Goal: Task Accomplishment & Management: Use online tool/utility

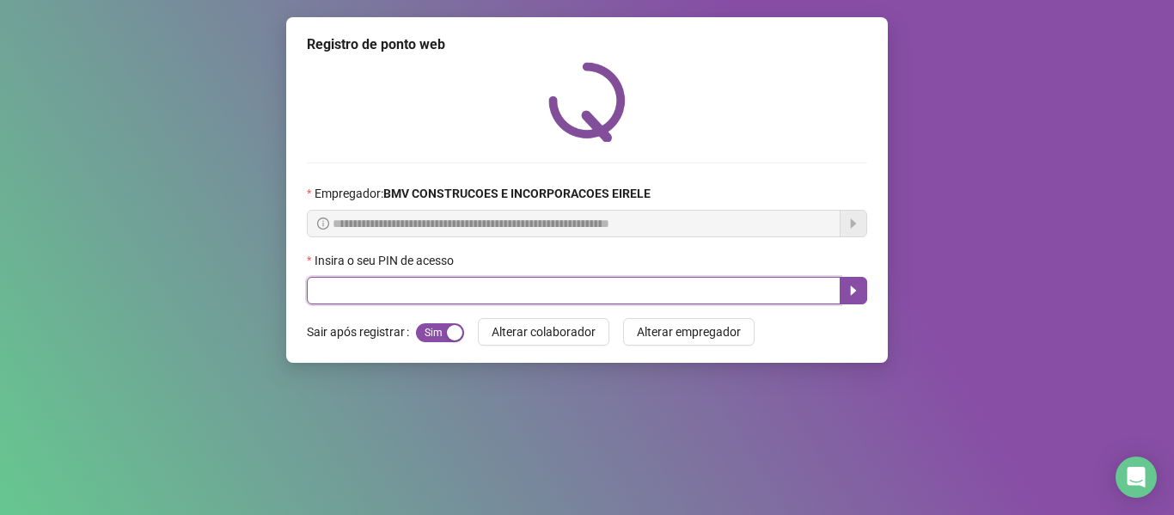
click at [384, 290] on input "text" at bounding box center [574, 290] width 534 height 27
type input "*****"
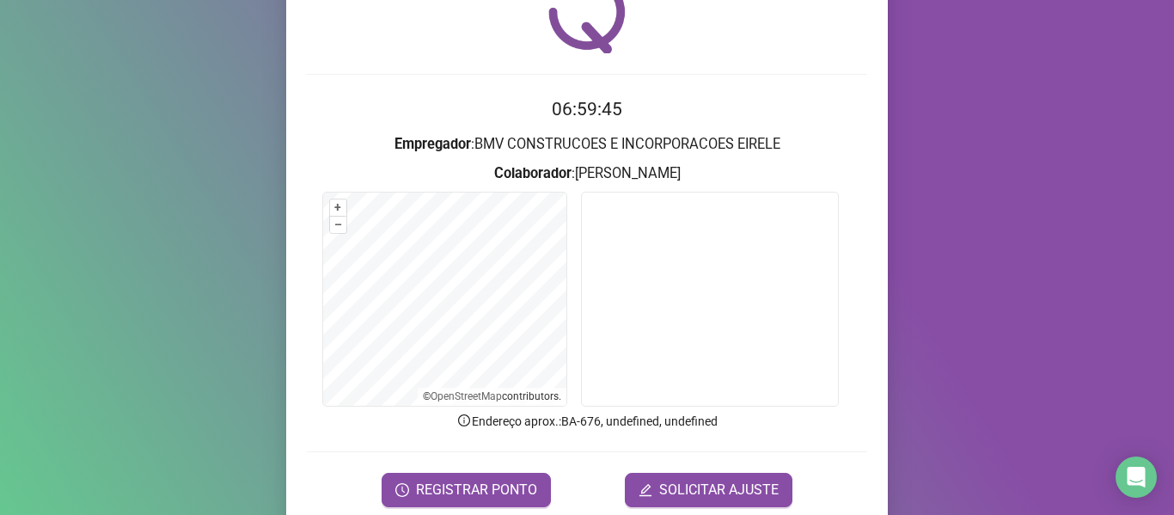
scroll to position [156, 0]
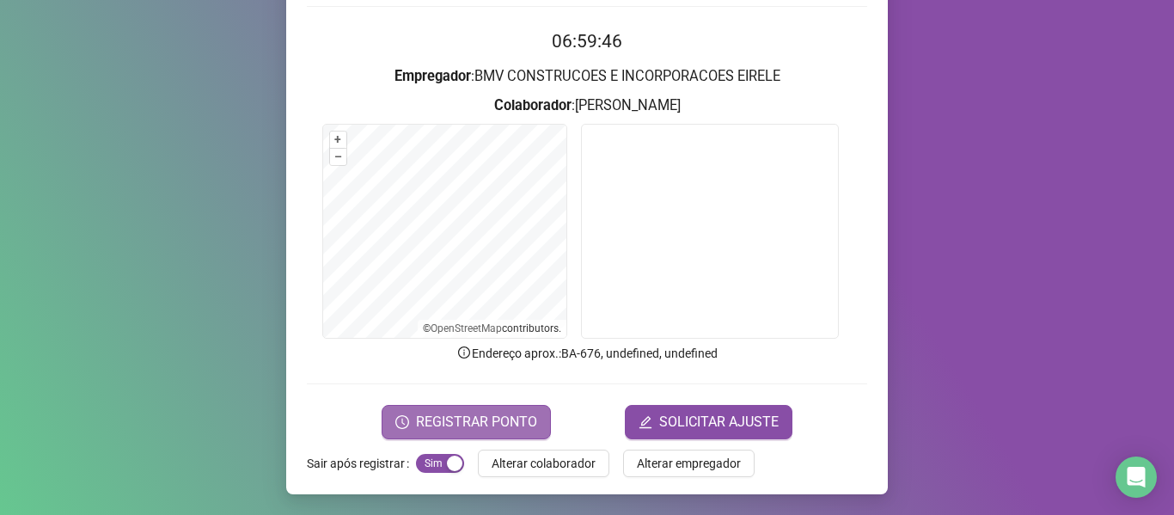
click at [483, 420] on span "REGISTRAR PONTO" at bounding box center [476, 422] width 121 height 21
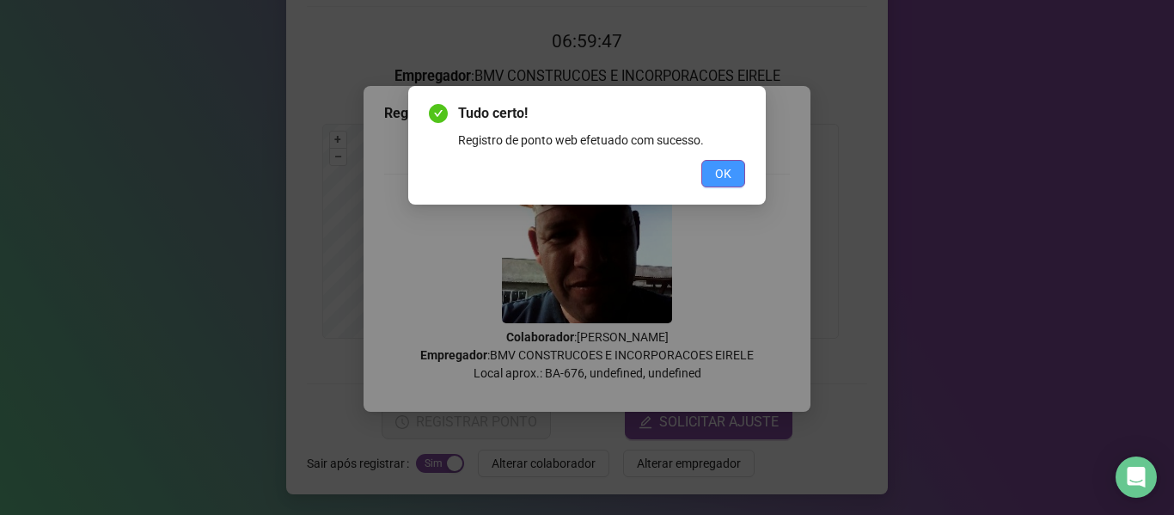
click at [708, 170] on button "OK" at bounding box center [723, 173] width 44 height 27
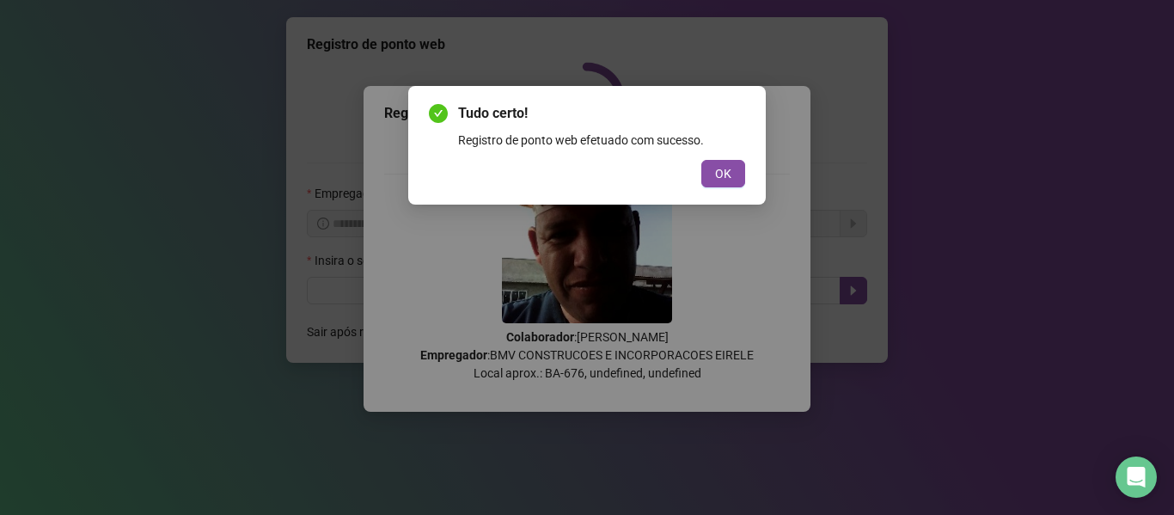
scroll to position [0, 0]
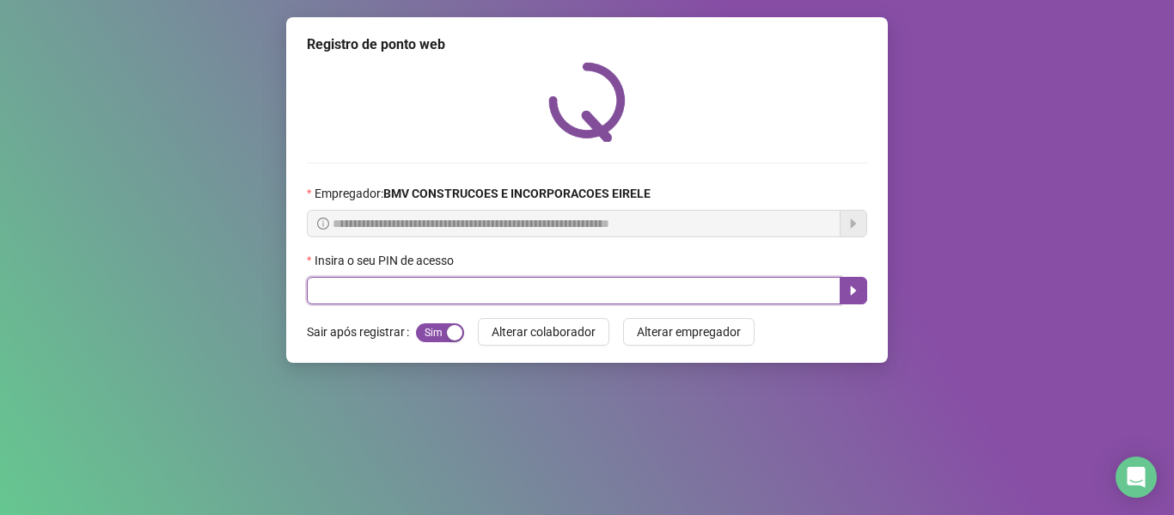
click at [369, 284] on input "text" at bounding box center [574, 290] width 534 height 27
type input "*****"
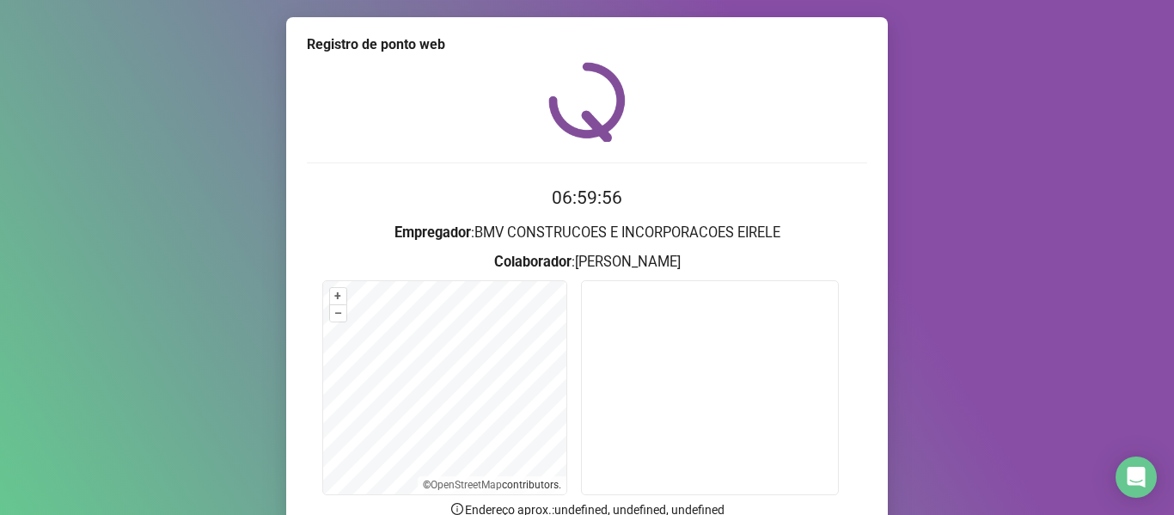
scroll to position [156, 0]
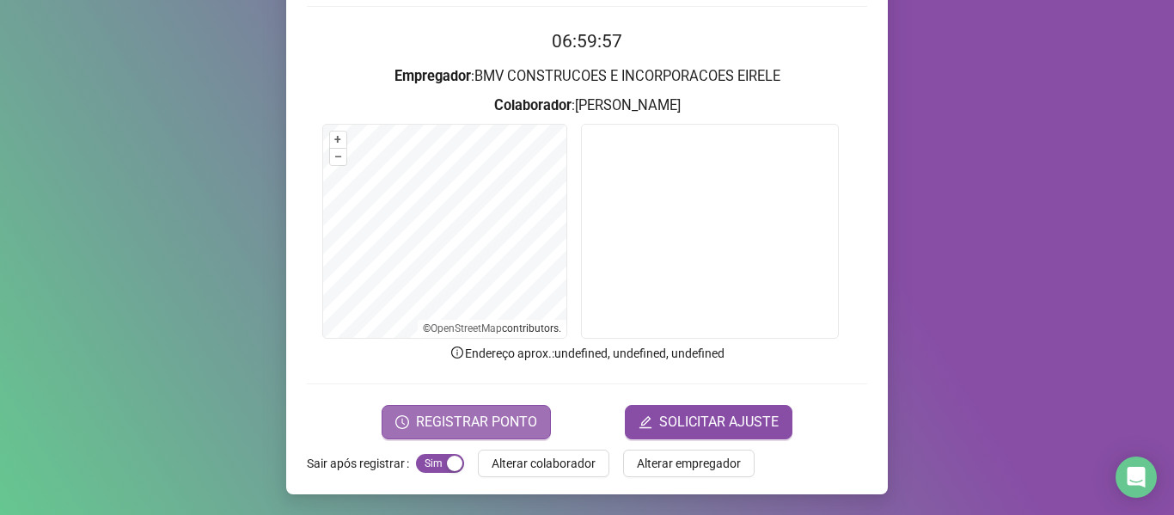
click at [525, 415] on span "REGISTRAR PONTO" at bounding box center [476, 422] width 121 height 21
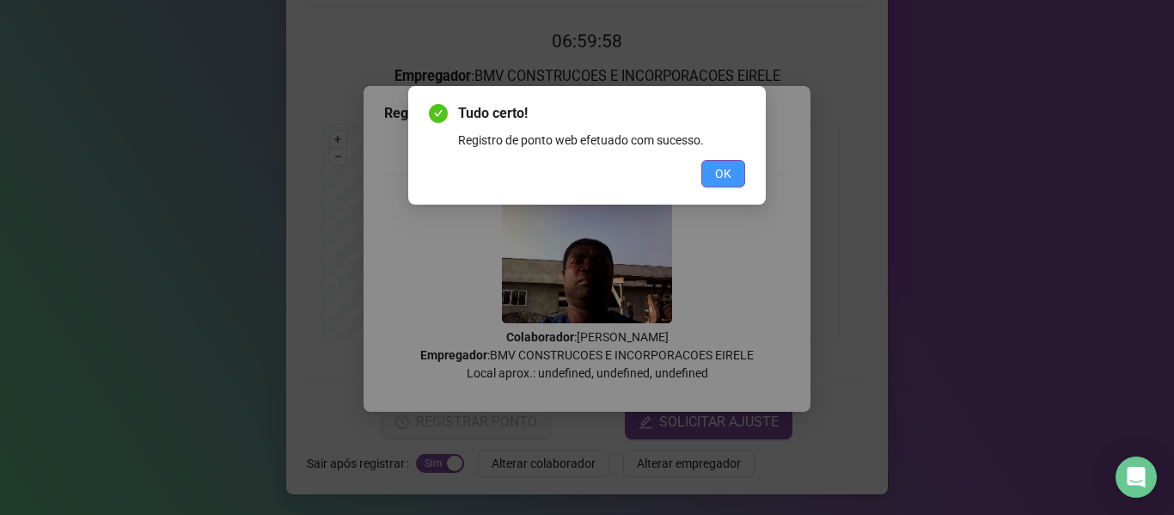
click at [714, 176] on button "OK" at bounding box center [723, 173] width 44 height 27
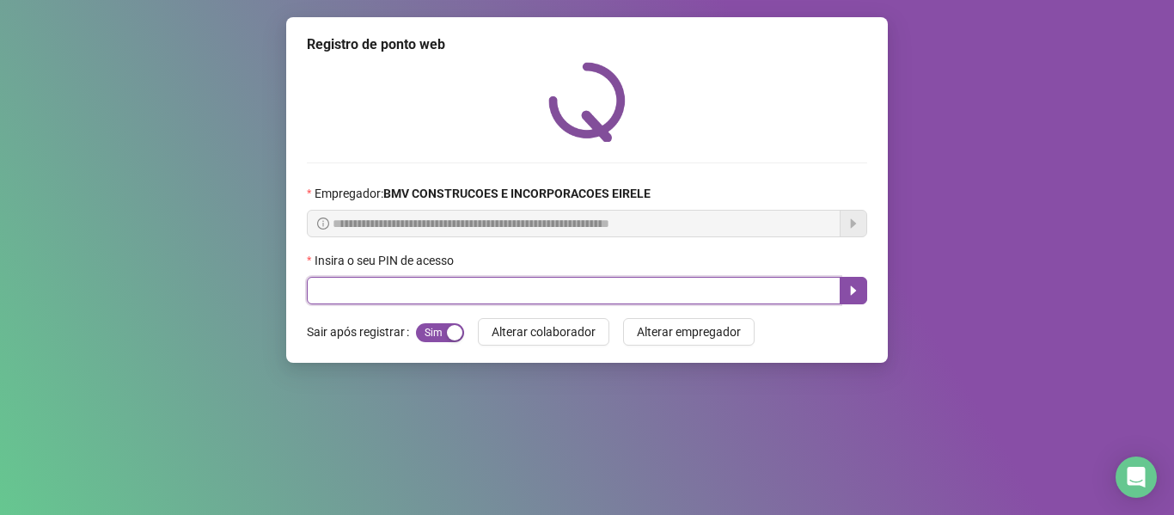
click at [424, 285] on input "text" at bounding box center [574, 290] width 534 height 27
type input "*****"
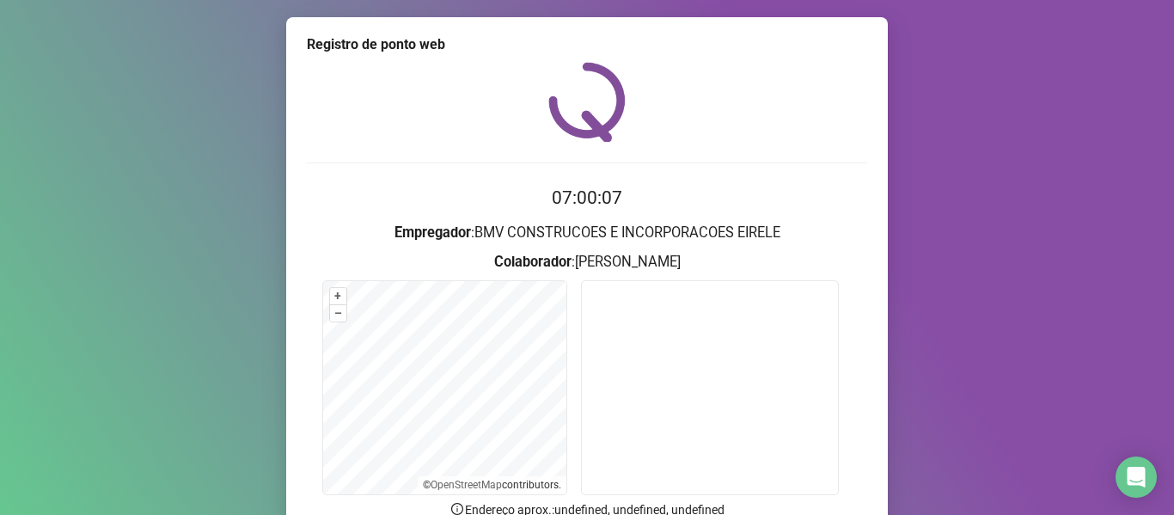
scroll to position [156, 0]
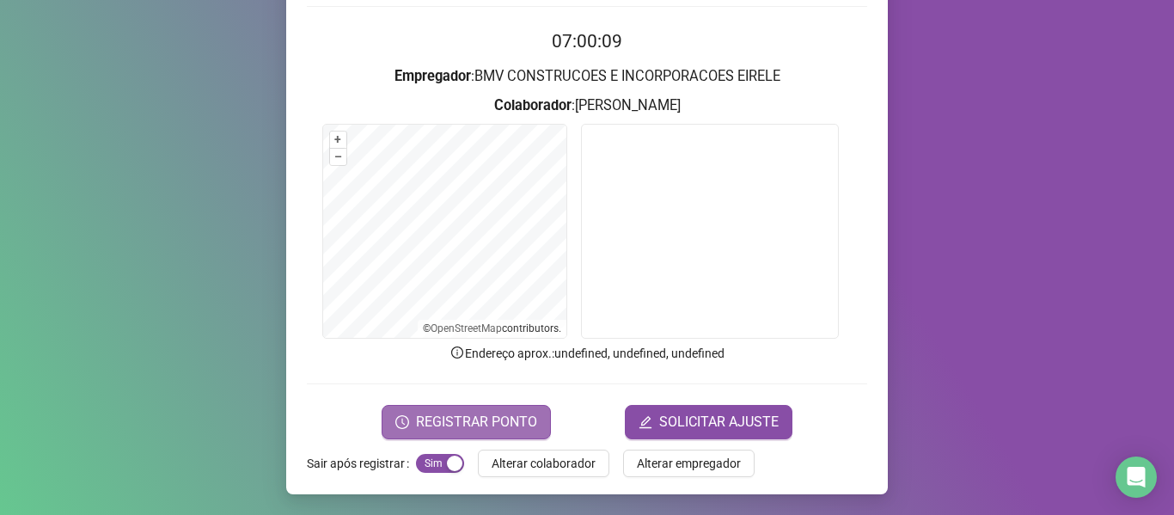
click at [501, 420] on span "REGISTRAR PONTO" at bounding box center [476, 422] width 121 height 21
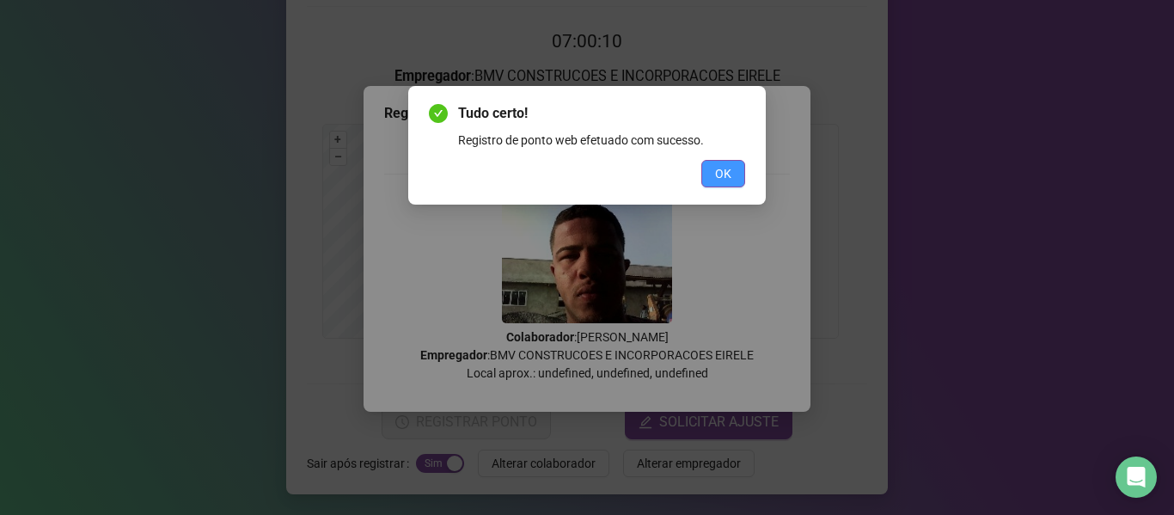
click at [706, 169] on button "OK" at bounding box center [723, 173] width 44 height 27
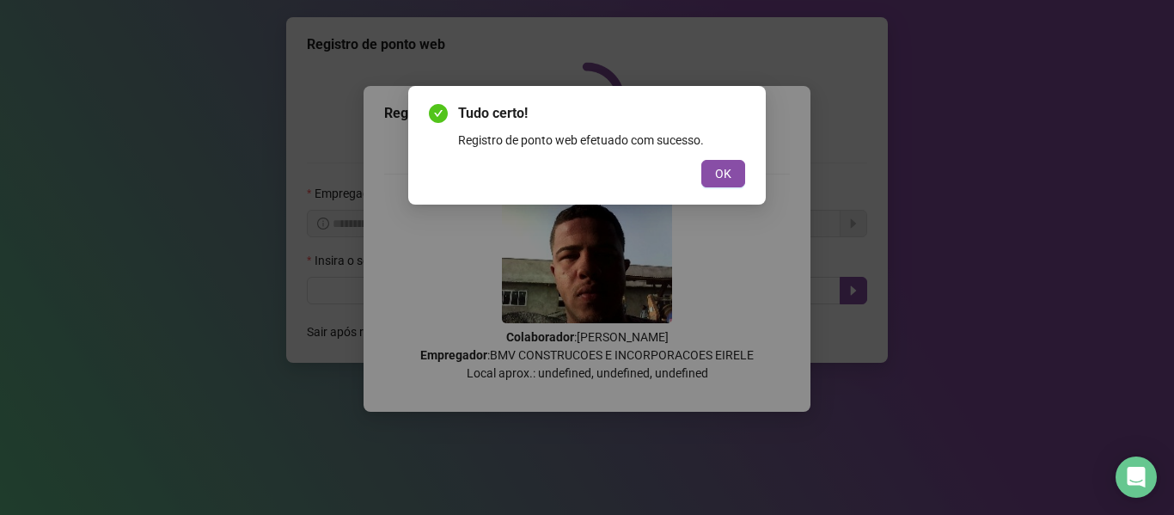
scroll to position [0, 0]
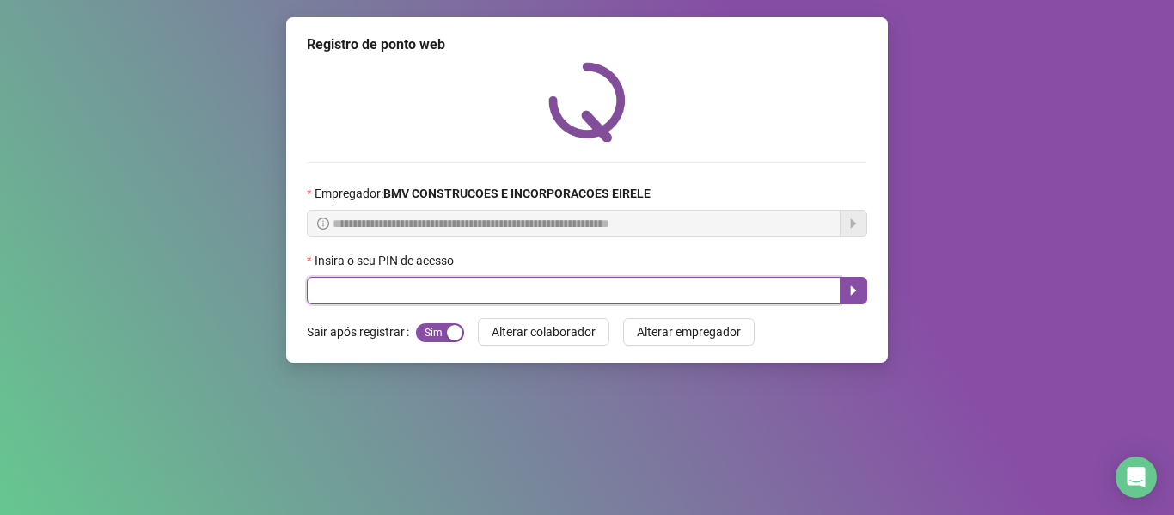
click at [360, 285] on input "text" at bounding box center [574, 290] width 534 height 27
type input "*****"
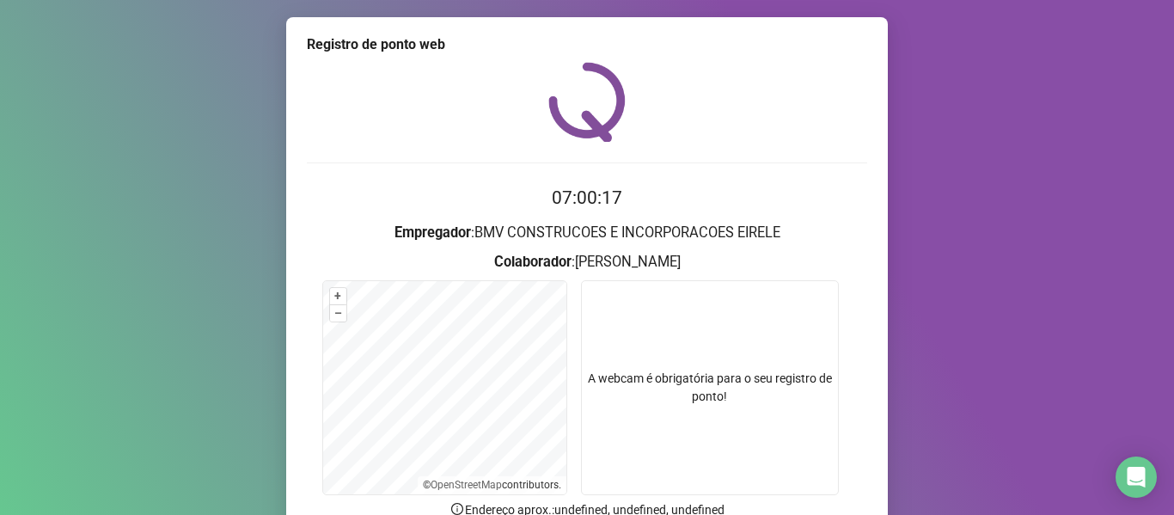
scroll to position [156, 0]
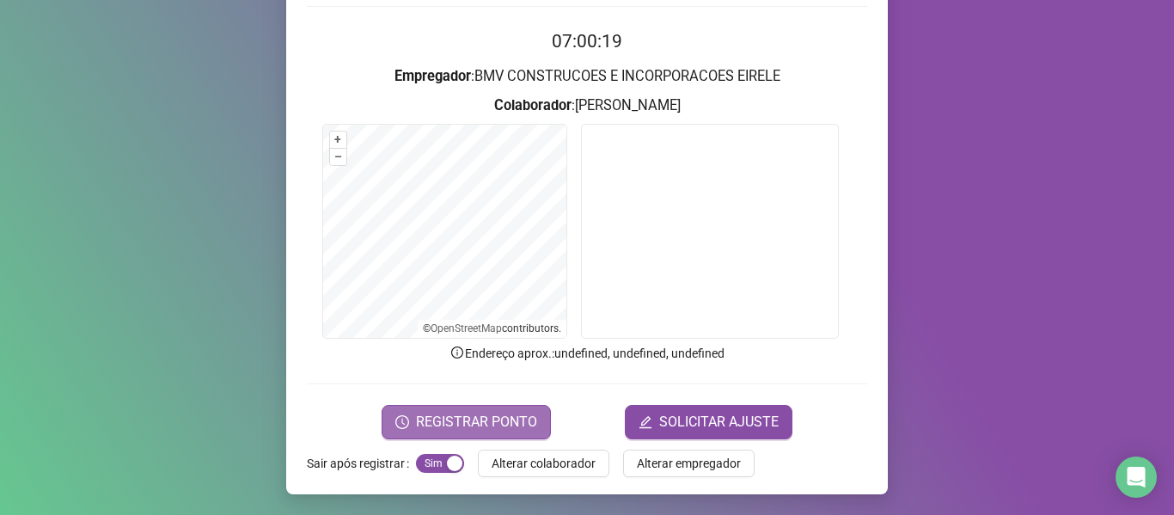
click at [515, 424] on span "REGISTRAR PONTO" at bounding box center [476, 422] width 121 height 21
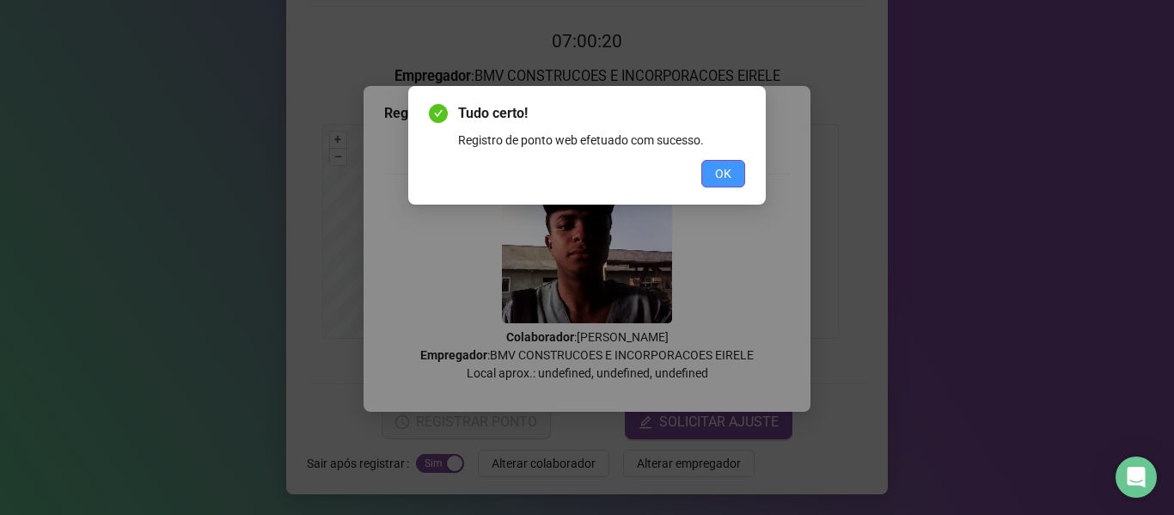
click at [732, 167] on button "OK" at bounding box center [723, 173] width 44 height 27
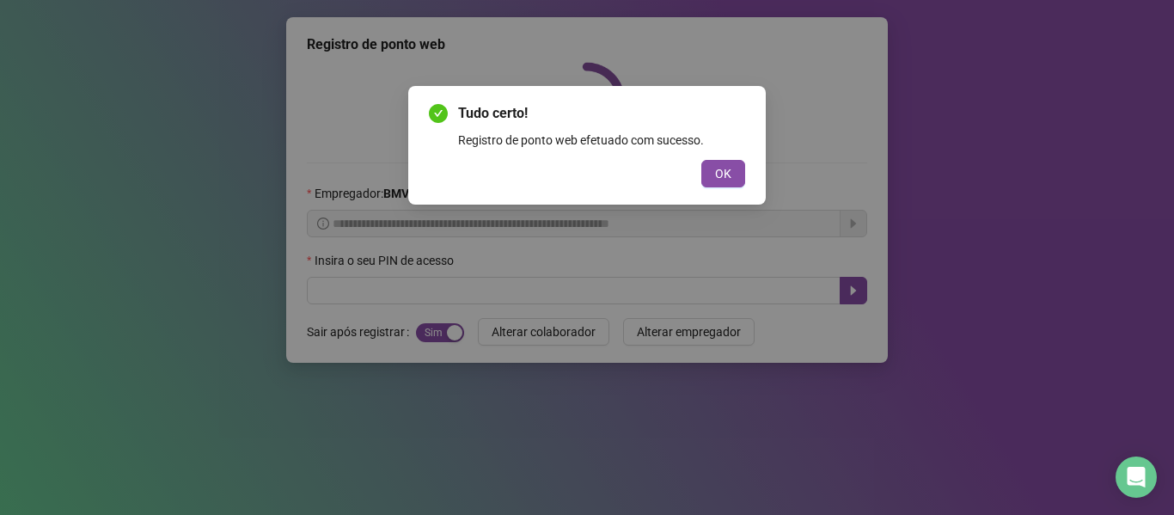
scroll to position [0, 0]
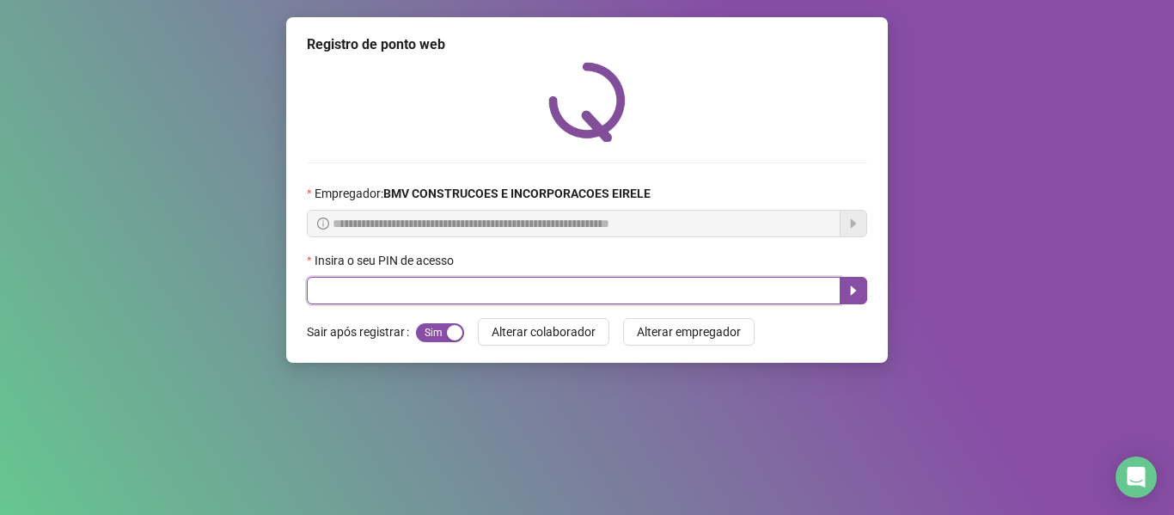
click at [436, 293] on input "text" at bounding box center [574, 290] width 534 height 27
type input "*****"
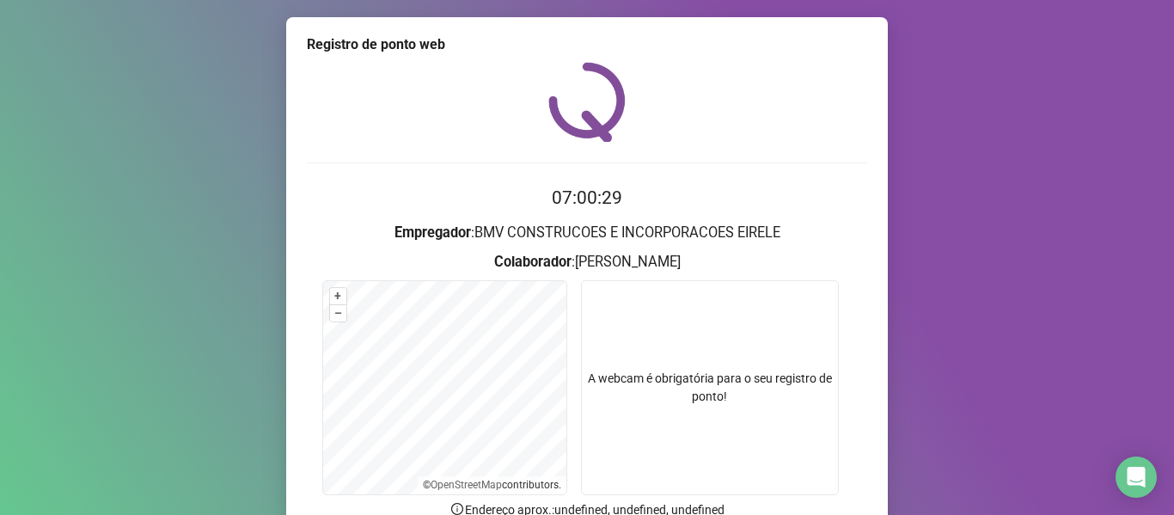
scroll to position [156, 0]
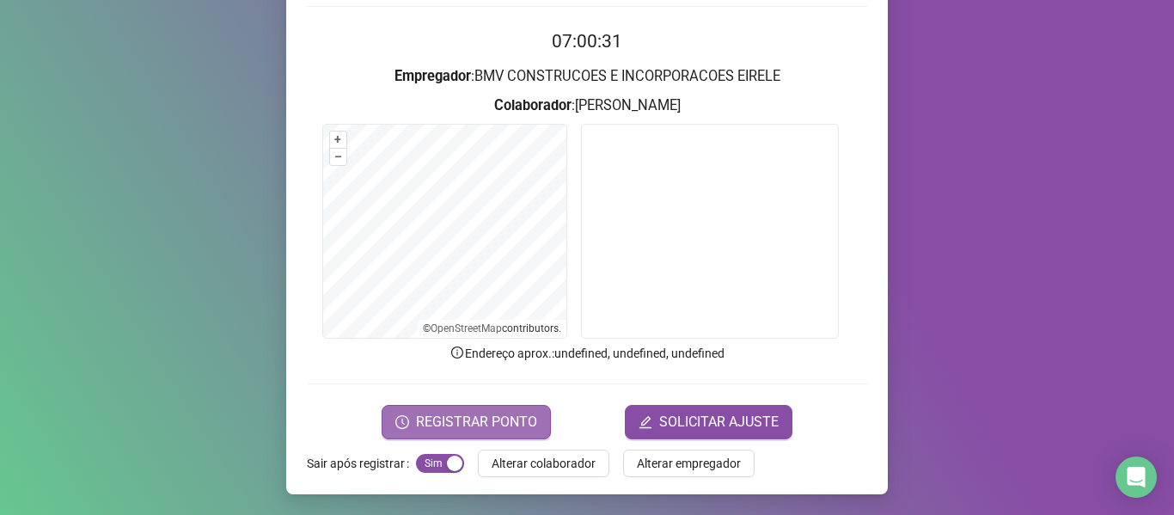
click at [461, 424] on span "REGISTRAR PONTO" at bounding box center [476, 422] width 121 height 21
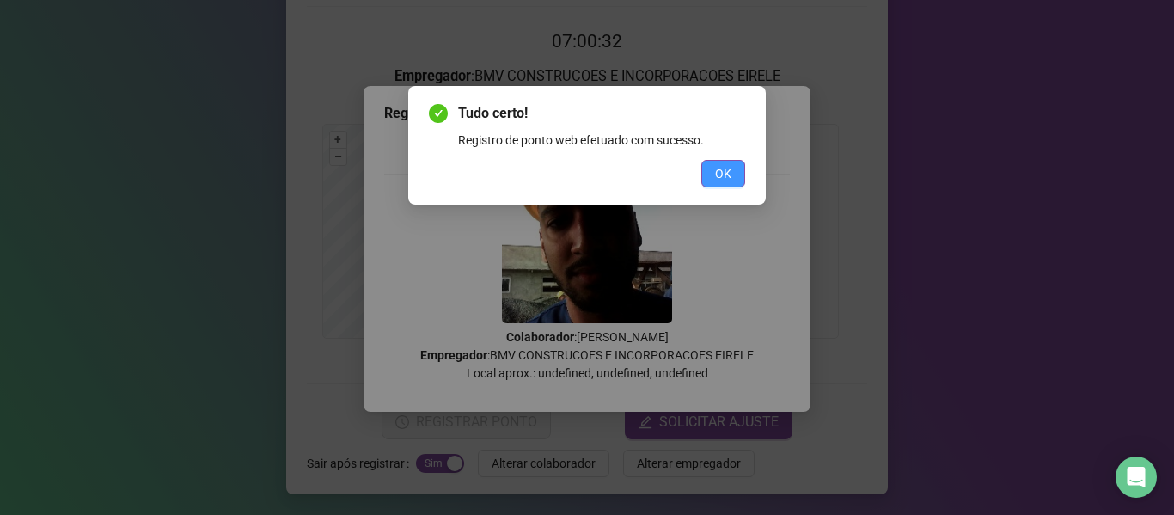
click at [711, 180] on button "OK" at bounding box center [723, 173] width 44 height 27
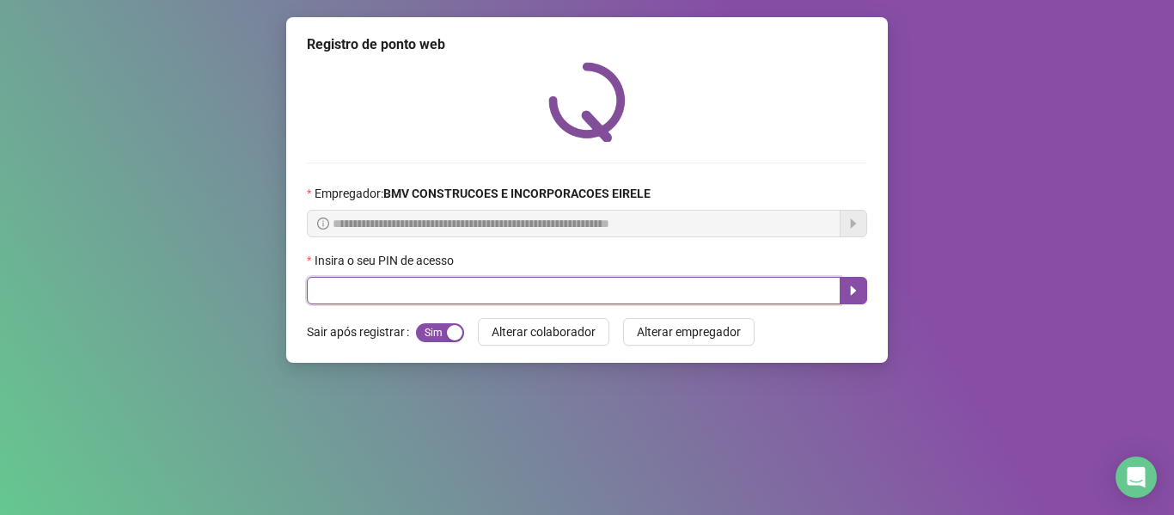
click at [387, 289] on input "text" at bounding box center [574, 290] width 534 height 27
type input "*****"
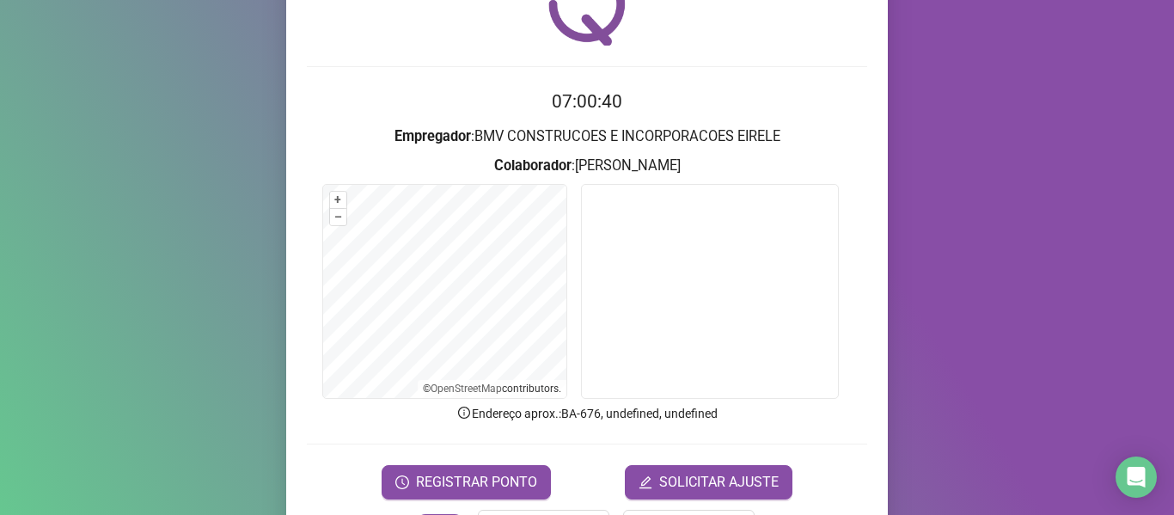
scroll to position [156, 0]
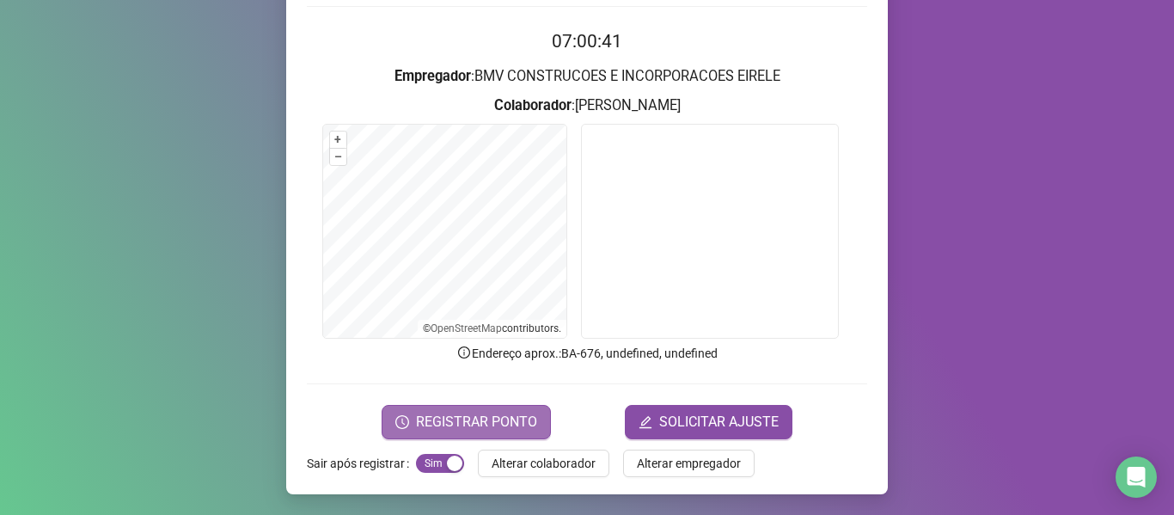
click at [440, 429] on span "REGISTRAR PONTO" at bounding box center [476, 422] width 121 height 21
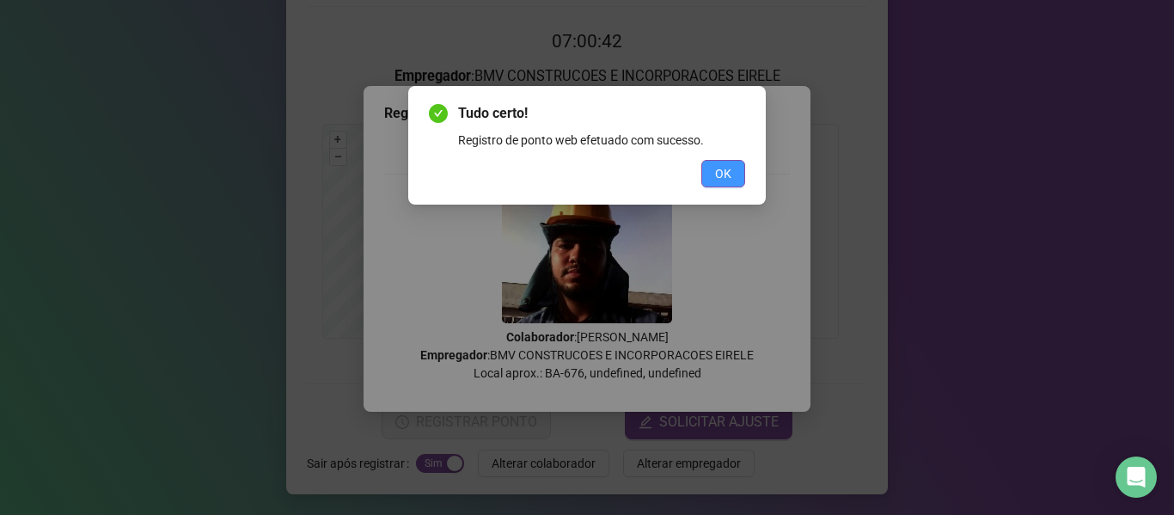
click at [711, 163] on button "OK" at bounding box center [723, 173] width 44 height 27
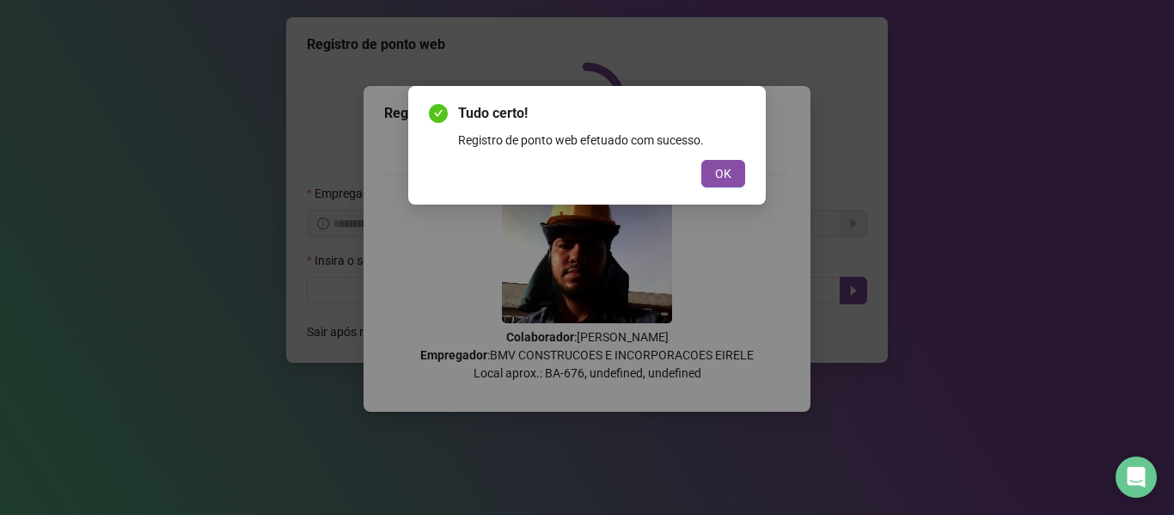
scroll to position [0, 0]
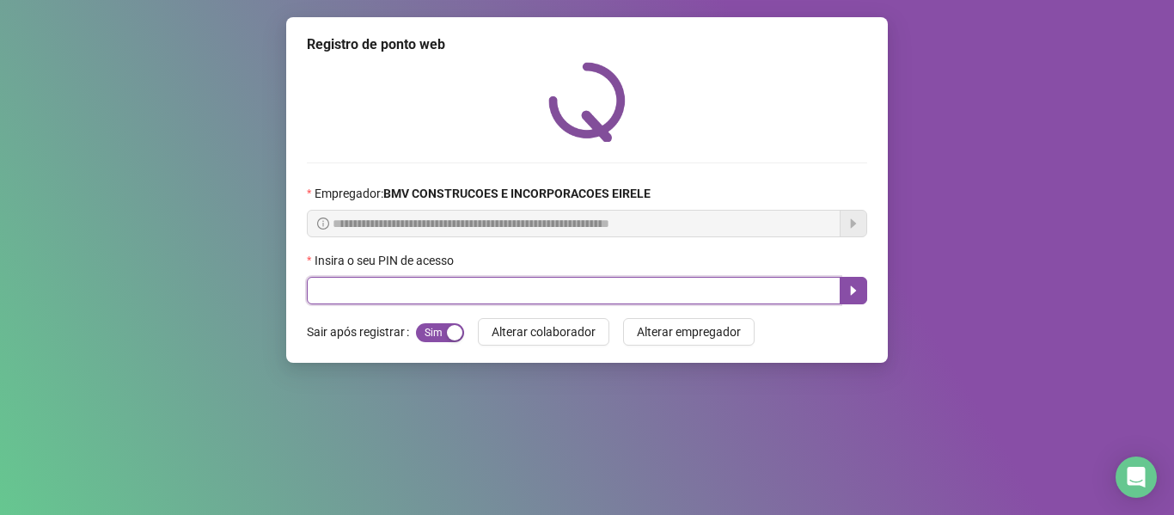
click at [446, 290] on input "text" at bounding box center [574, 290] width 534 height 27
type input "*****"
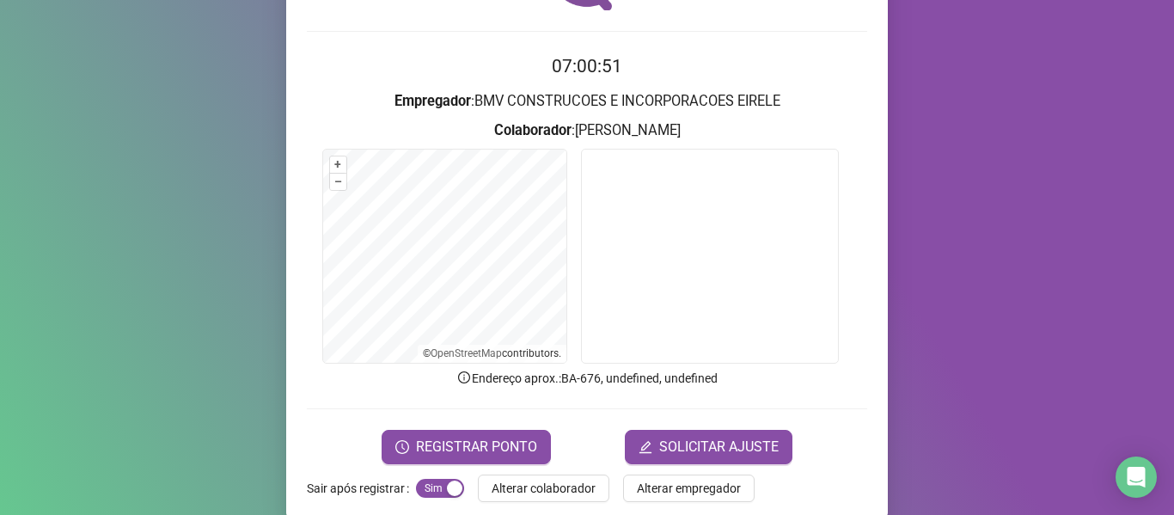
scroll to position [156, 0]
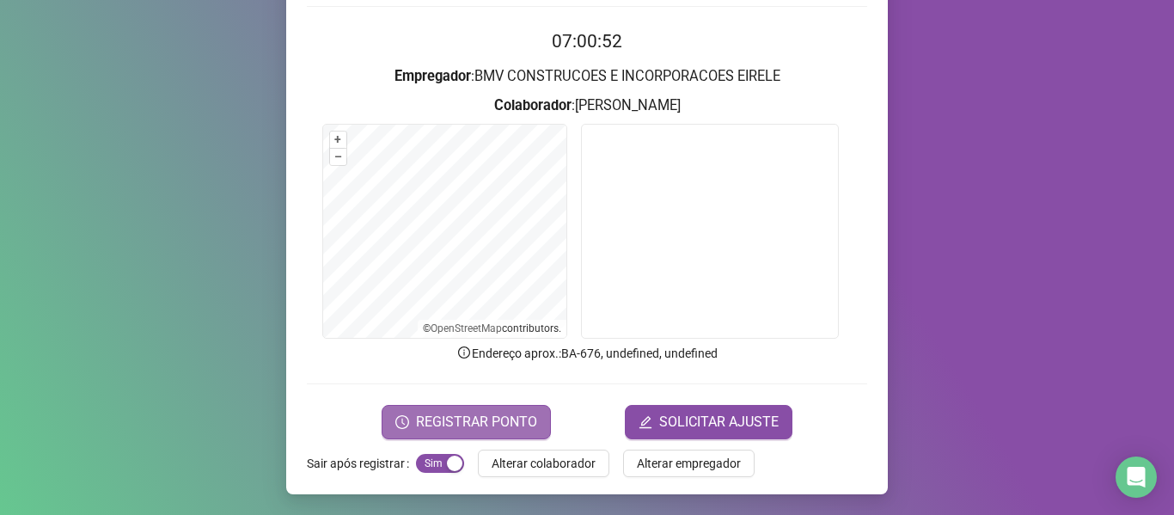
click at [515, 436] on button "REGISTRAR PONTO" at bounding box center [466, 422] width 169 height 34
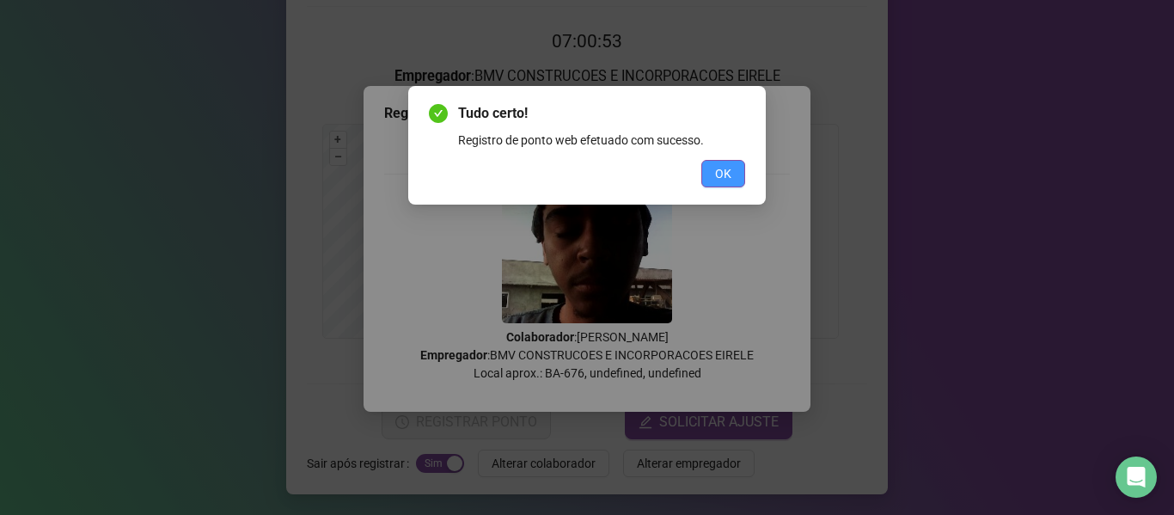
click at [736, 171] on button "OK" at bounding box center [723, 173] width 44 height 27
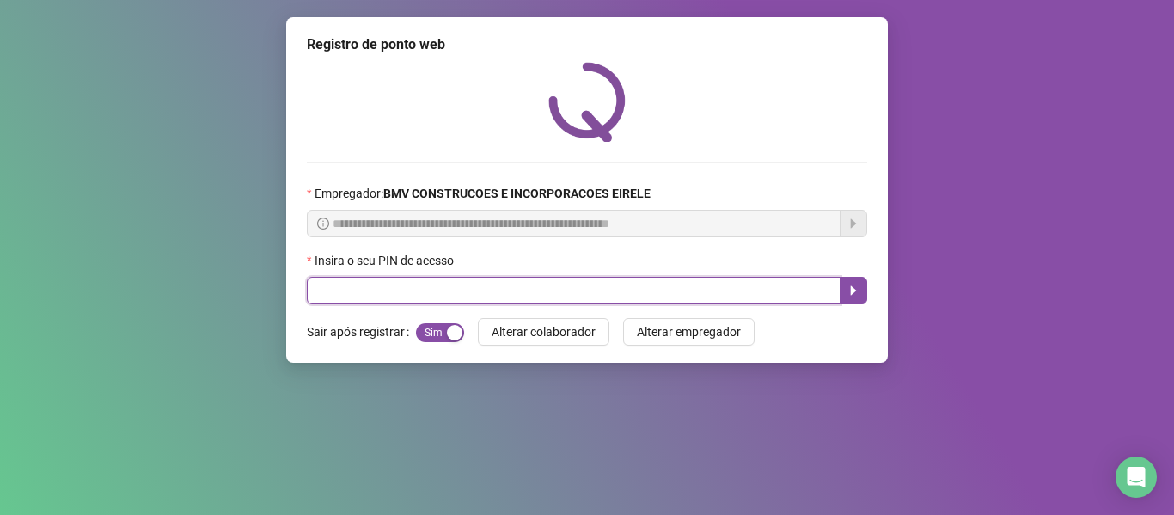
click at [482, 293] on input "text" at bounding box center [574, 290] width 534 height 27
type input "*****"
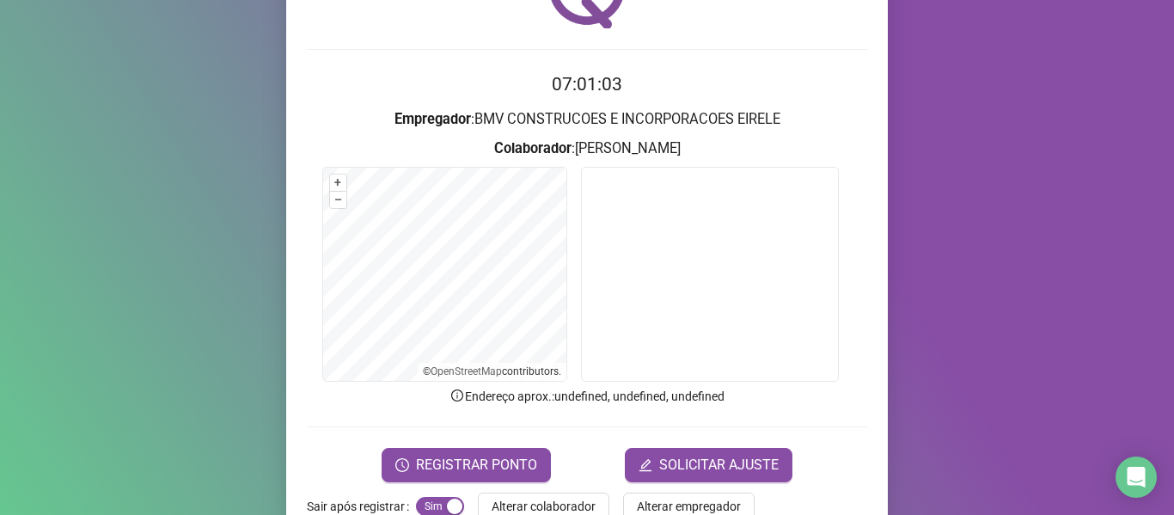
scroll to position [156, 0]
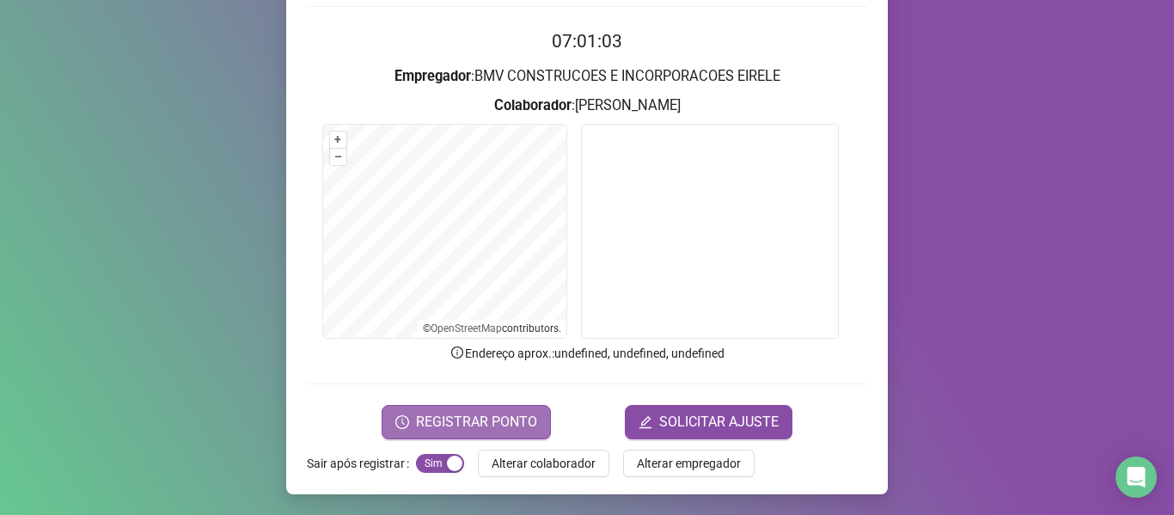
click at [495, 430] on span "REGISTRAR PONTO" at bounding box center [476, 422] width 121 height 21
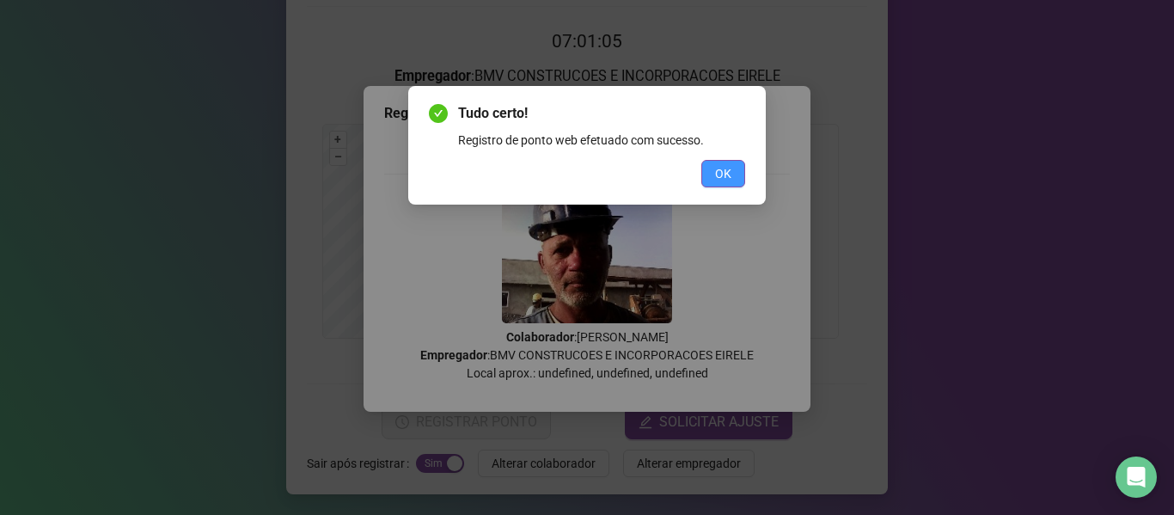
click at [715, 182] on span "OK" at bounding box center [723, 173] width 16 height 19
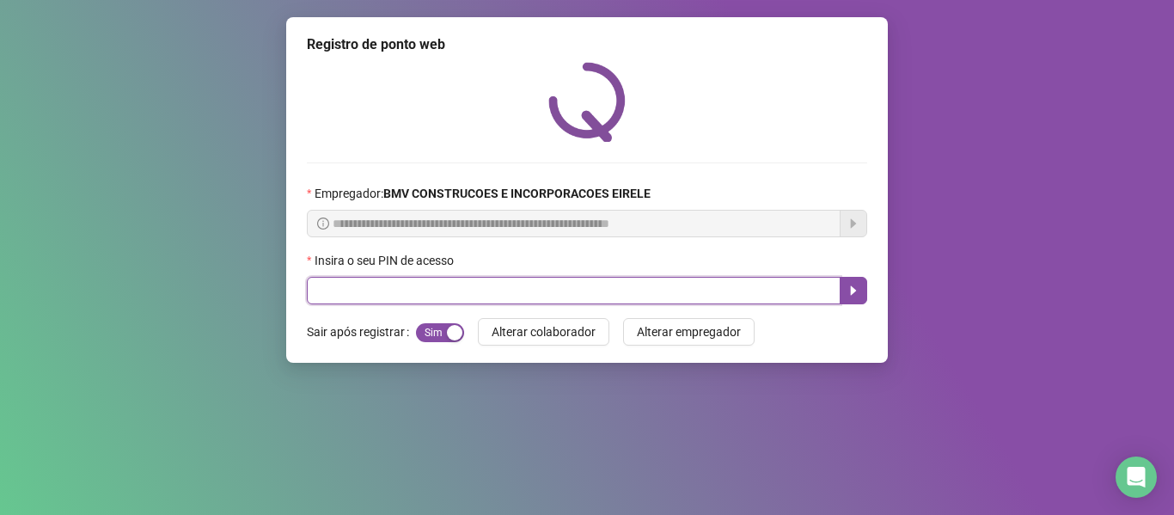
click at [428, 284] on input "text" at bounding box center [574, 290] width 534 height 27
type input "*****"
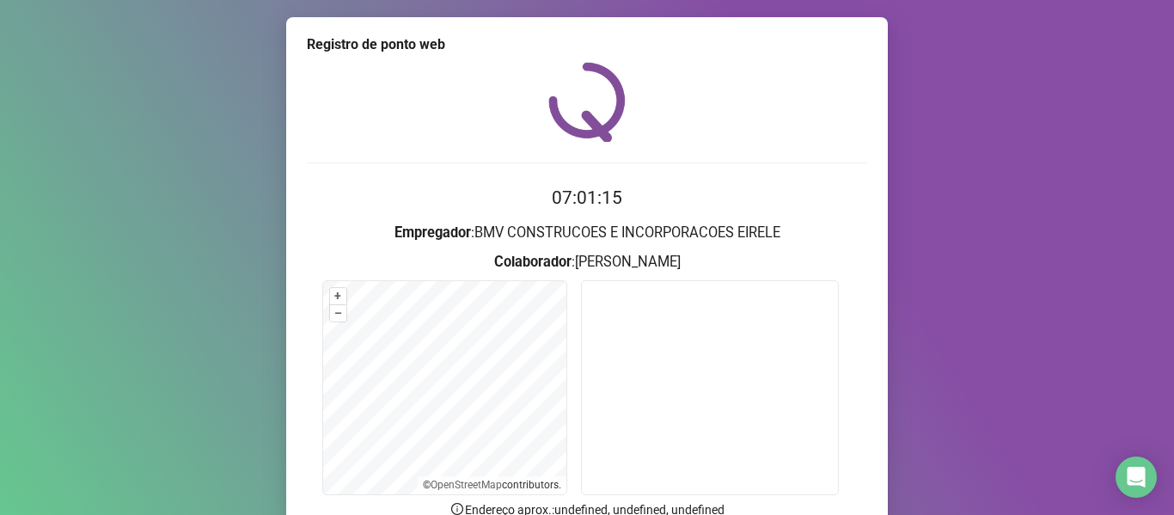
scroll to position [156, 0]
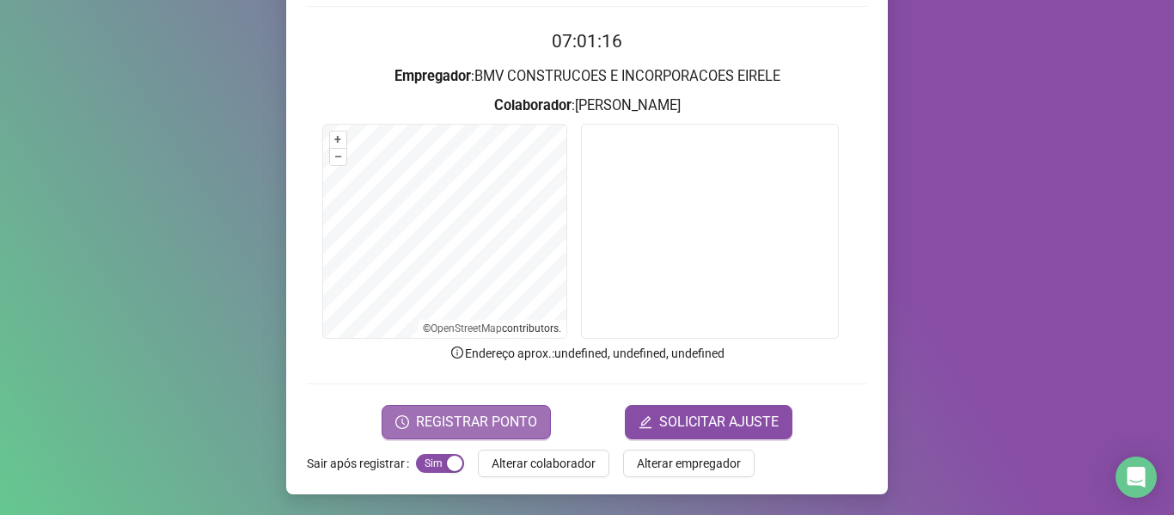
click at [468, 436] on button "REGISTRAR PONTO" at bounding box center [466, 422] width 169 height 34
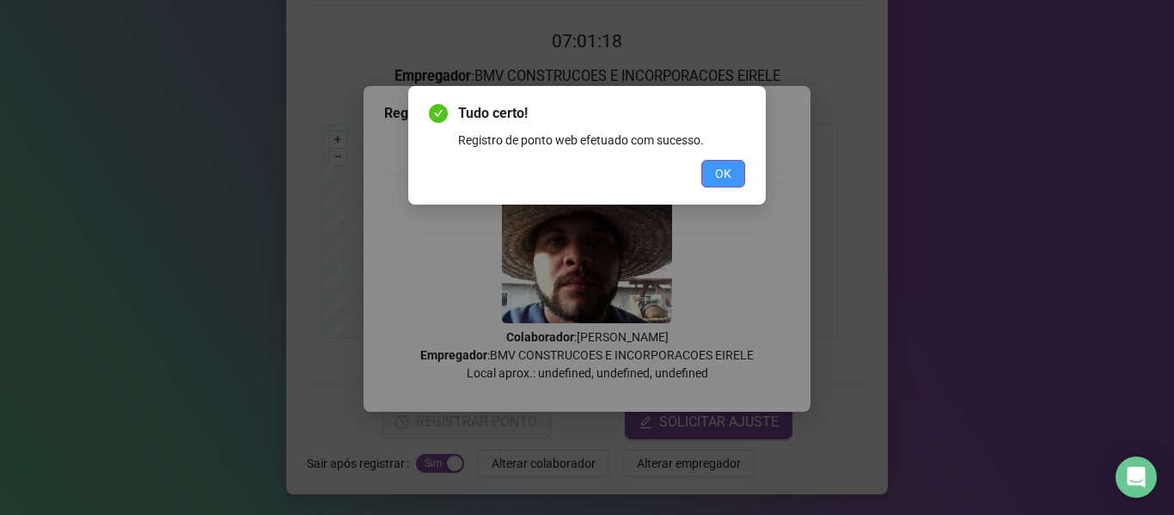
click at [727, 175] on span "OK" at bounding box center [723, 173] width 16 height 19
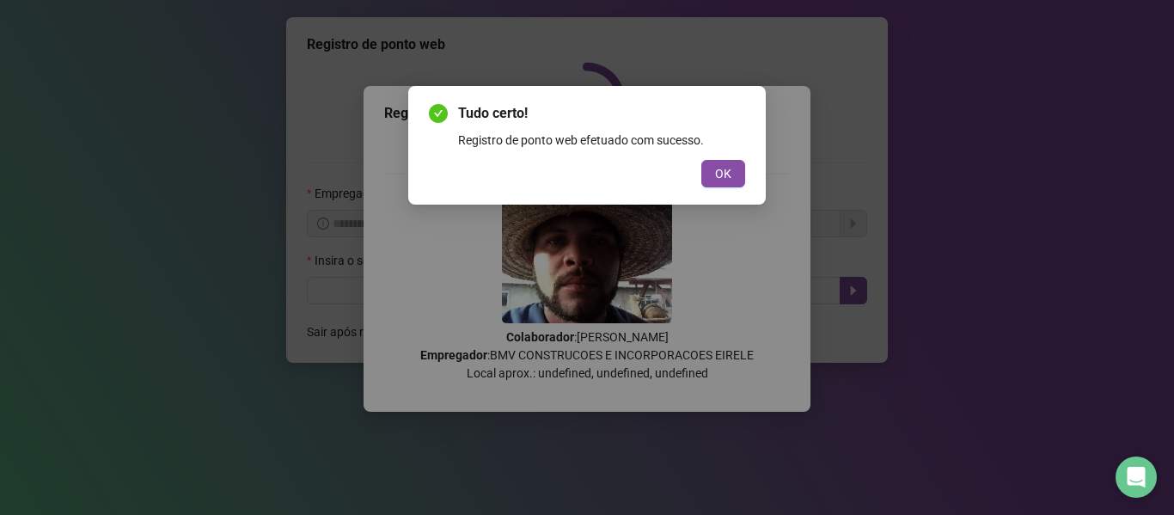
scroll to position [0, 0]
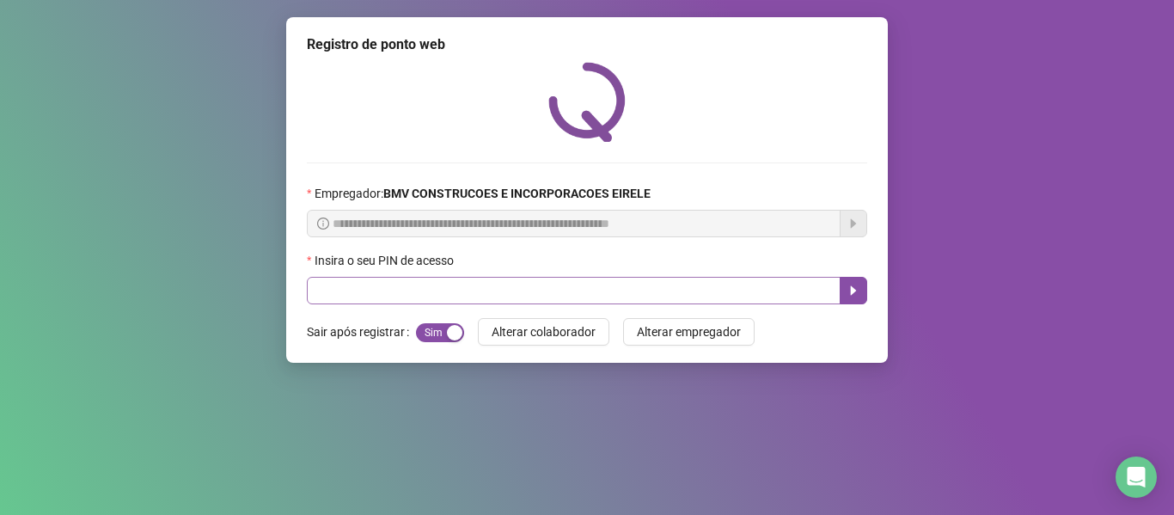
click at [358, 303] on div "**********" at bounding box center [586, 189] width 601 height 345
click at [358, 303] on input "text" at bounding box center [574, 290] width 534 height 27
type input "*****"
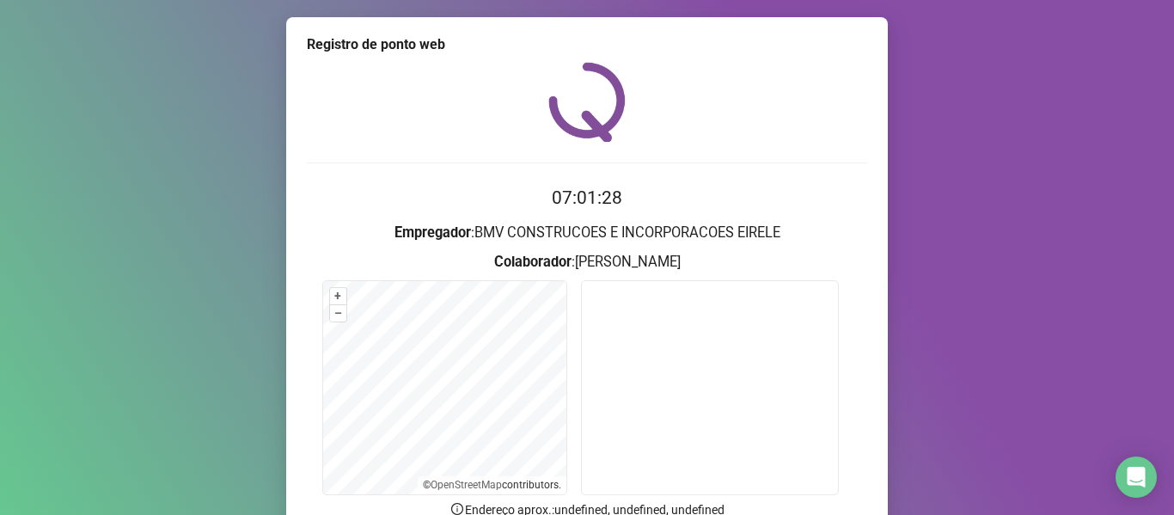
scroll to position [156, 0]
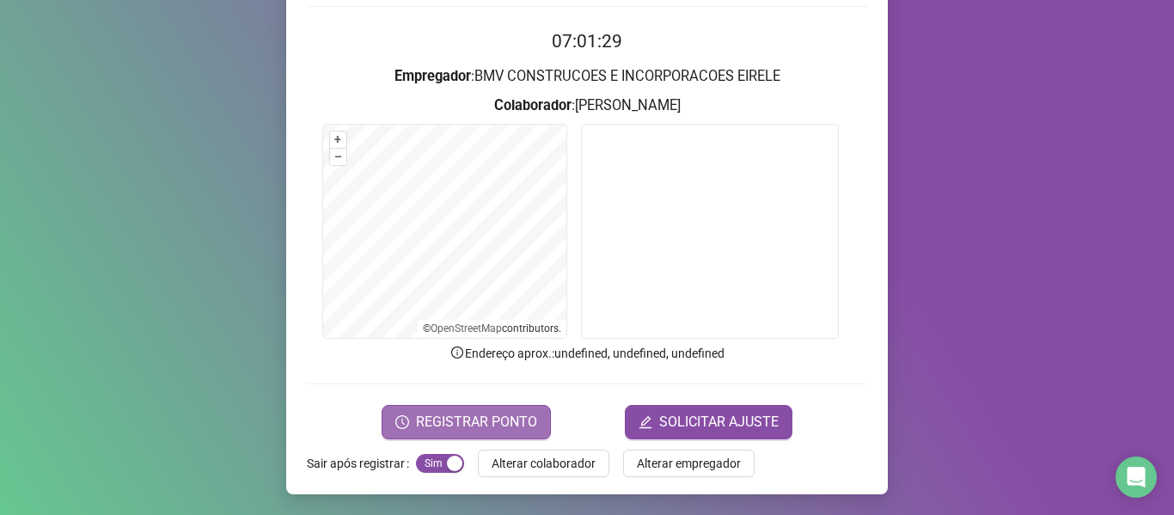
click at [492, 412] on span "REGISTRAR PONTO" at bounding box center [476, 422] width 121 height 21
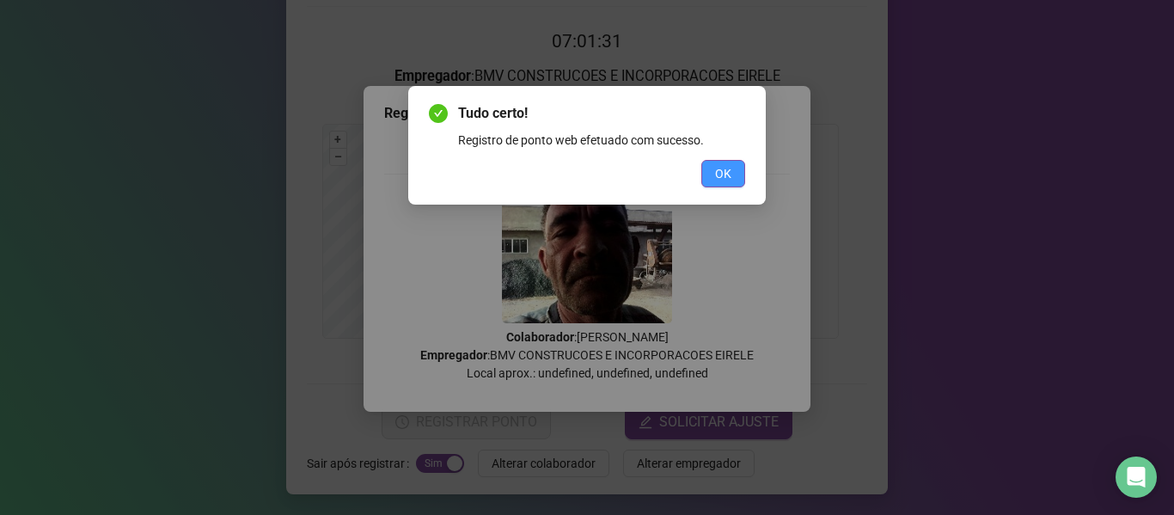
click at [705, 174] on button "OK" at bounding box center [723, 173] width 44 height 27
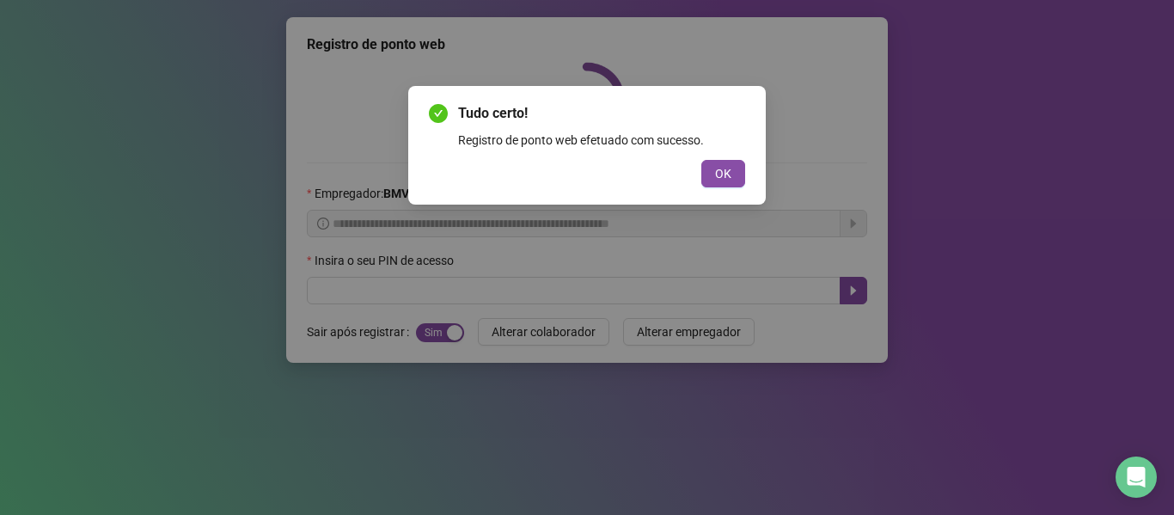
scroll to position [0, 0]
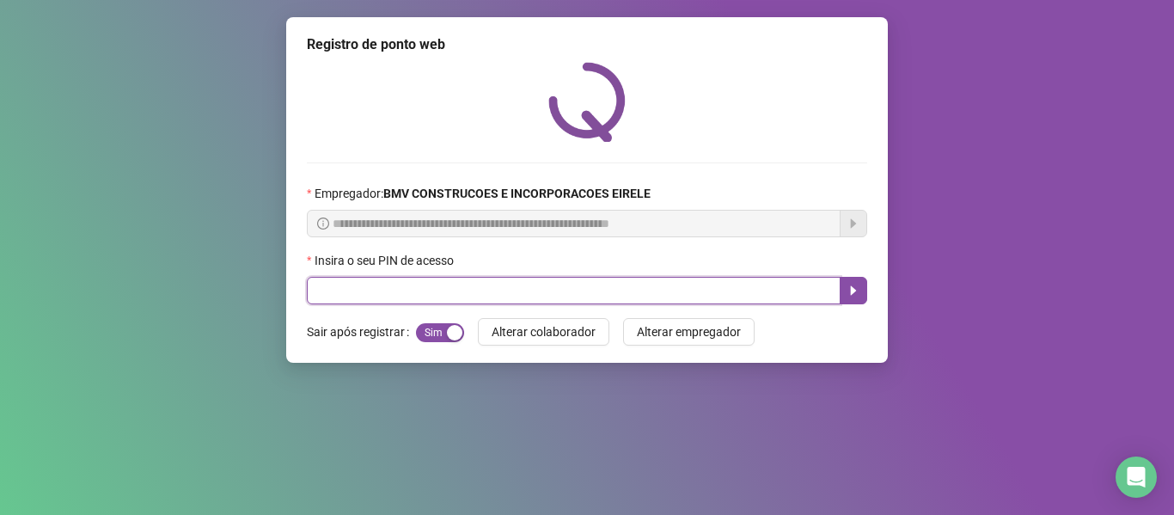
click at [490, 283] on input "text" at bounding box center [574, 290] width 534 height 27
type input "*****"
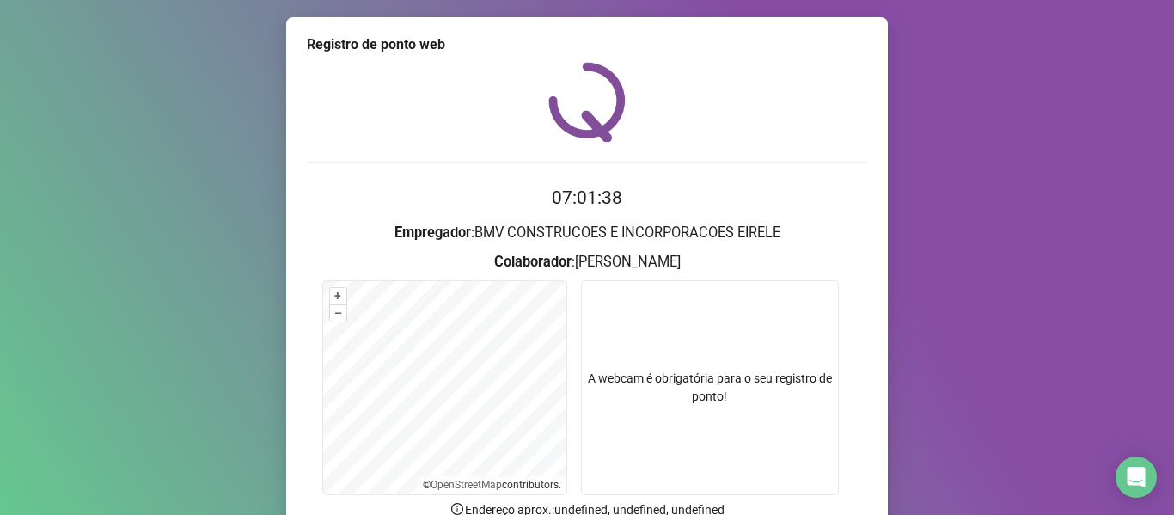
scroll to position [156, 0]
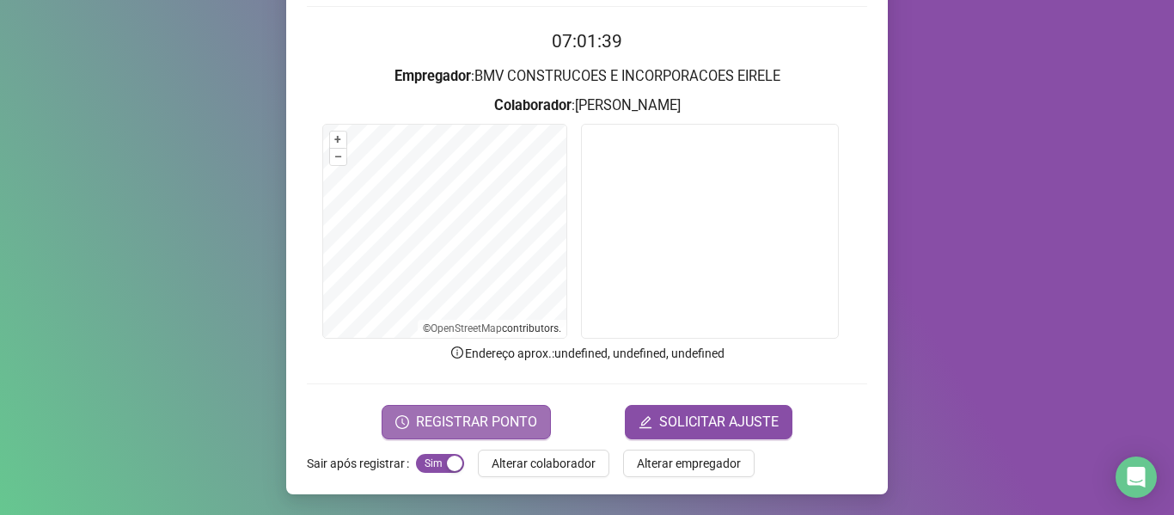
click at [515, 427] on span "REGISTRAR PONTO" at bounding box center [476, 422] width 121 height 21
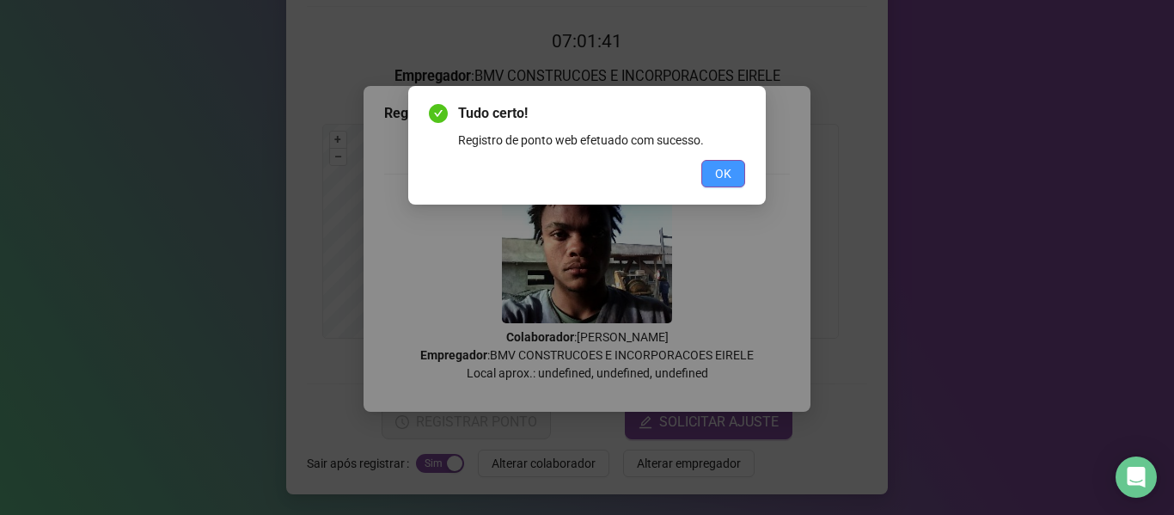
click at [720, 174] on span "OK" at bounding box center [723, 173] width 16 height 19
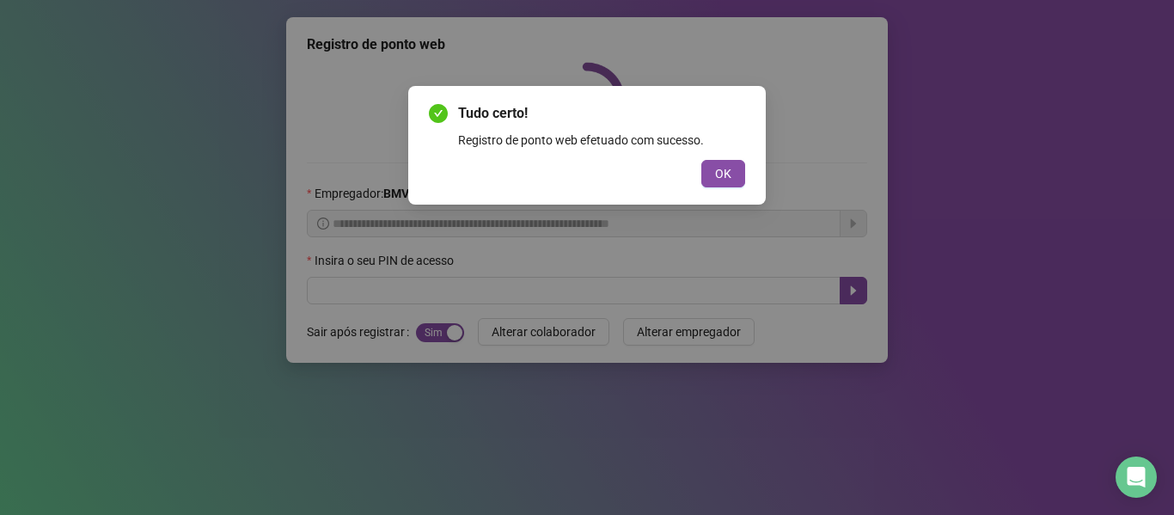
scroll to position [0, 0]
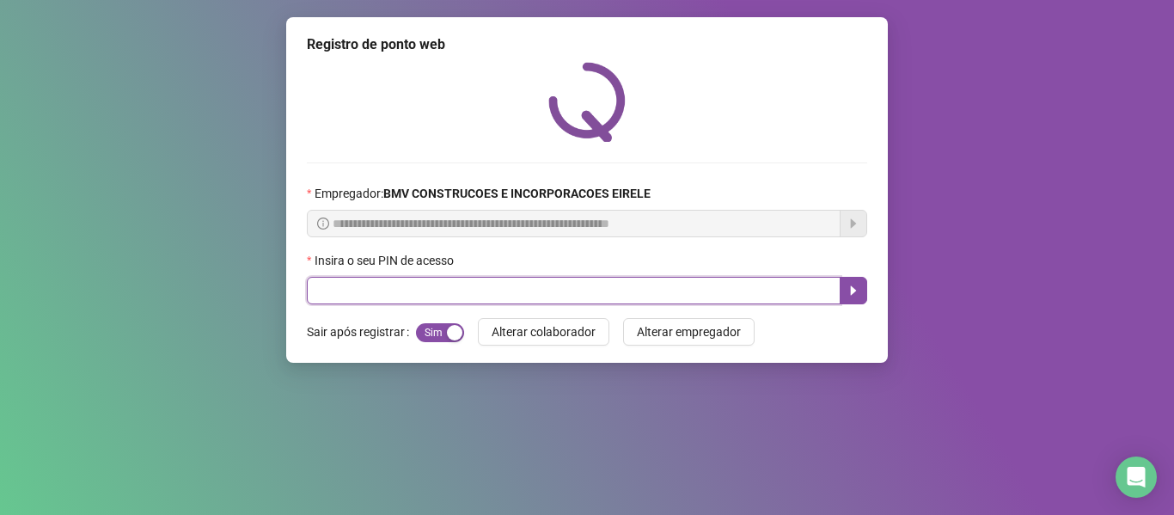
click at [470, 290] on input "text" at bounding box center [574, 290] width 534 height 27
type input "*****"
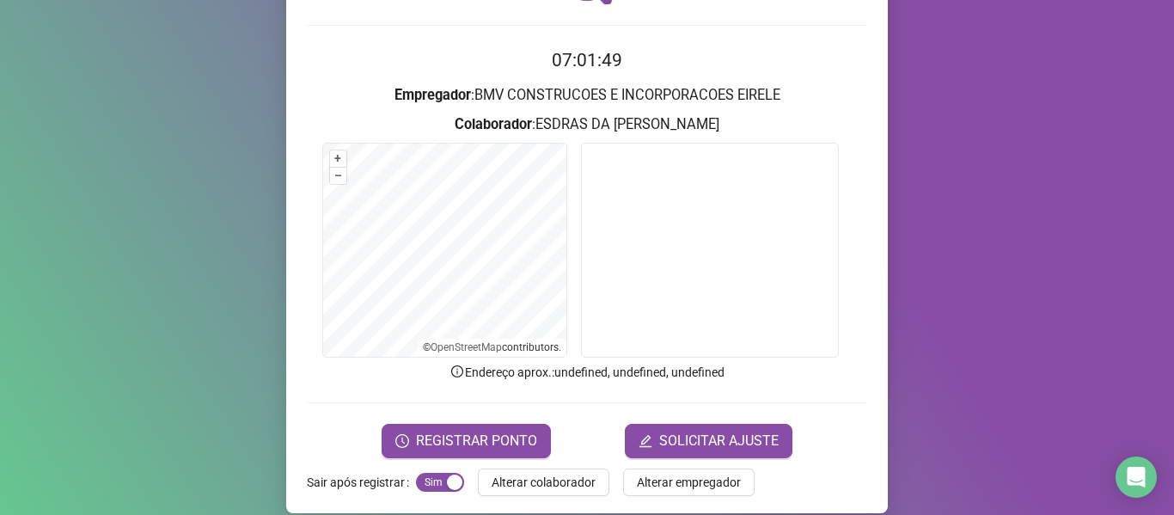
scroll to position [156, 0]
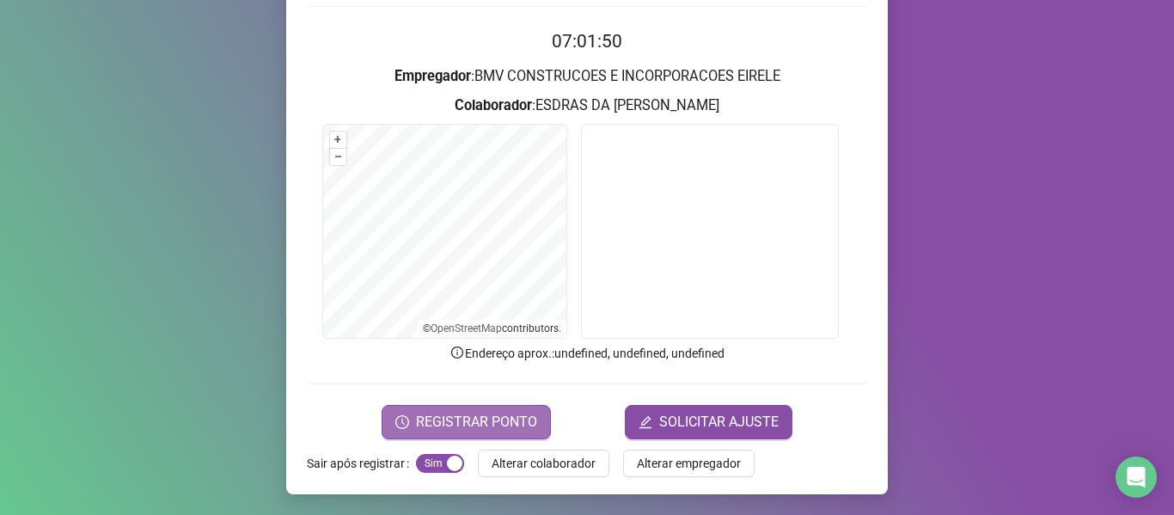
click at [436, 427] on span "REGISTRAR PONTO" at bounding box center [476, 422] width 121 height 21
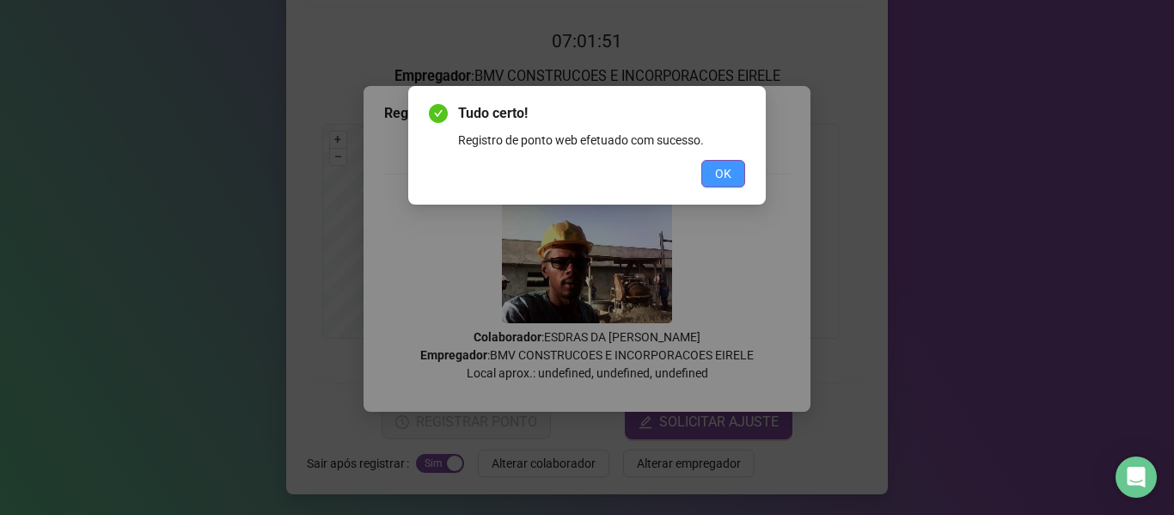
click at [718, 179] on span "OK" at bounding box center [723, 173] width 16 height 19
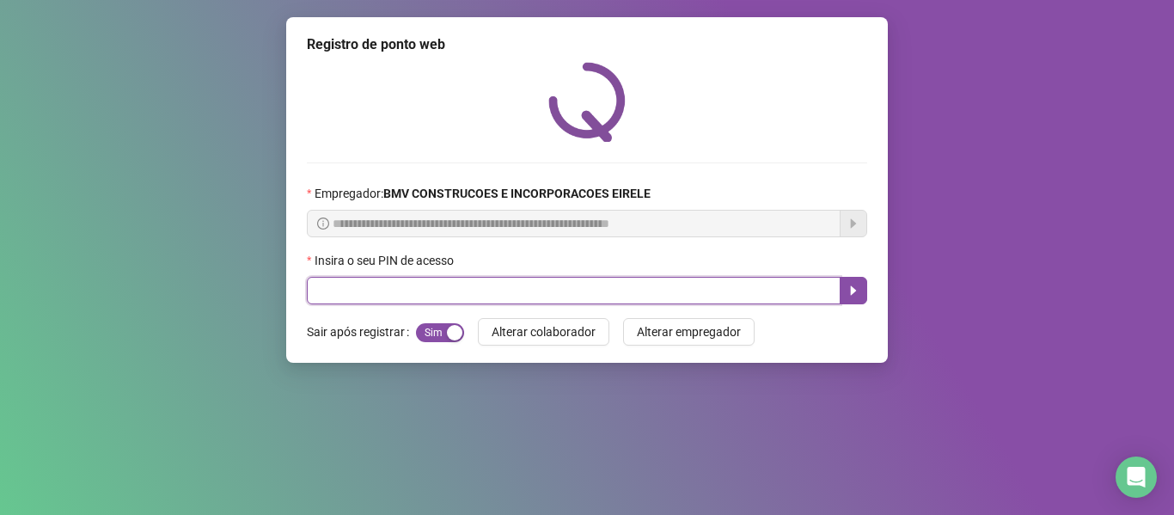
click at [453, 296] on input "text" at bounding box center [574, 290] width 534 height 27
type input "*****"
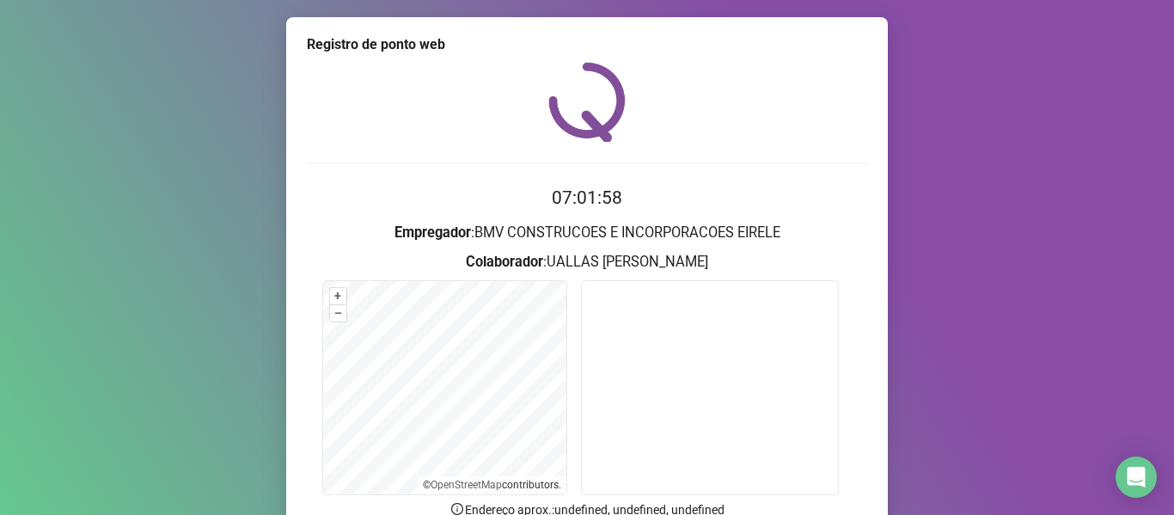
scroll to position [156, 0]
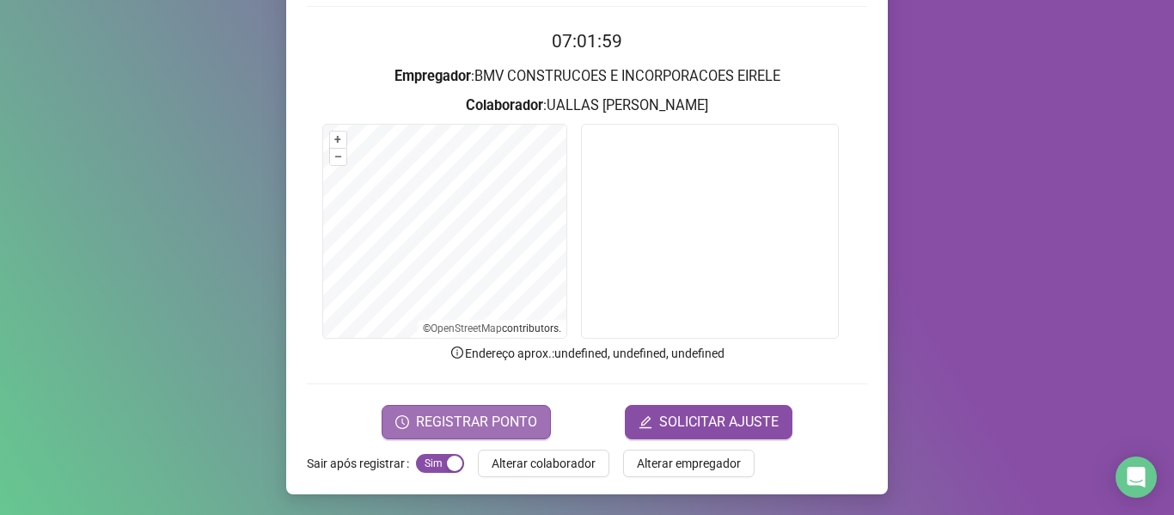
click at [537, 432] on button "REGISTRAR PONTO" at bounding box center [466, 422] width 169 height 34
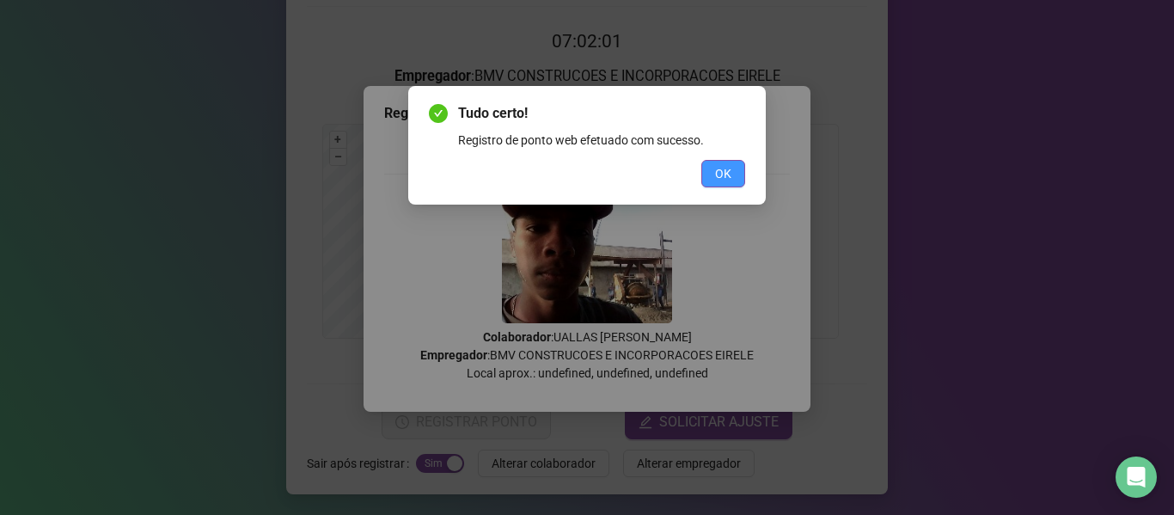
click at [716, 166] on span "OK" at bounding box center [723, 173] width 16 height 19
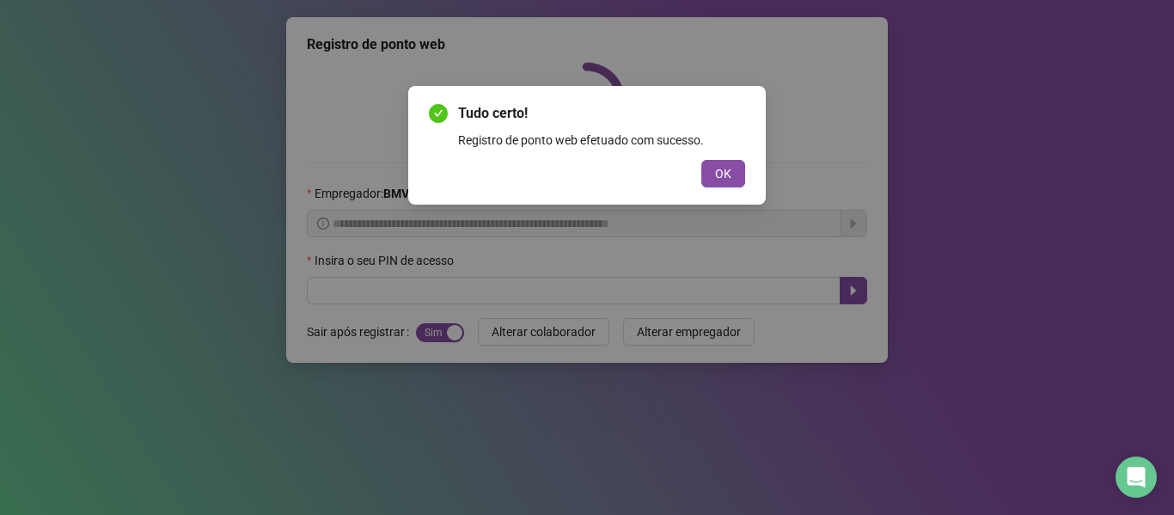
scroll to position [0, 0]
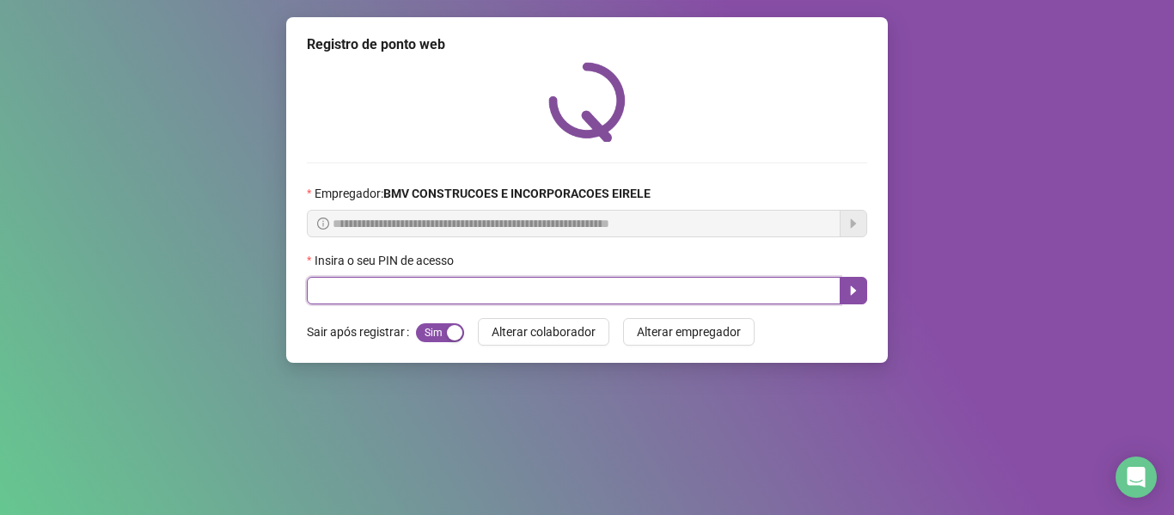
click at [611, 277] on input "text" at bounding box center [574, 290] width 534 height 27
type input "*****"
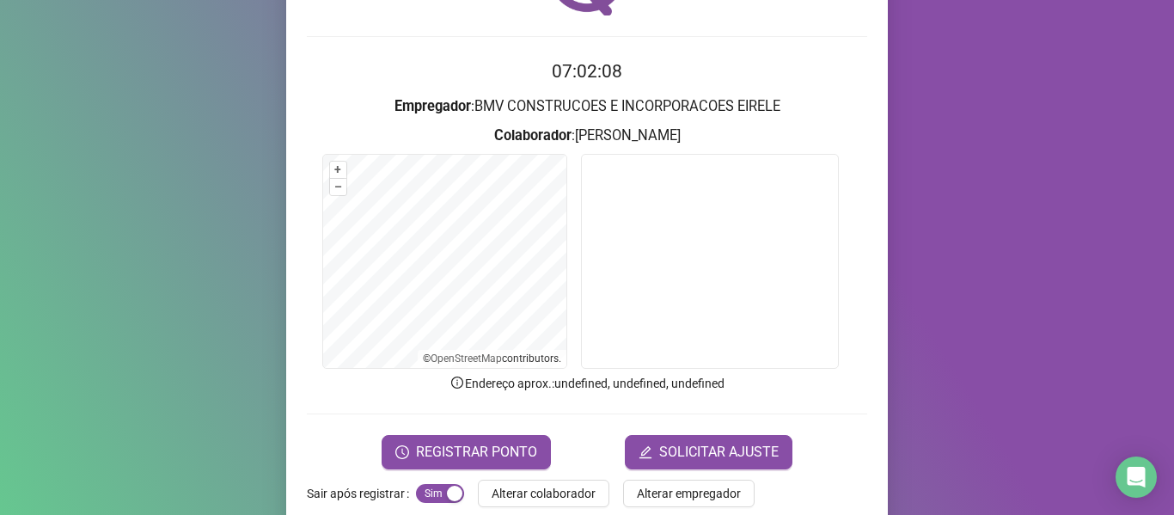
scroll to position [130, 0]
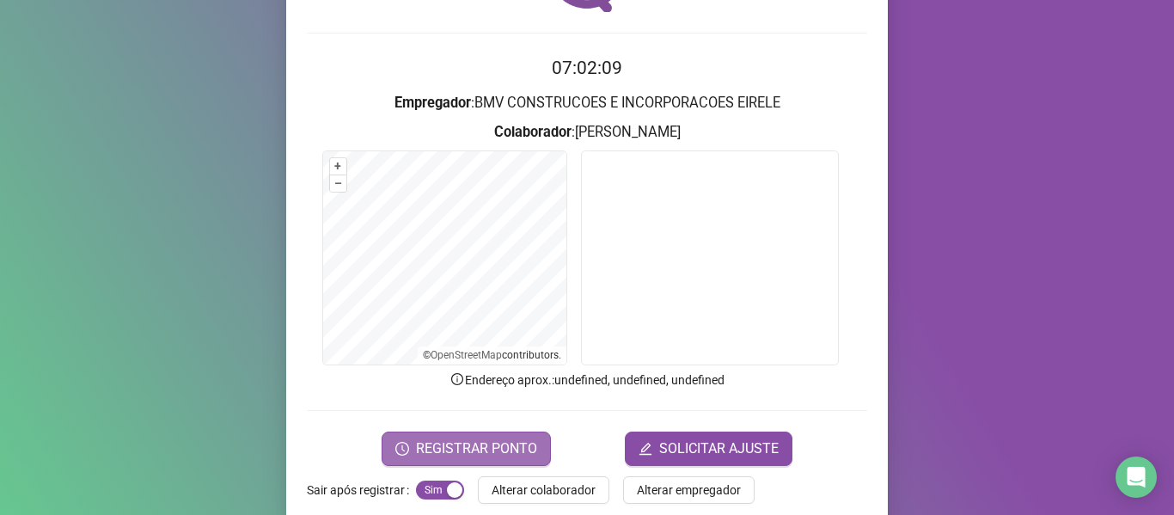
click at [474, 453] on span "REGISTRAR PONTO" at bounding box center [476, 448] width 121 height 21
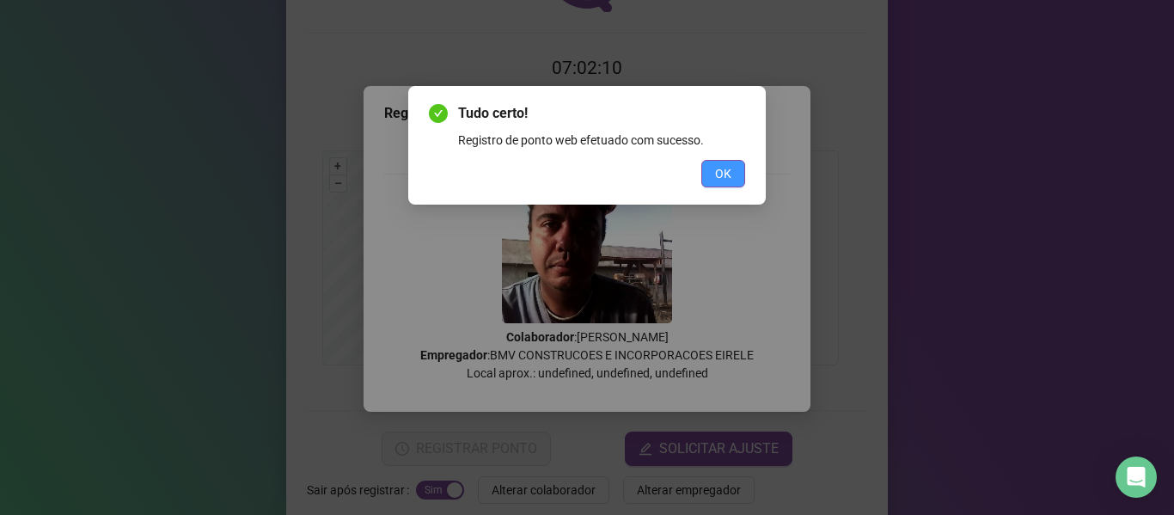
click at [725, 181] on span "OK" at bounding box center [723, 173] width 16 height 19
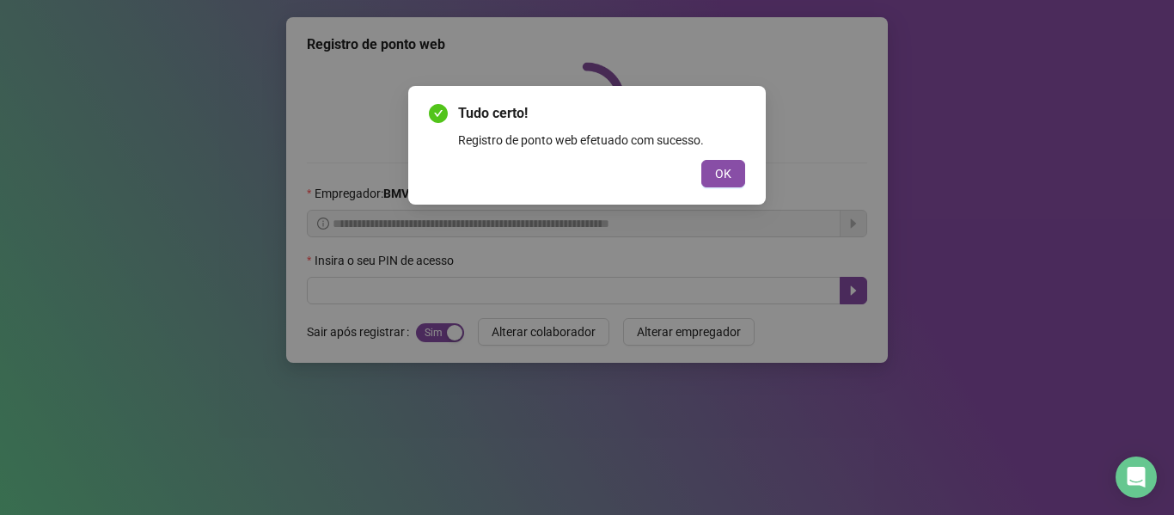
scroll to position [0, 0]
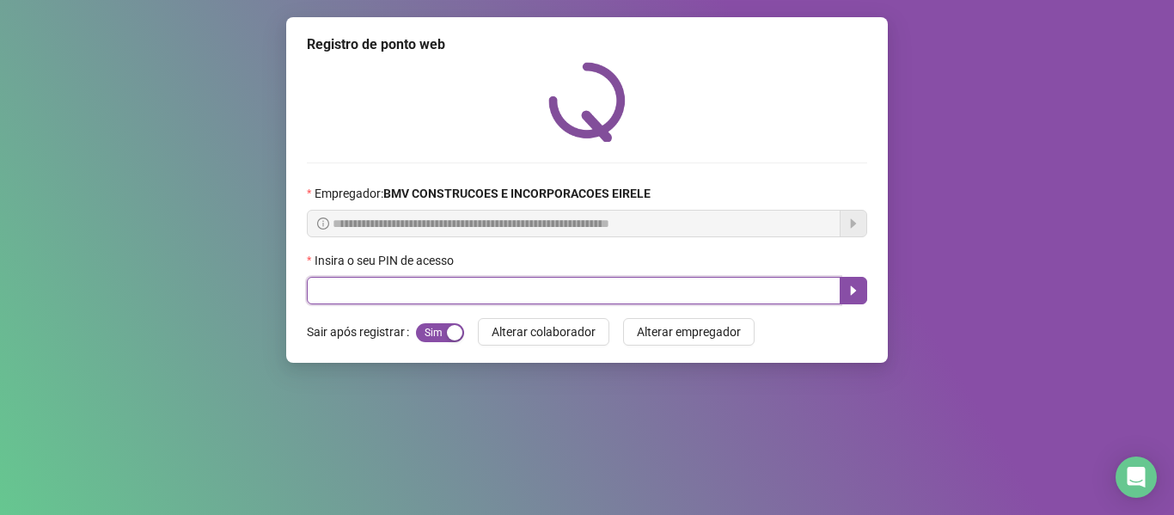
click at [600, 290] on input "text" at bounding box center [574, 290] width 534 height 27
type input "*****"
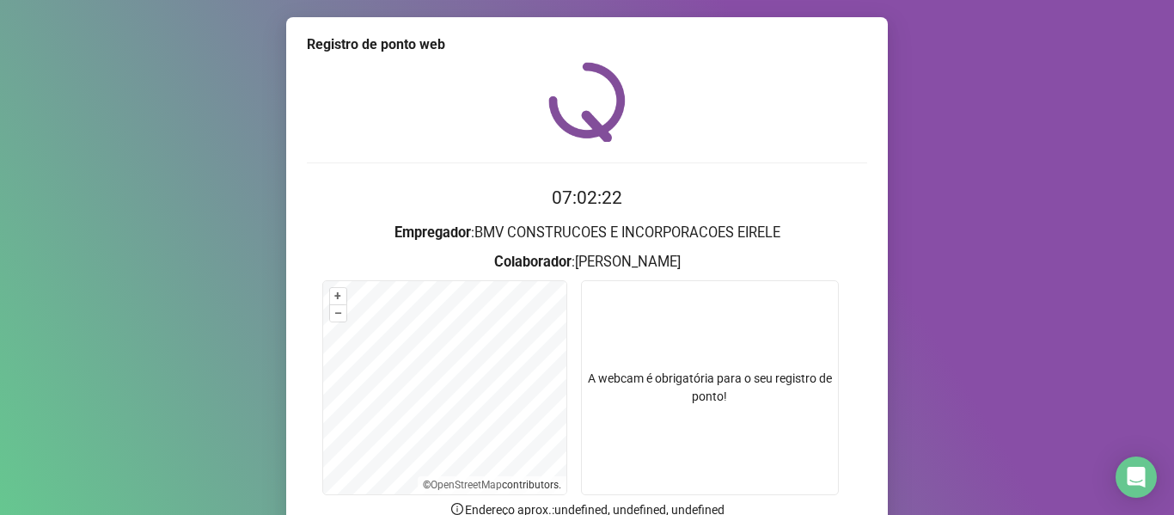
scroll to position [156, 0]
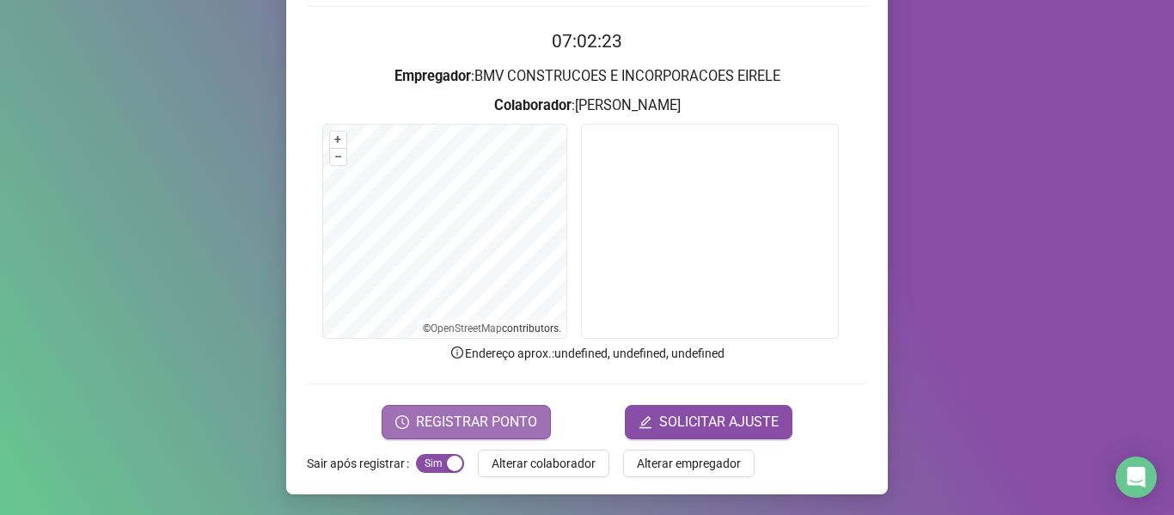
click at [522, 425] on span "REGISTRAR PONTO" at bounding box center [476, 422] width 121 height 21
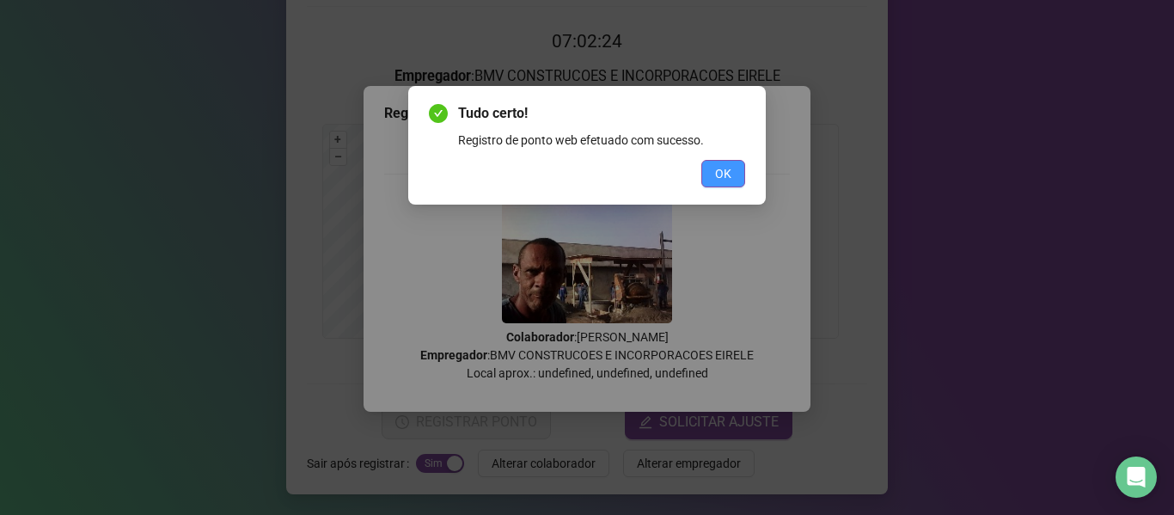
click at [708, 169] on button "OK" at bounding box center [723, 173] width 44 height 27
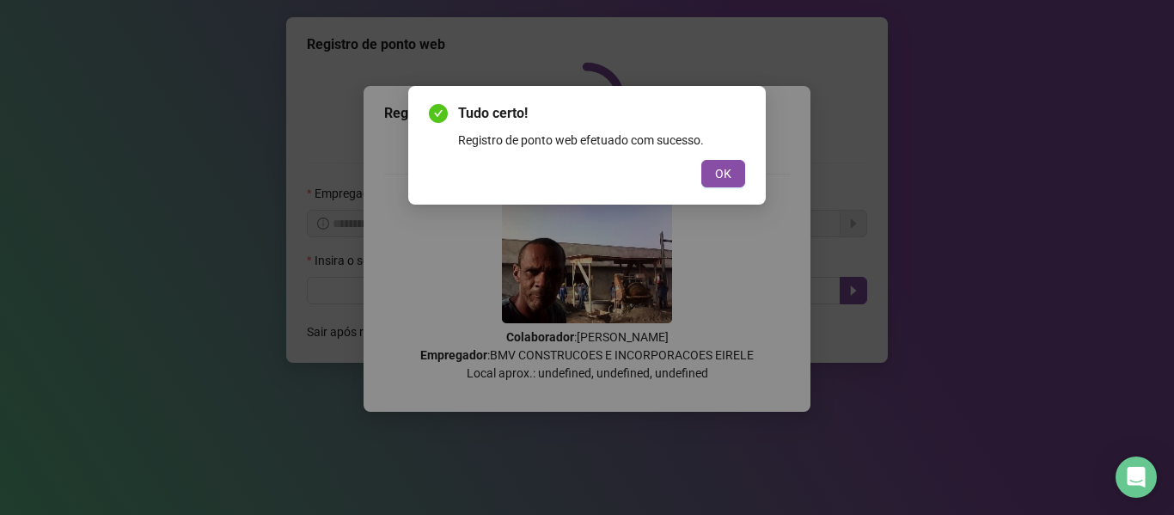
scroll to position [0, 0]
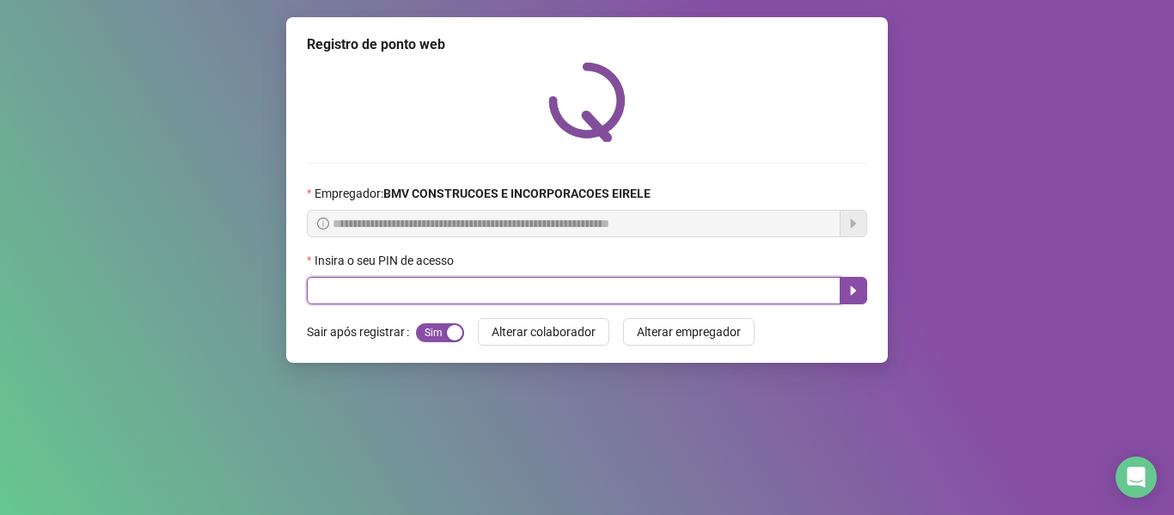
click at [521, 292] on input "text" at bounding box center [574, 290] width 534 height 27
type input "*****"
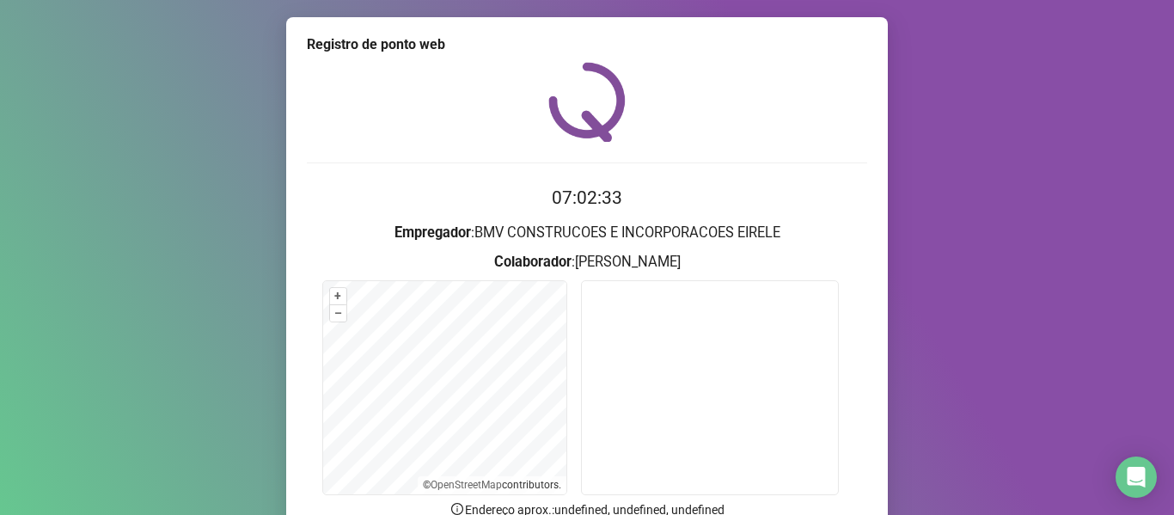
scroll to position [156, 0]
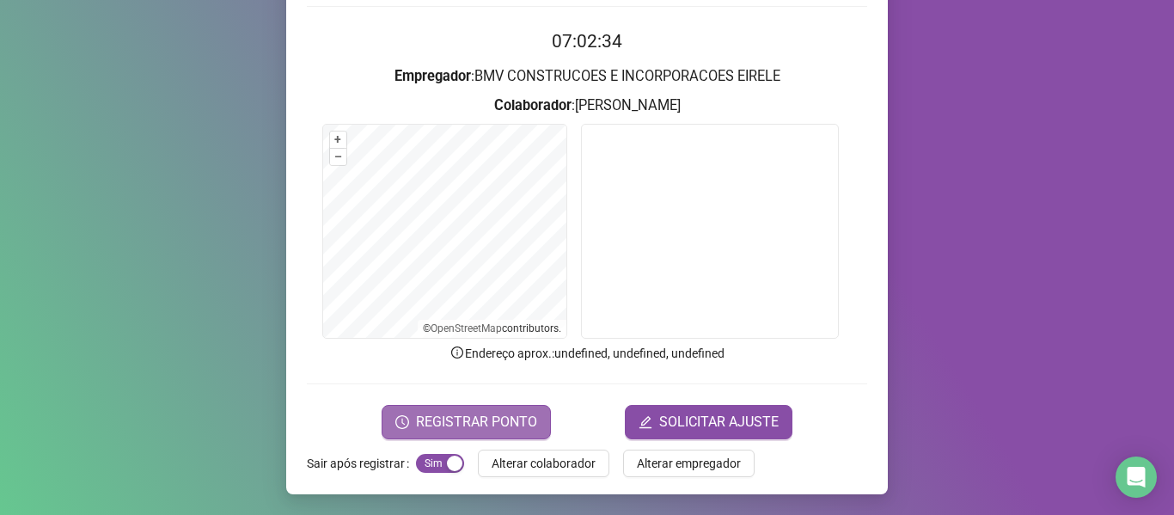
click at [451, 412] on span "REGISTRAR PONTO" at bounding box center [476, 422] width 121 height 21
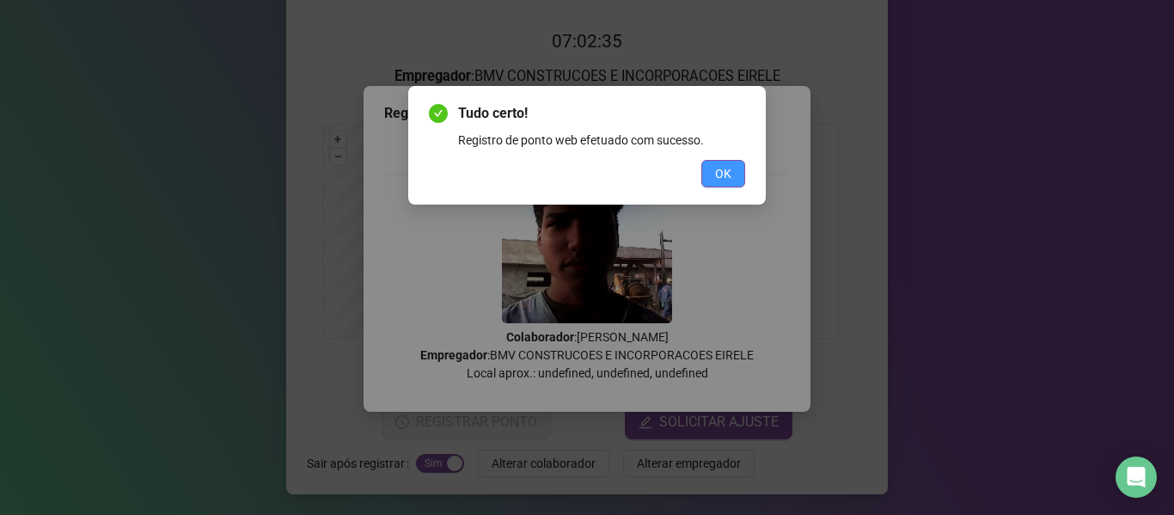
click at [742, 169] on button "OK" at bounding box center [723, 173] width 44 height 27
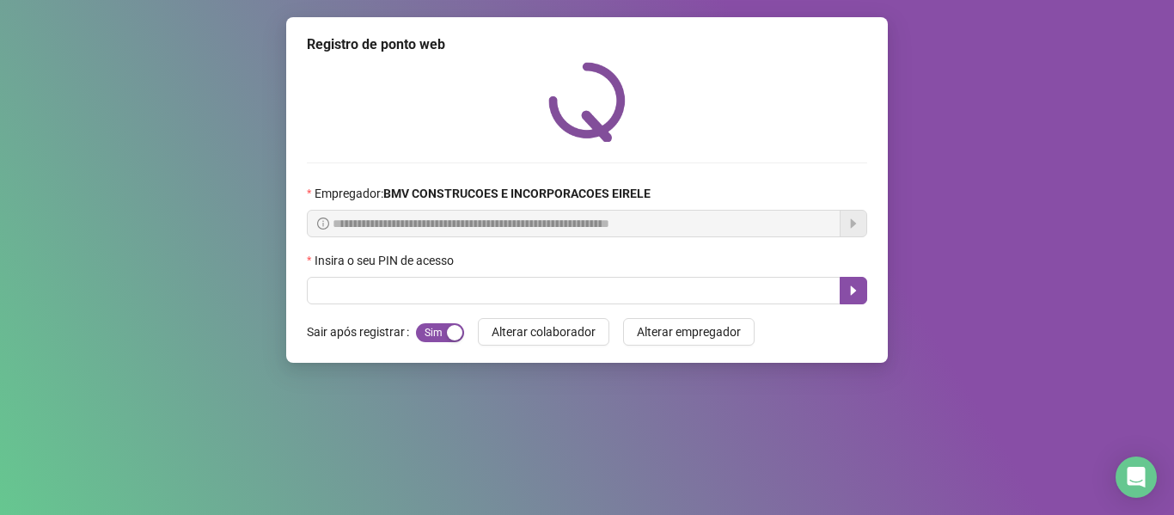
scroll to position [0, 0]
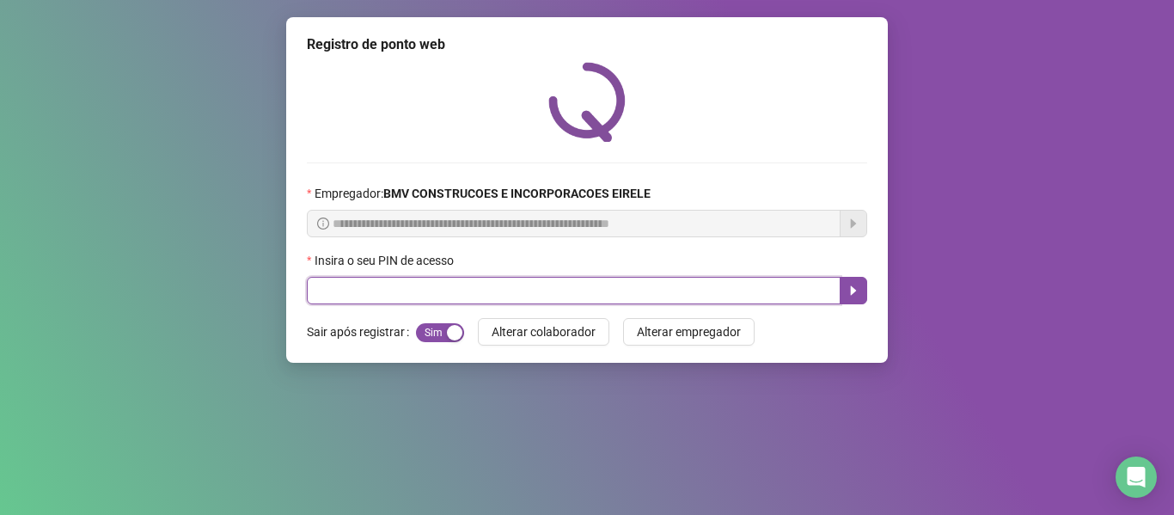
click at [475, 293] on input "text" at bounding box center [574, 290] width 534 height 27
type input "*****"
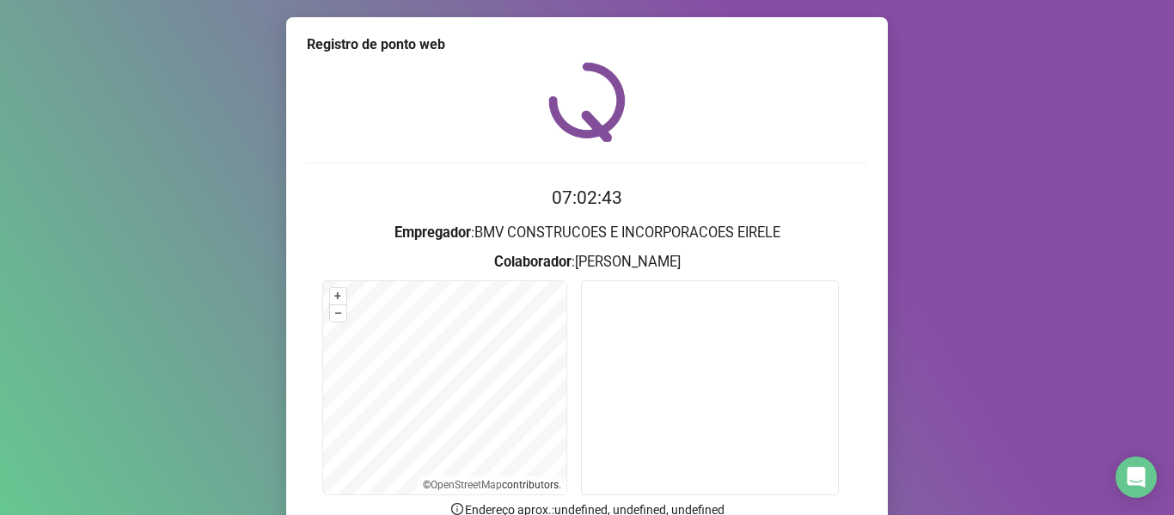
scroll to position [156, 0]
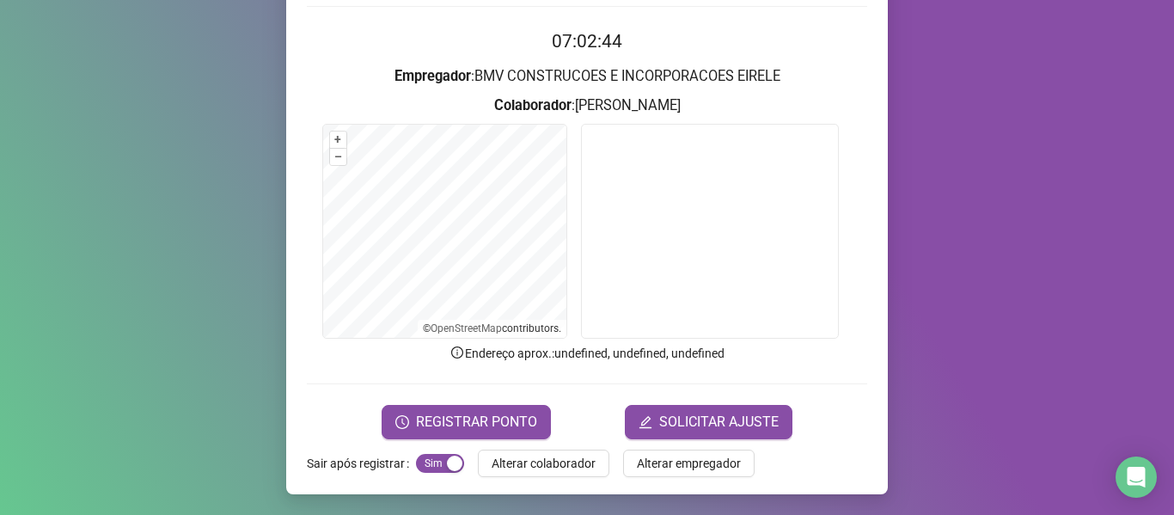
click at [464, 428] on span "REGISTRAR PONTO" at bounding box center [476, 422] width 121 height 21
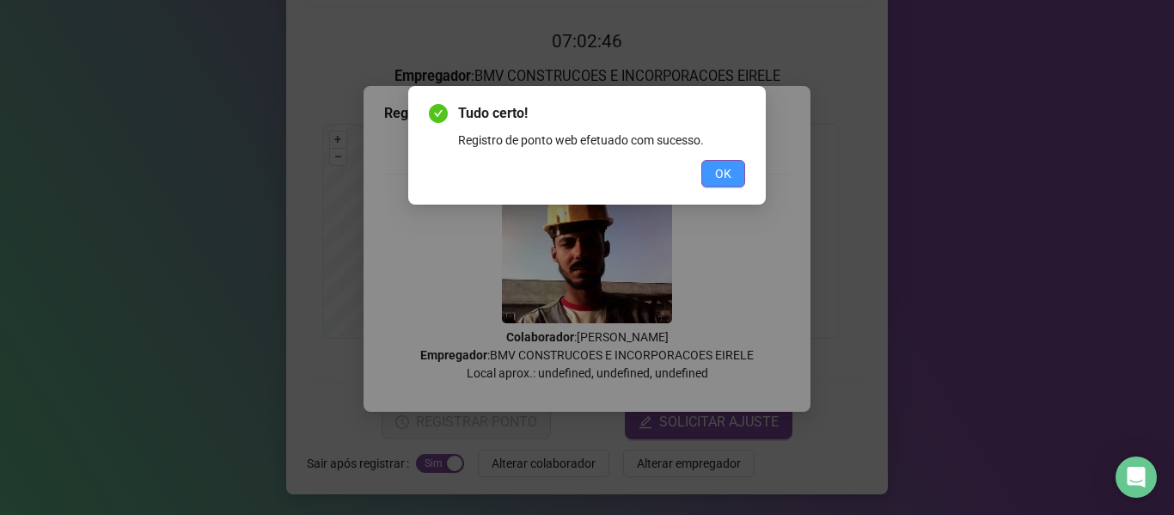
click at [727, 172] on span "OK" at bounding box center [723, 173] width 16 height 19
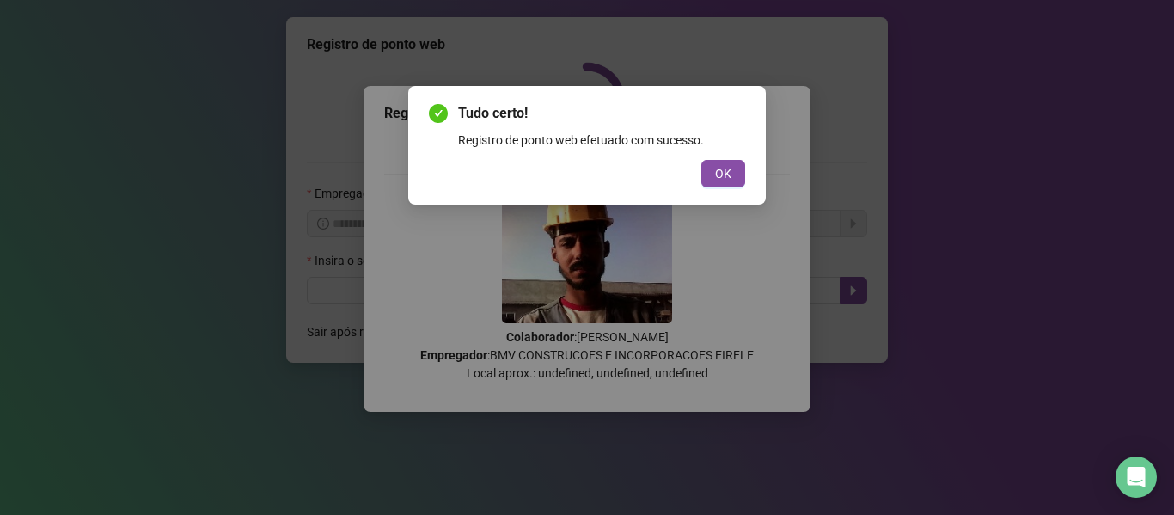
scroll to position [0, 0]
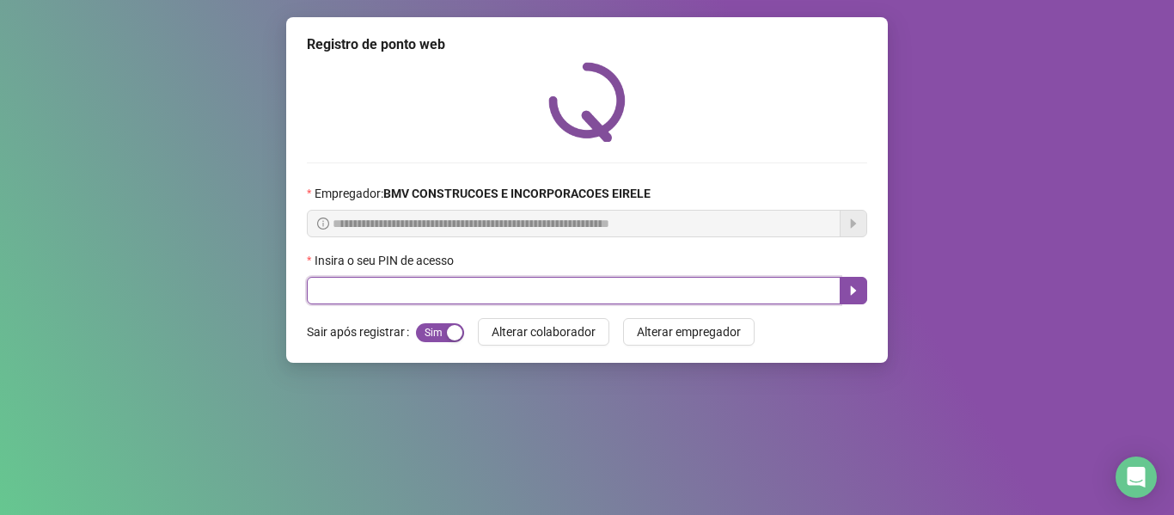
click at [546, 280] on input "text" at bounding box center [574, 290] width 534 height 27
type input "*****"
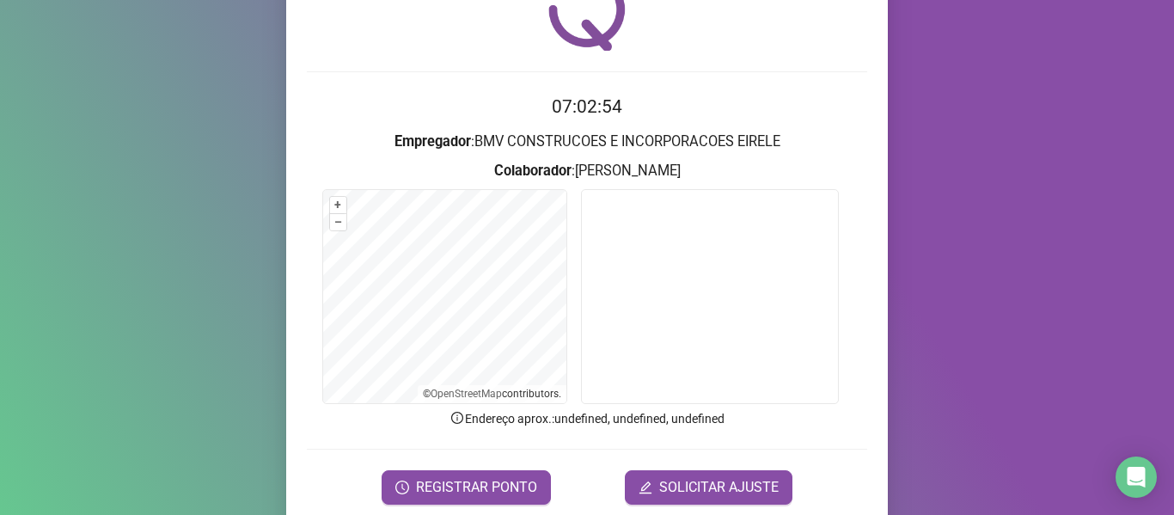
scroll to position [156, 0]
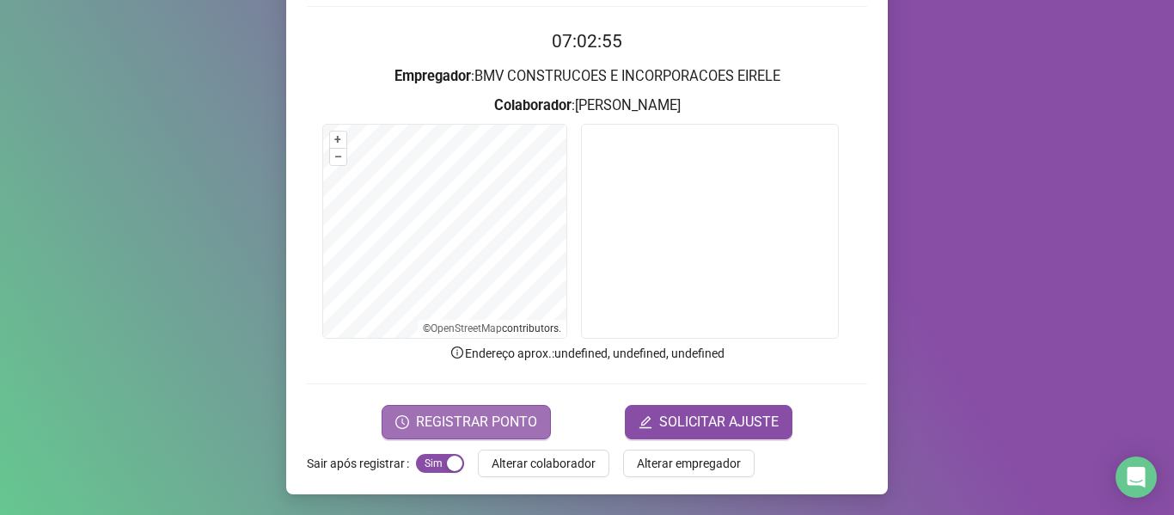
click at [437, 414] on span "REGISTRAR PONTO" at bounding box center [476, 422] width 121 height 21
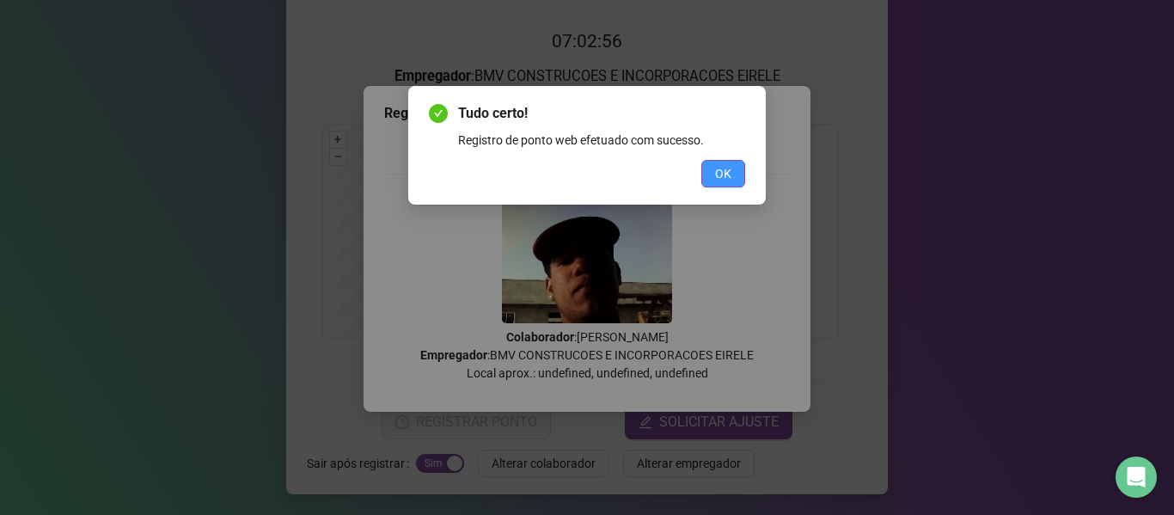
click at [708, 177] on button "OK" at bounding box center [723, 173] width 44 height 27
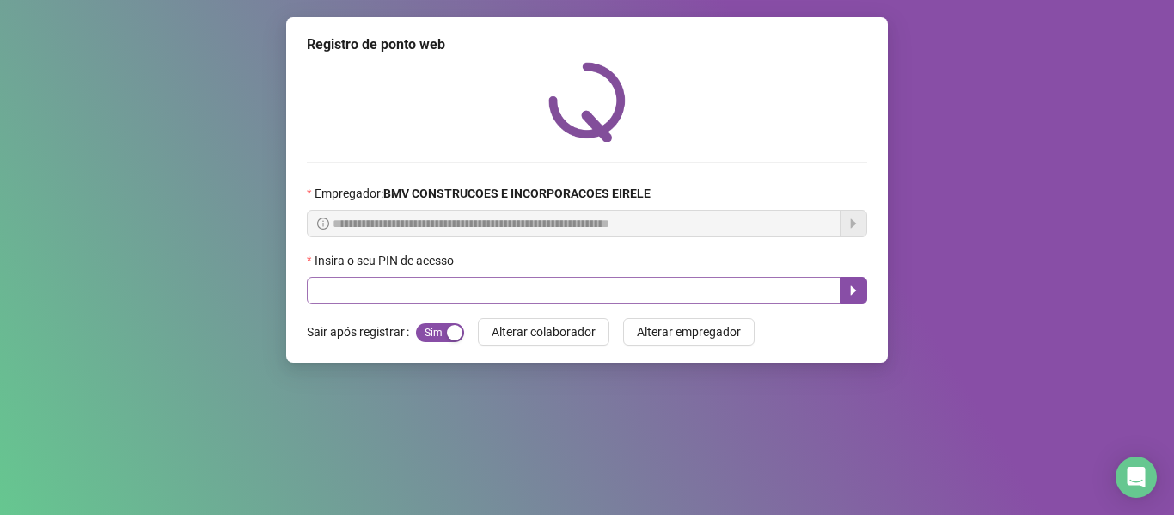
click at [559, 280] on div "Insira o seu PIN de acesso" at bounding box center [587, 277] width 560 height 53
click at [558, 285] on input "text" at bounding box center [574, 290] width 534 height 27
type input "*****"
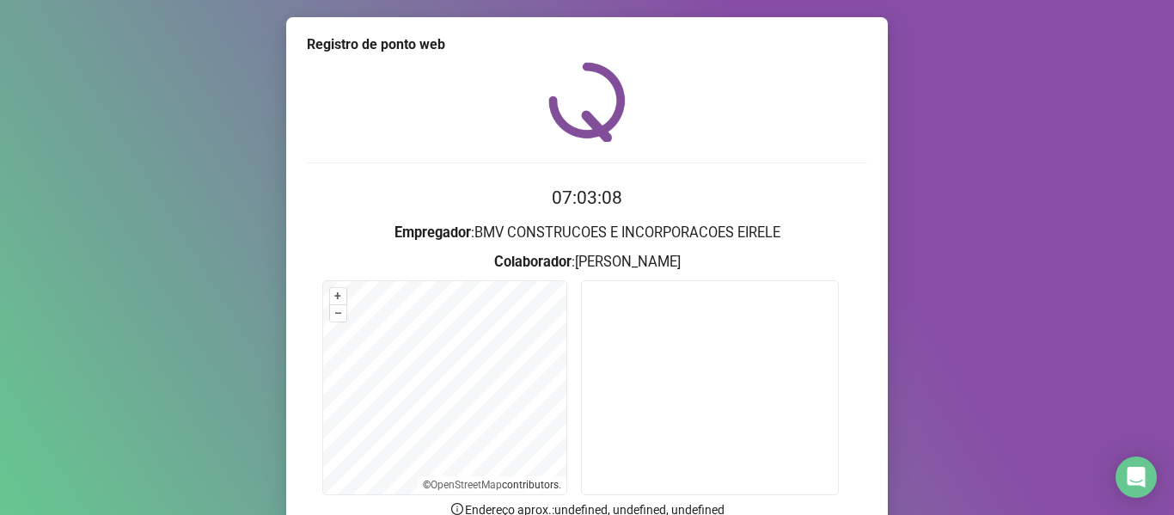
scroll to position [156, 0]
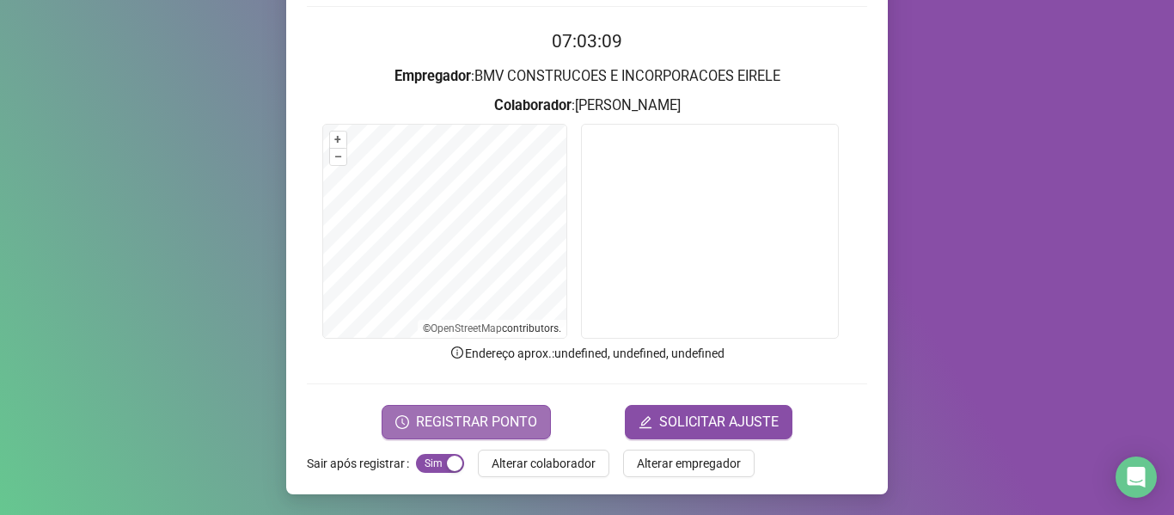
click at [519, 434] on button "REGISTRAR PONTO" at bounding box center [466, 422] width 169 height 34
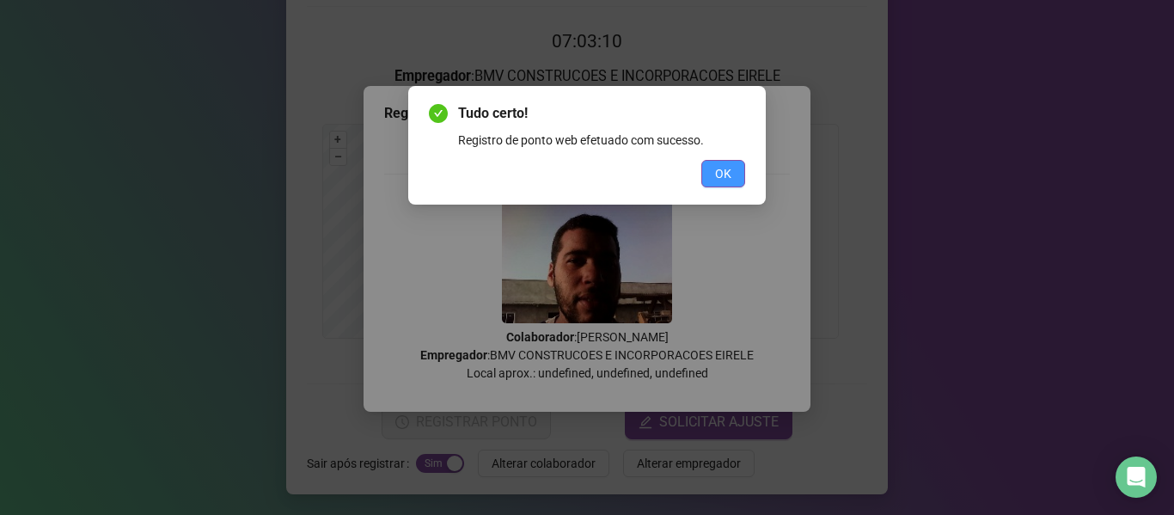
click at [714, 177] on button "OK" at bounding box center [723, 173] width 44 height 27
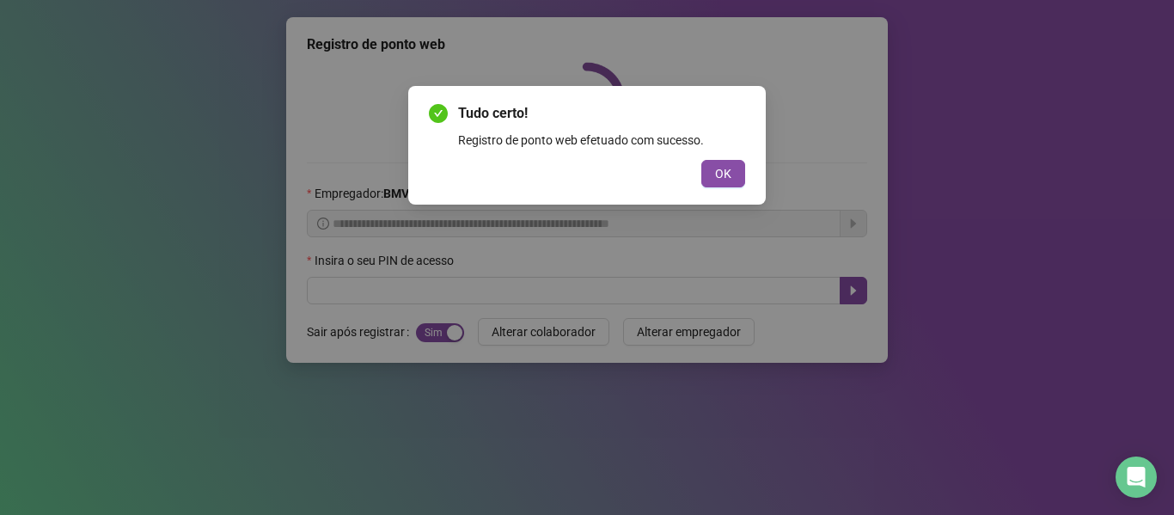
scroll to position [0, 0]
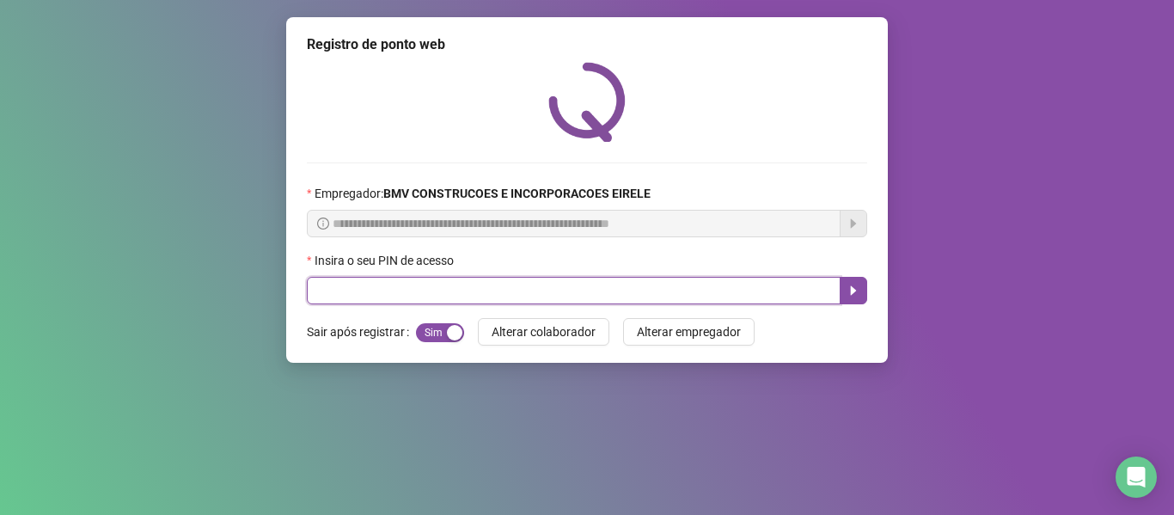
click at [461, 289] on input "text" at bounding box center [574, 290] width 534 height 27
type input "*****"
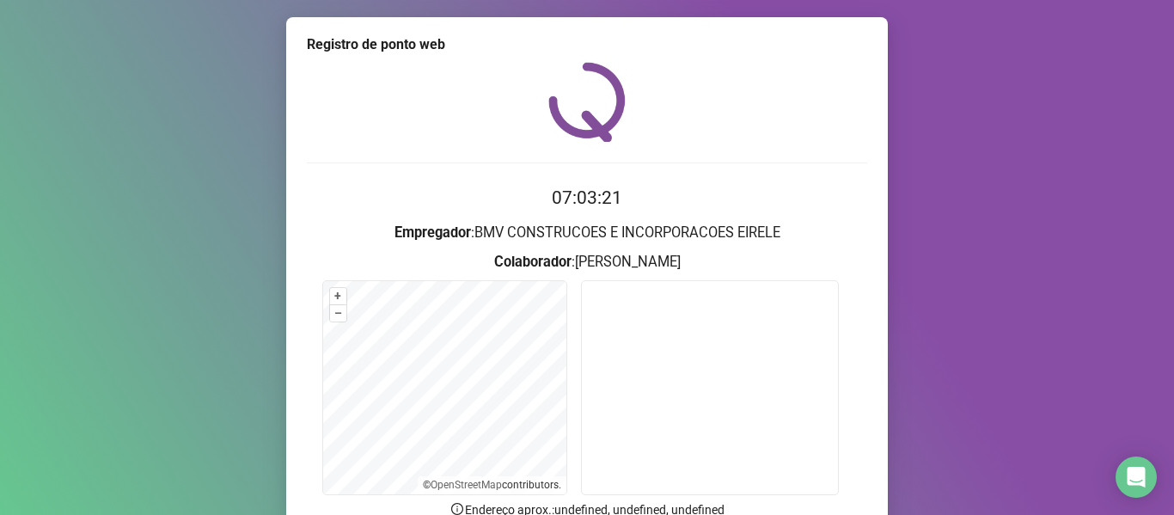
scroll to position [156, 0]
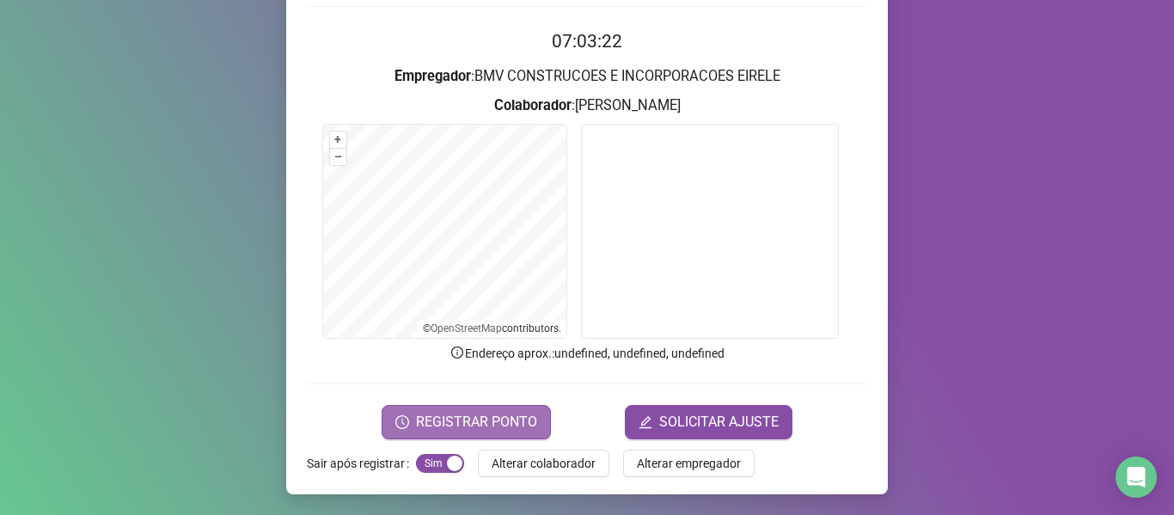
click at [537, 430] on button "REGISTRAR PONTO" at bounding box center [466, 422] width 169 height 34
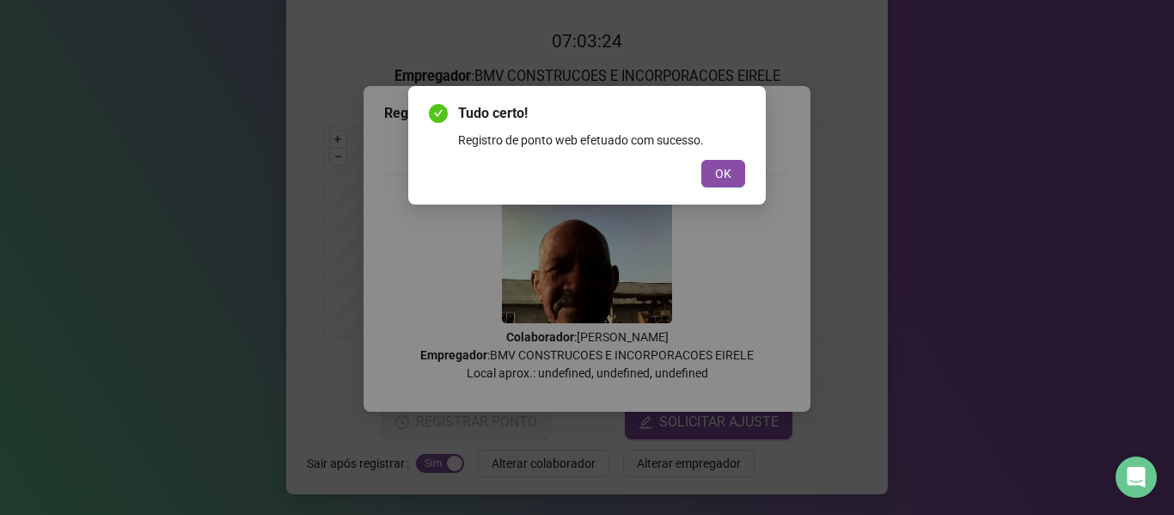
click at [692, 181] on div "OK" at bounding box center [587, 173] width 316 height 27
click at [704, 174] on button "OK" at bounding box center [723, 173] width 44 height 27
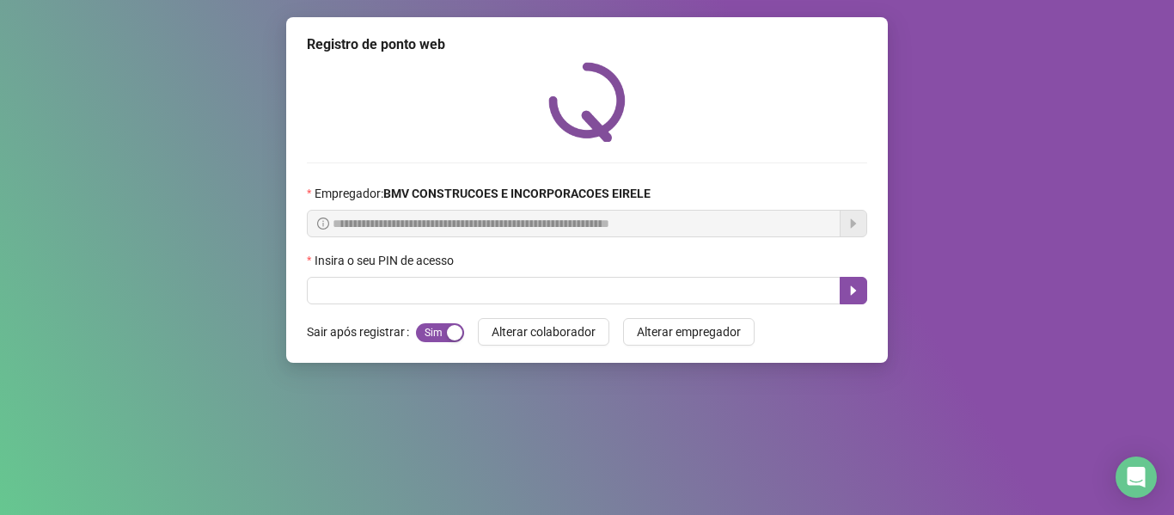
scroll to position [0, 0]
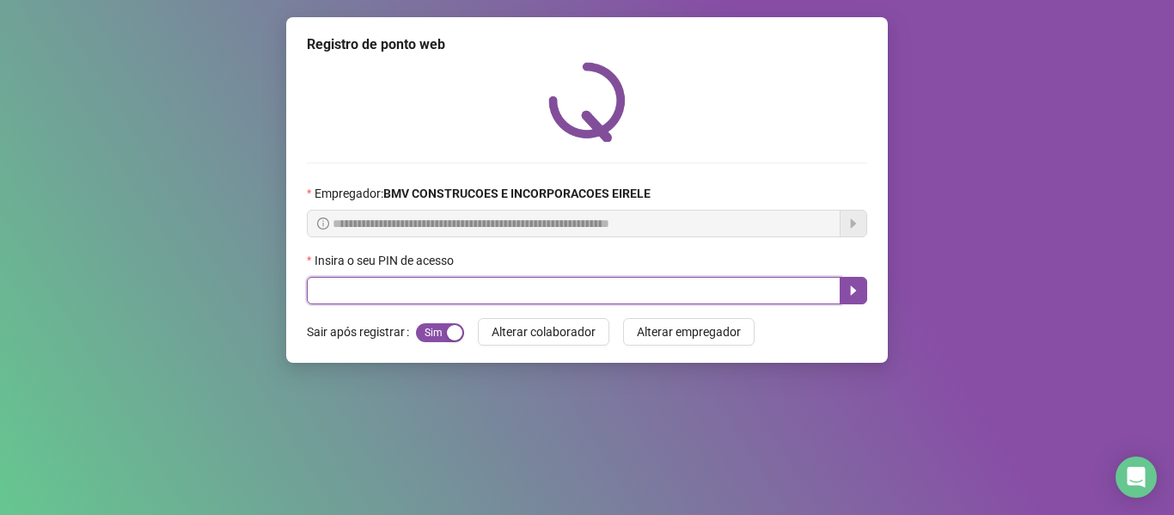
click at [546, 298] on input "text" at bounding box center [574, 290] width 534 height 27
type input "*****"
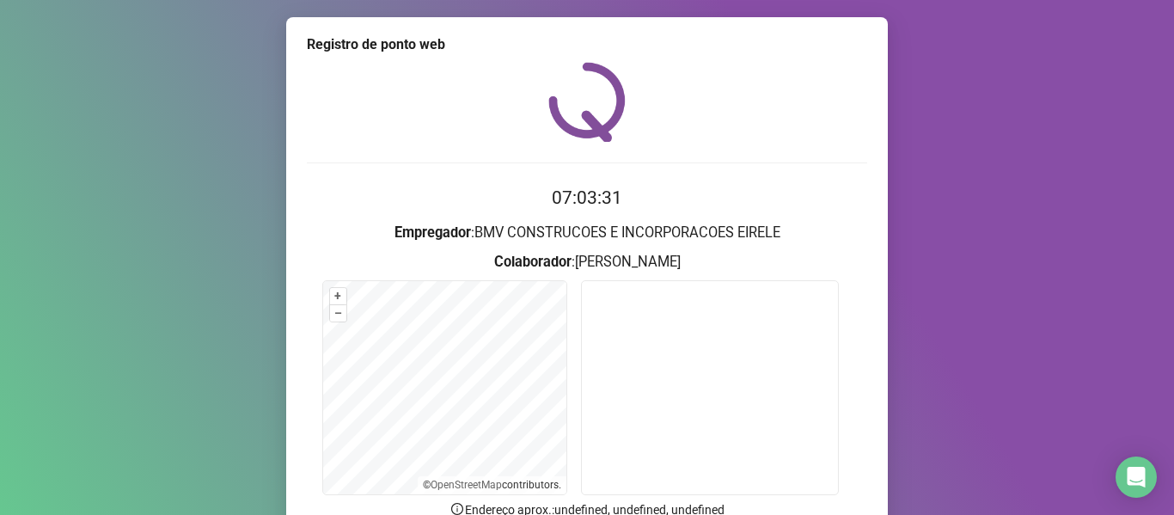
scroll to position [156, 0]
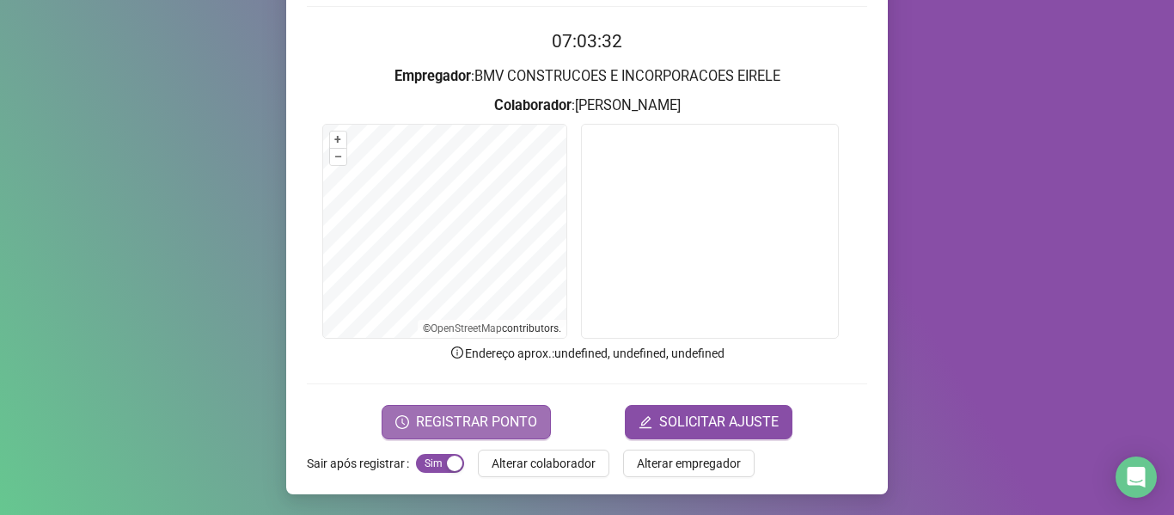
click at [540, 425] on button "REGISTRAR PONTO" at bounding box center [466, 422] width 169 height 34
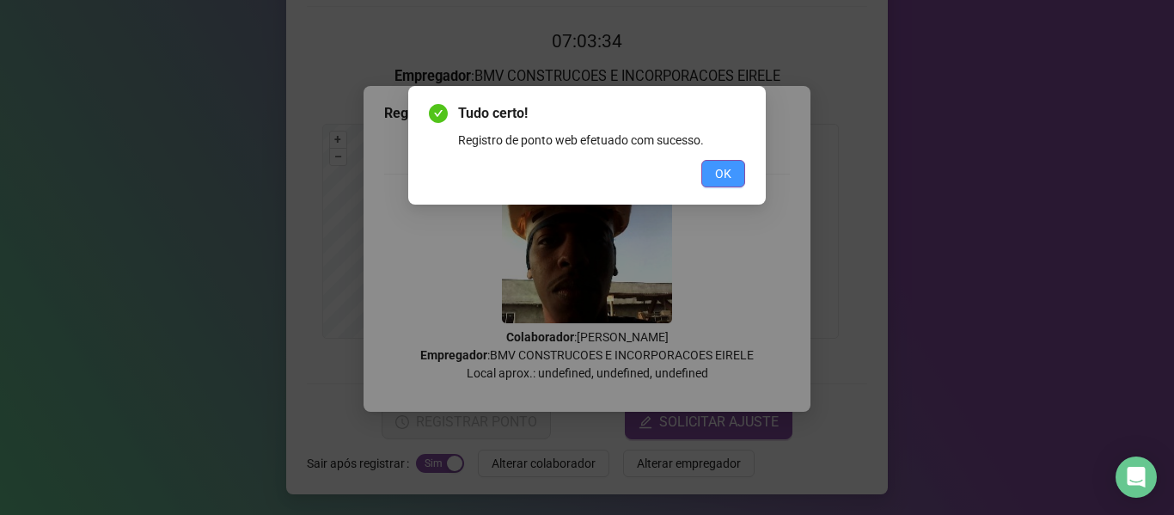
click at [711, 181] on button "OK" at bounding box center [723, 173] width 44 height 27
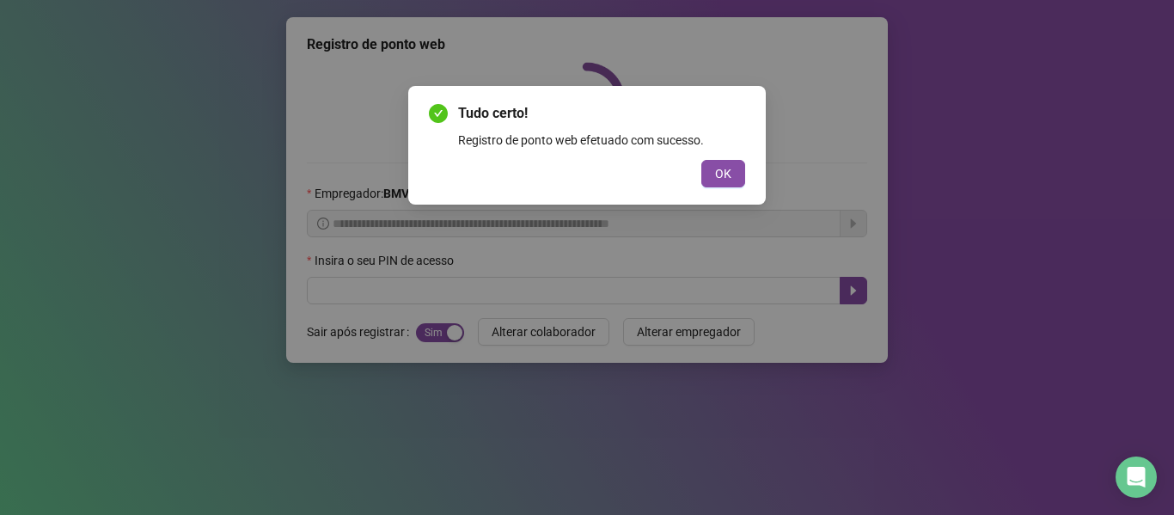
scroll to position [0, 0]
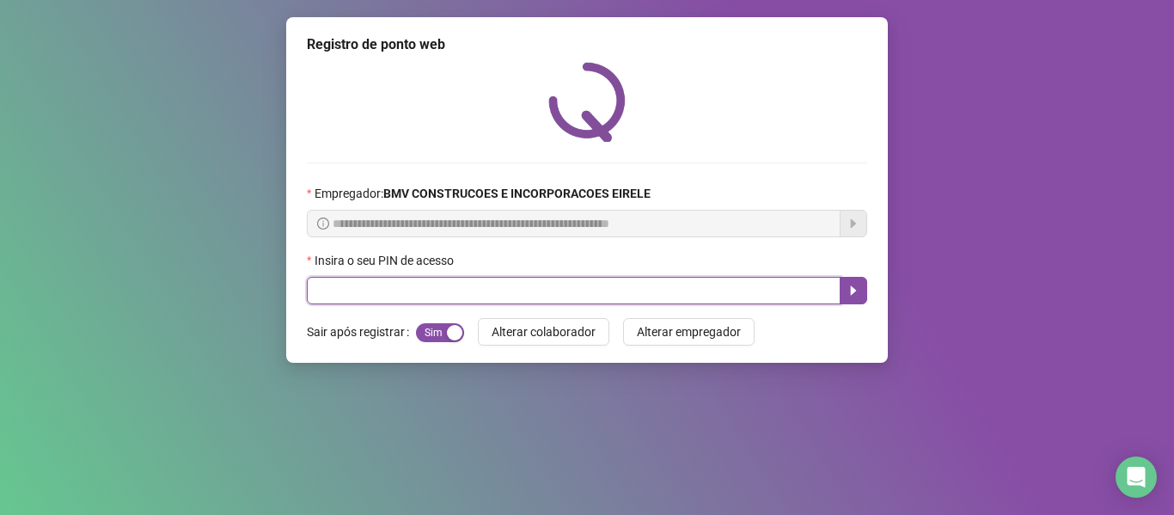
click at [602, 296] on input "text" at bounding box center [574, 290] width 534 height 27
type input "*****"
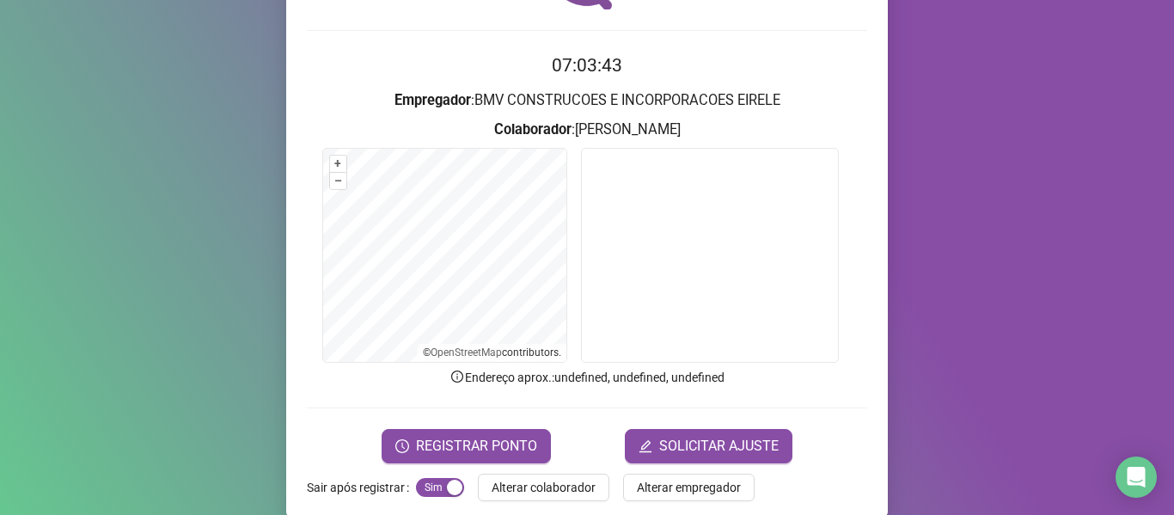
scroll to position [145, 0]
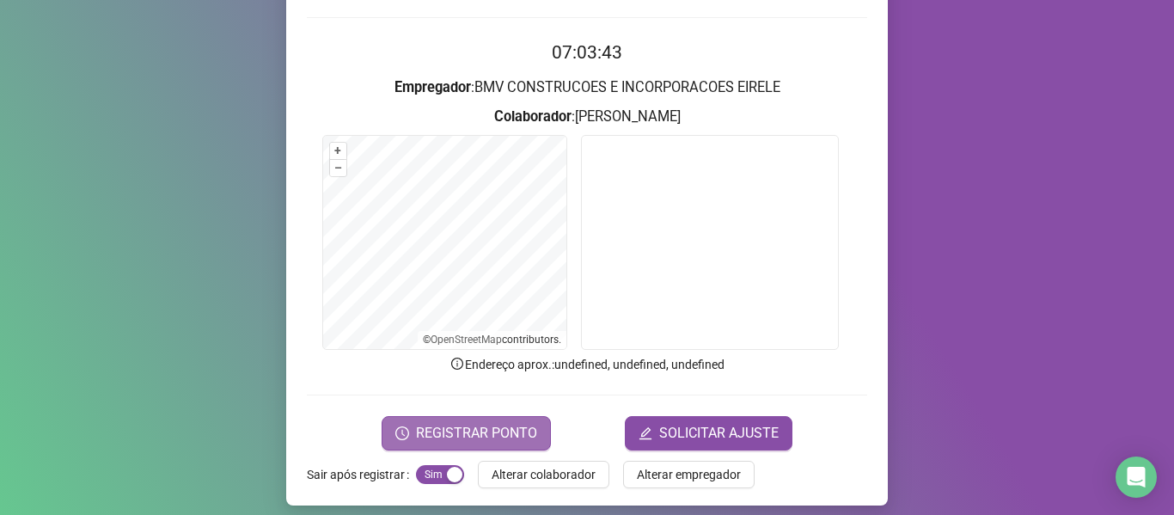
click at [519, 439] on span "REGISTRAR PONTO" at bounding box center [476, 433] width 121 height 21
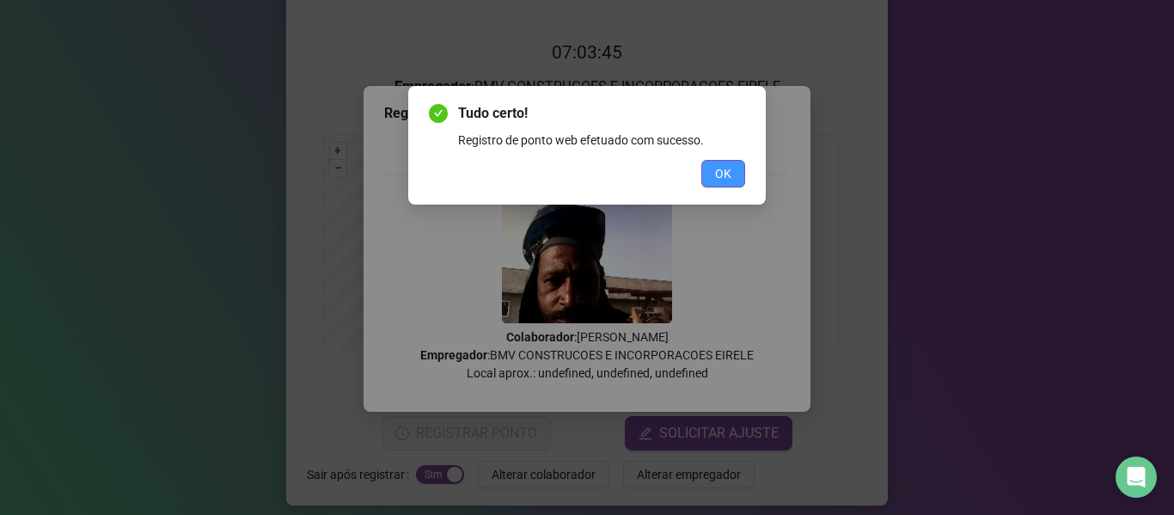
click at [707, 180] on button "OK" at bounding box center [723, 173] width 44 height 27
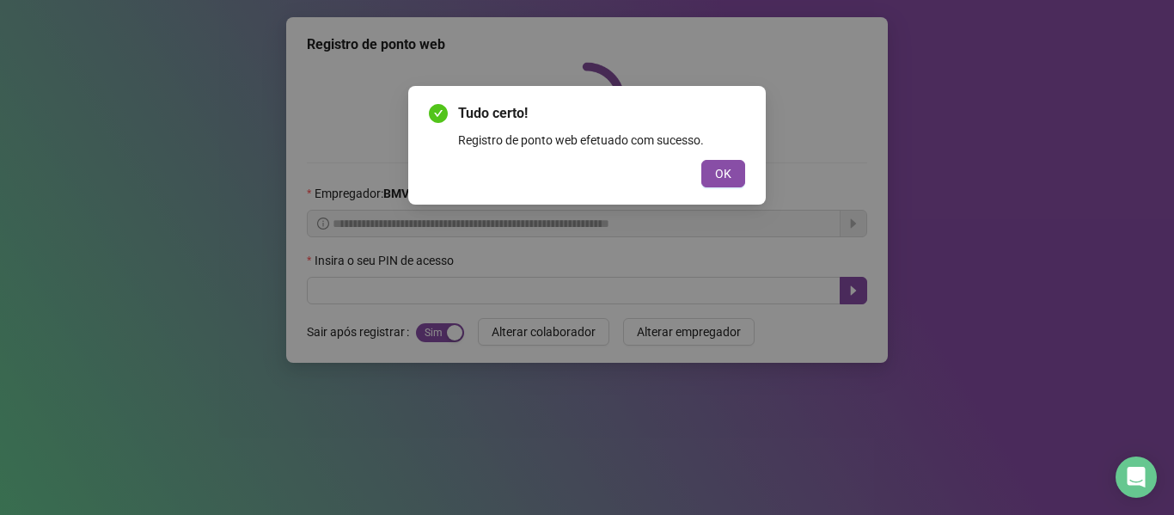
scroll to position [0, 0]
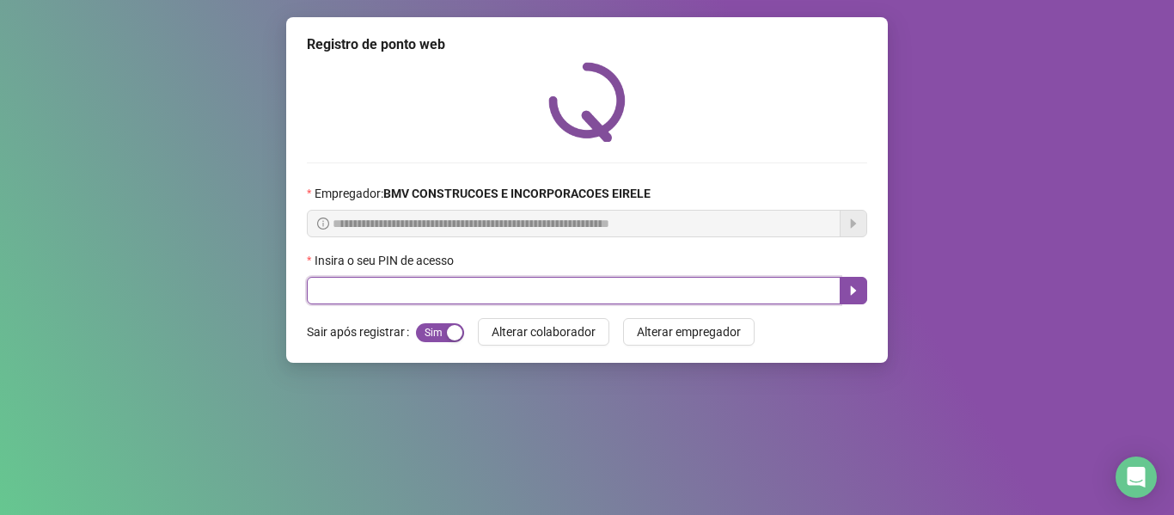
click at [467, 296] on input "text" at bounding box center [574, 290] width 534 height 27
type input "*****"
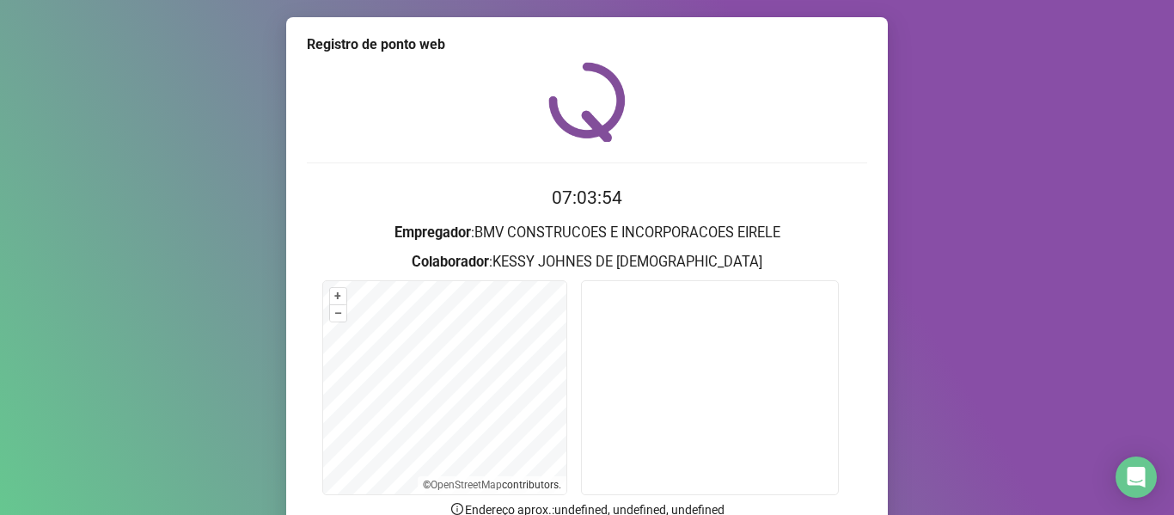
scroll to position [156, 0]
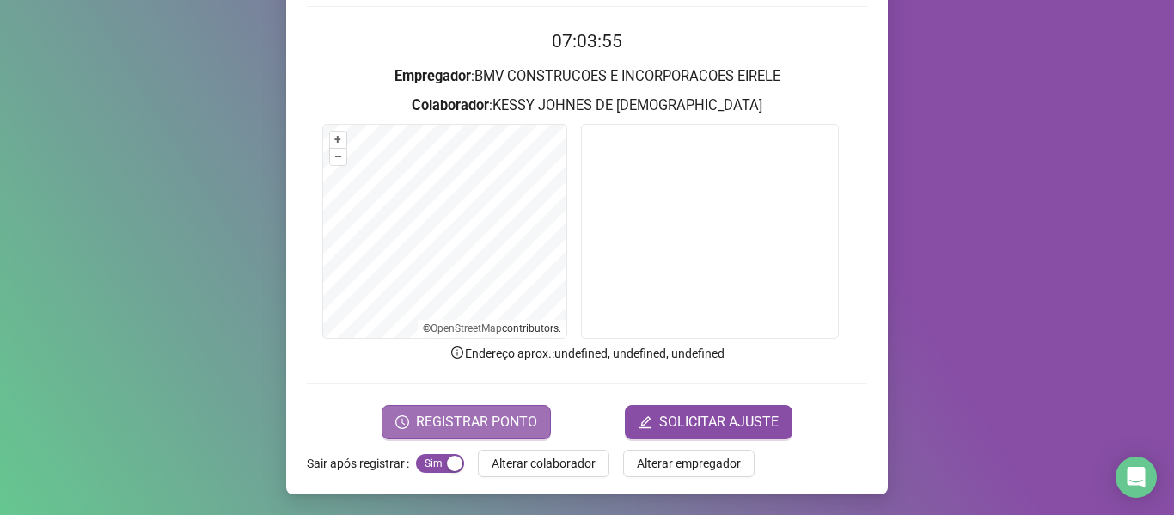
click at [426, 410] on button "REGISTRAR PONTO" at bounding box center [466, 422] width 169 height 34
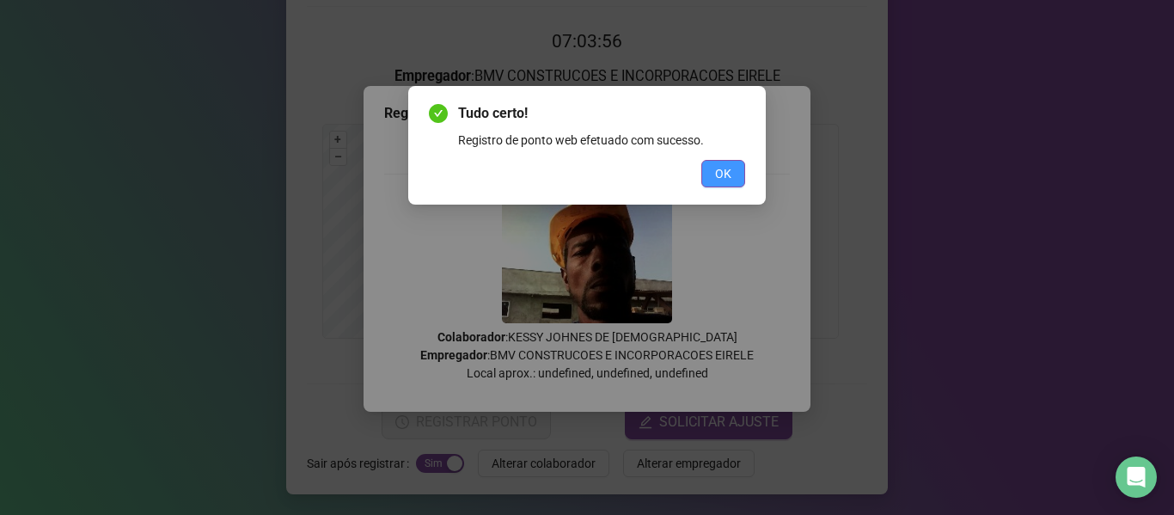
click at [717, 182] on span "OK" at bounding box center [723, 173] width 16 height 19
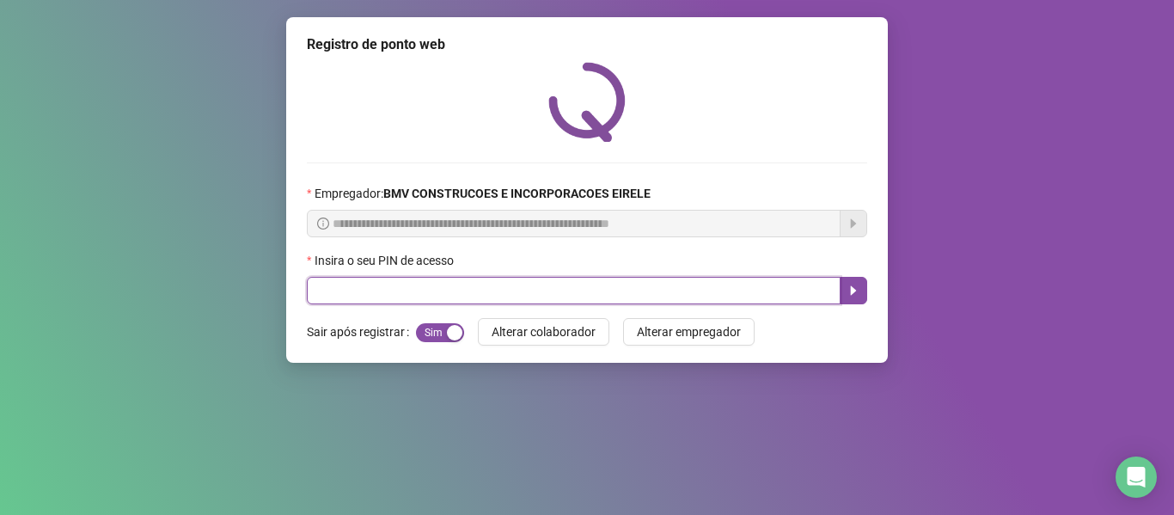
click at [484, 284] on input "text" at bounding box center [574, 290] width 534 height 27
type input "*****"
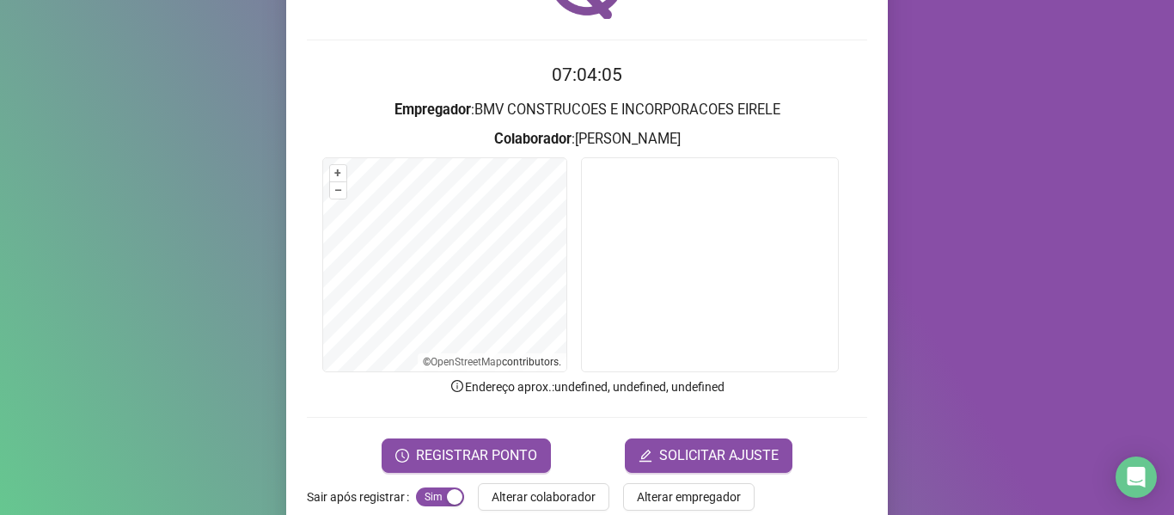
scroll to position [156, 0]
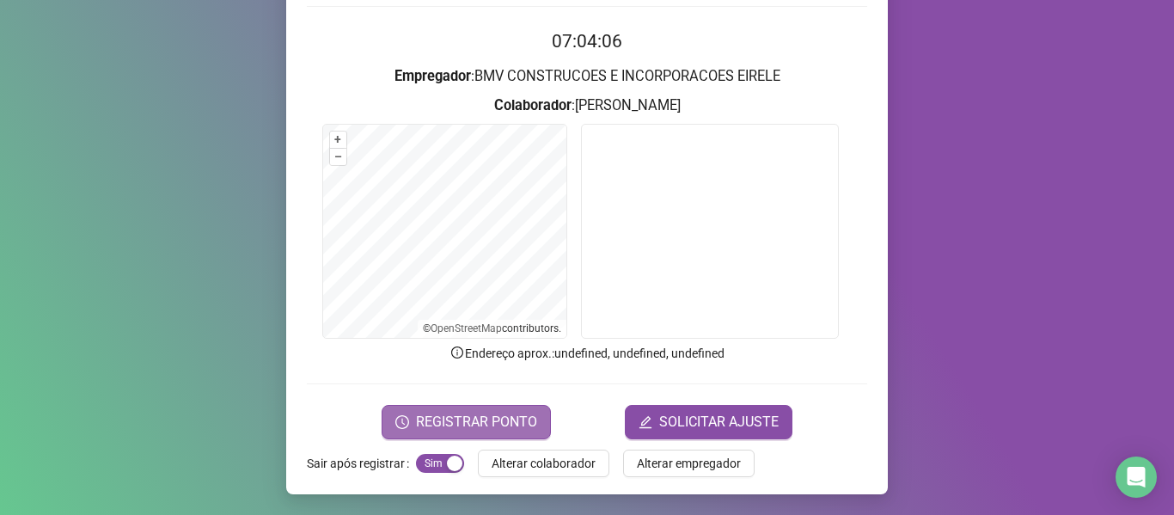
click at [464, 411] on button "REGISTRAR PONTO" at bounding box center [466, 422] width 169 height 34
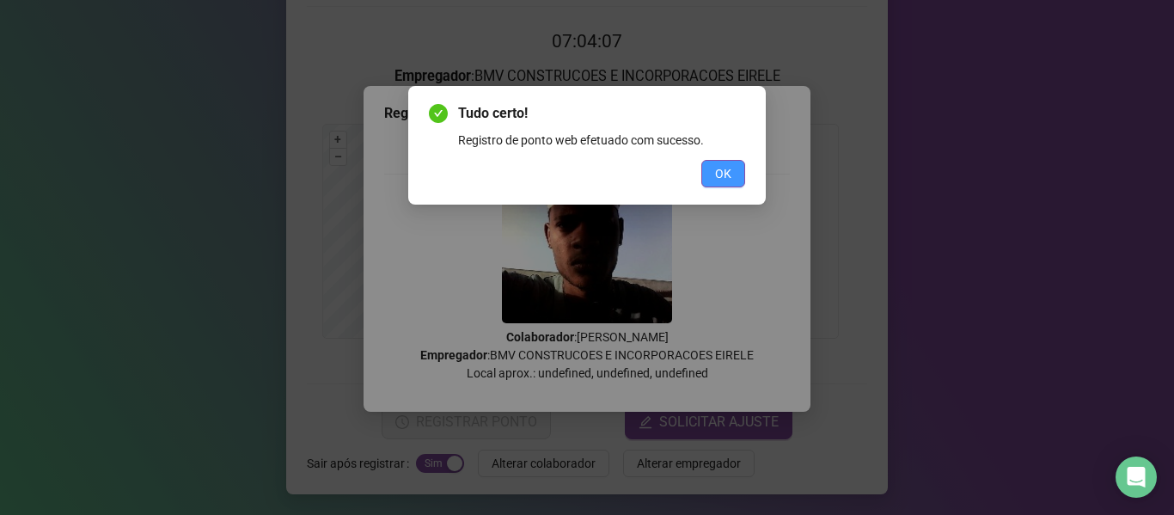
click at [735, 170] on button "OK" at bounding box center [723, 173] width 44 height 27
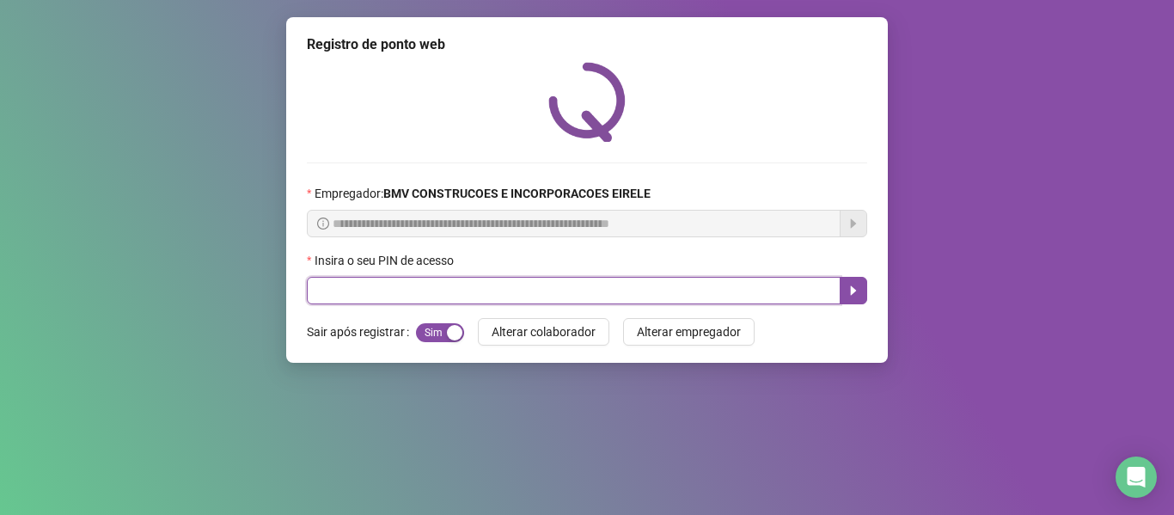
click at [525, 286] on input "text" at bounding box center [574, 290] width 534 height 27
type input "*****"
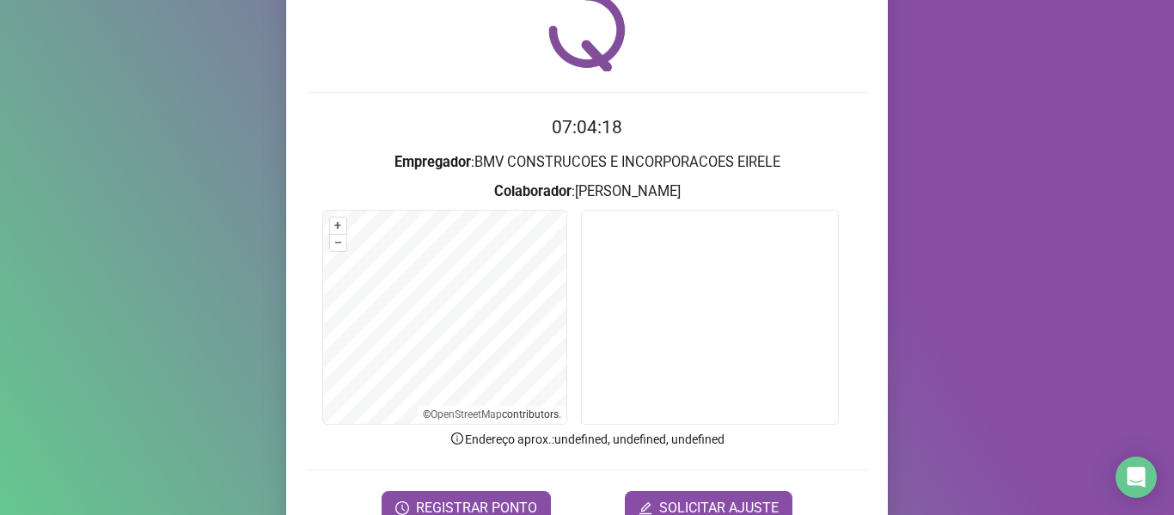
scroll to position [156, 0]
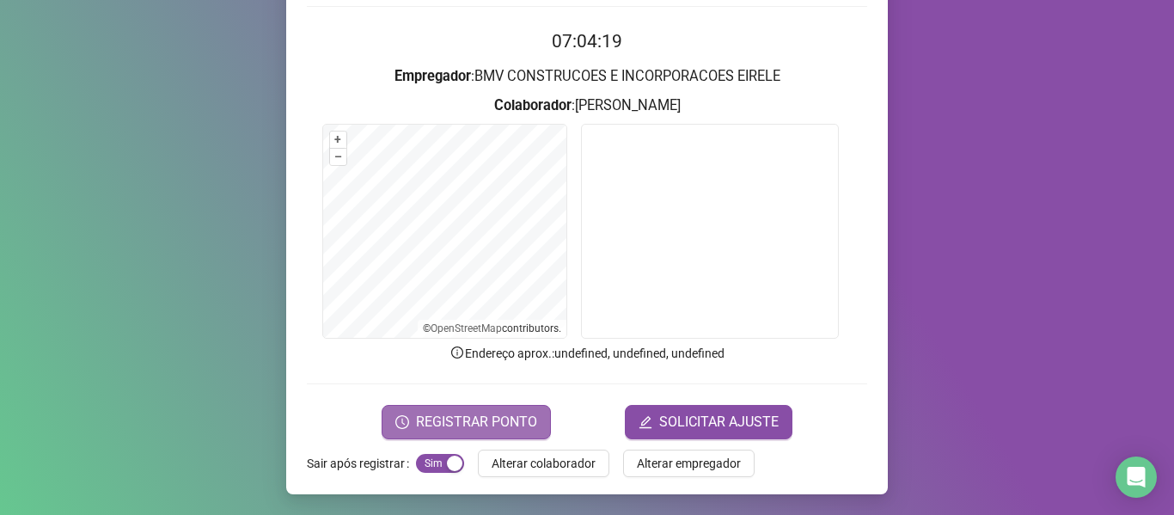
click at [535, 421] on button "REGISTRAR PONTO" at bounding box center [466, 422] width 169 height 34
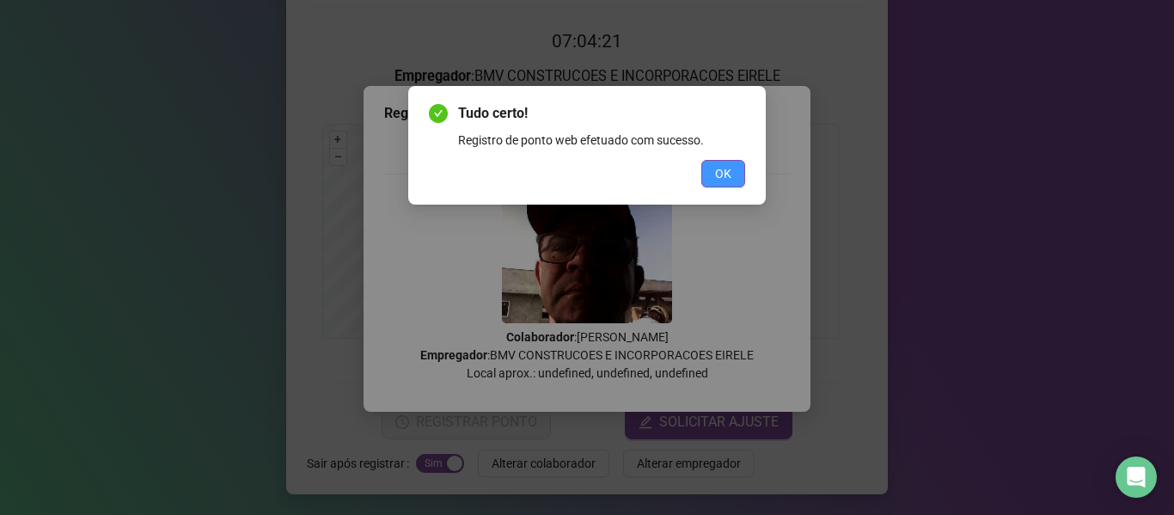
click at [713, 174] on button "OK" at bounding box center [723, 173] width 44 height 27
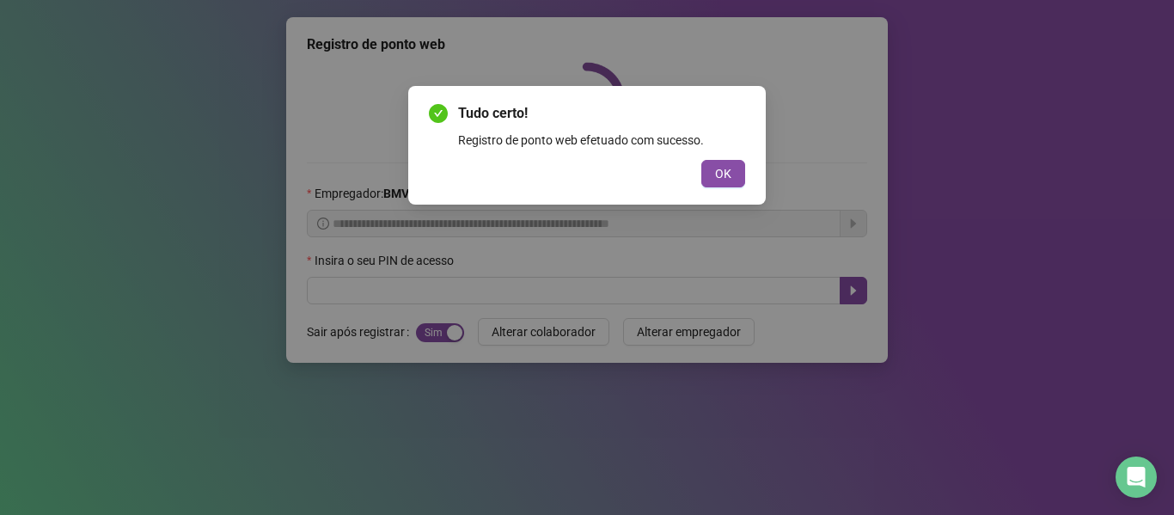
scroll to position [0, 0]
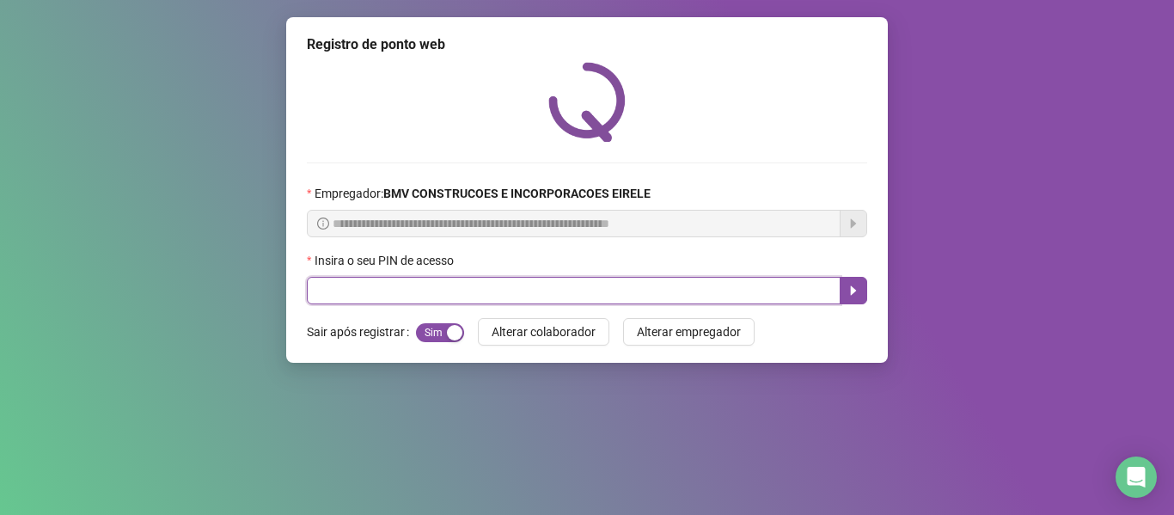
click at [485, 298] on input "text" at bounding box center [574, 290] width 534 height 27
type input "*****"
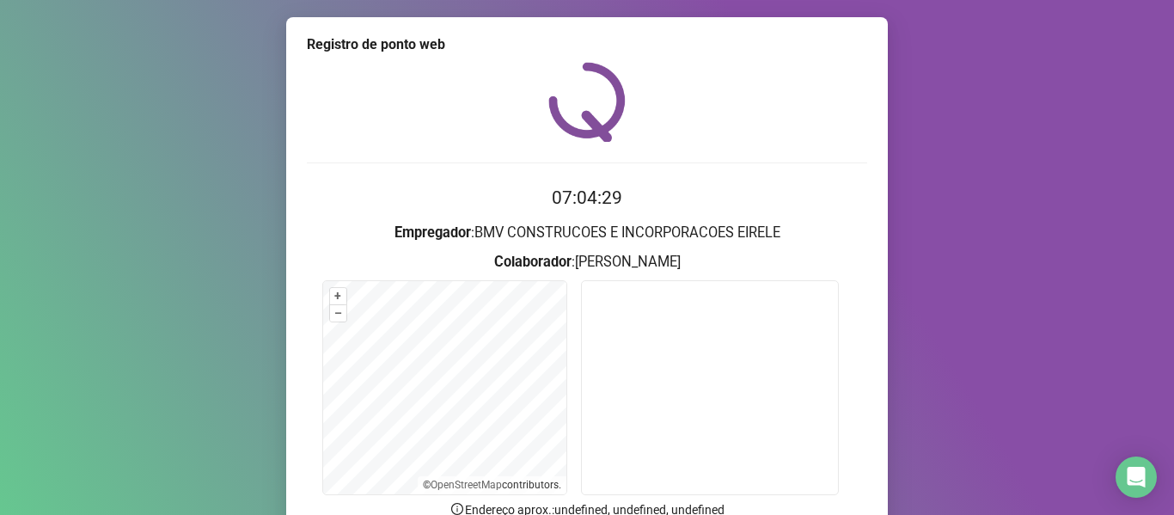
scroll to position [156, 0]
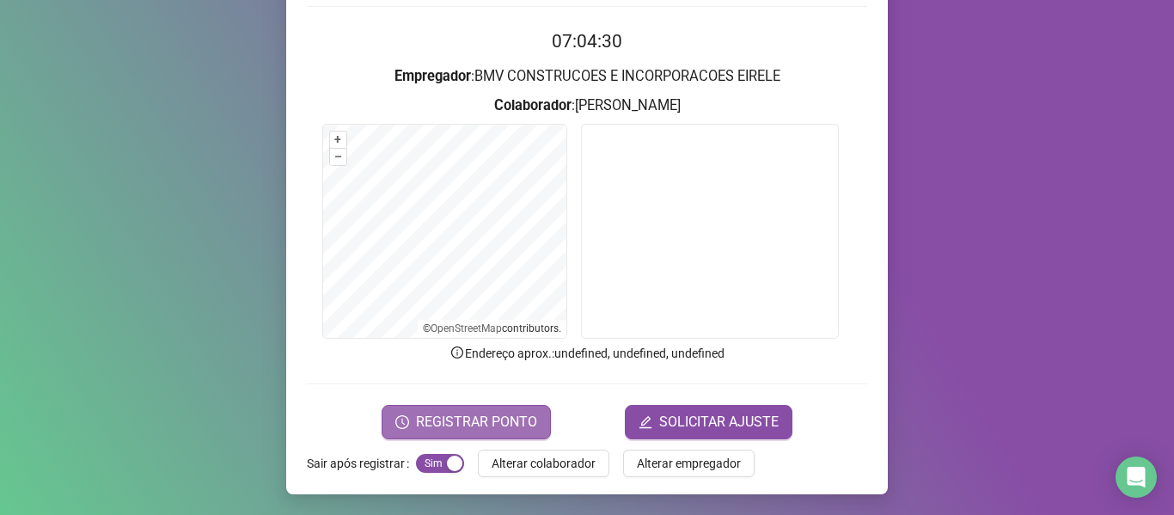
click at [528, 418] on span "REGISTRAR PONTO" at bounding box center [476, 422] width 121 height 21
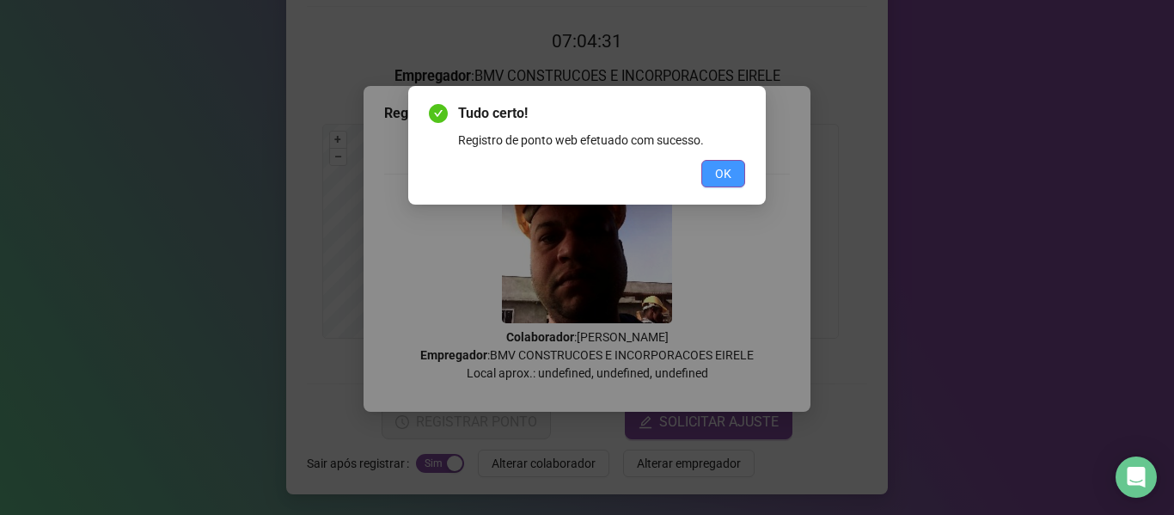
click at [730, 177] on span "OK" at bounding box center [723, 173] width 16 height 19
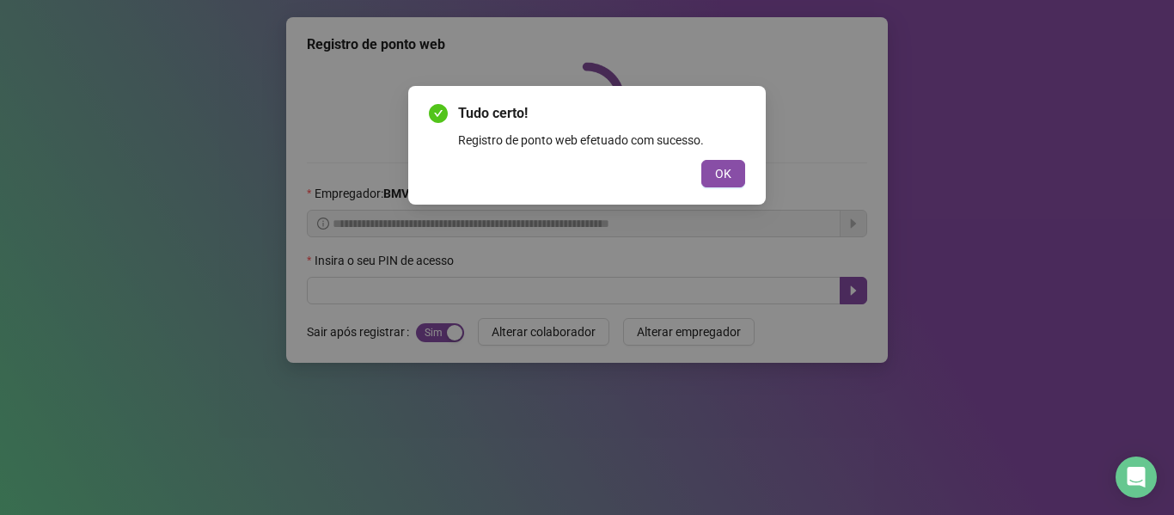
scroll to position [0, 0]
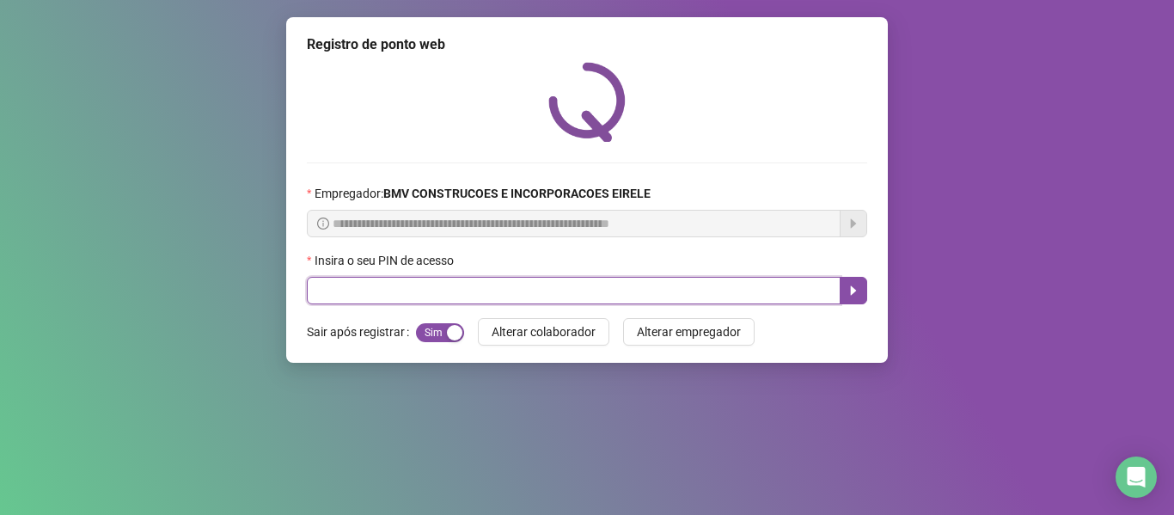
click at [425, 289] on input "text" at bounding box center [574, 290] width 534 height 27
type input "*****"
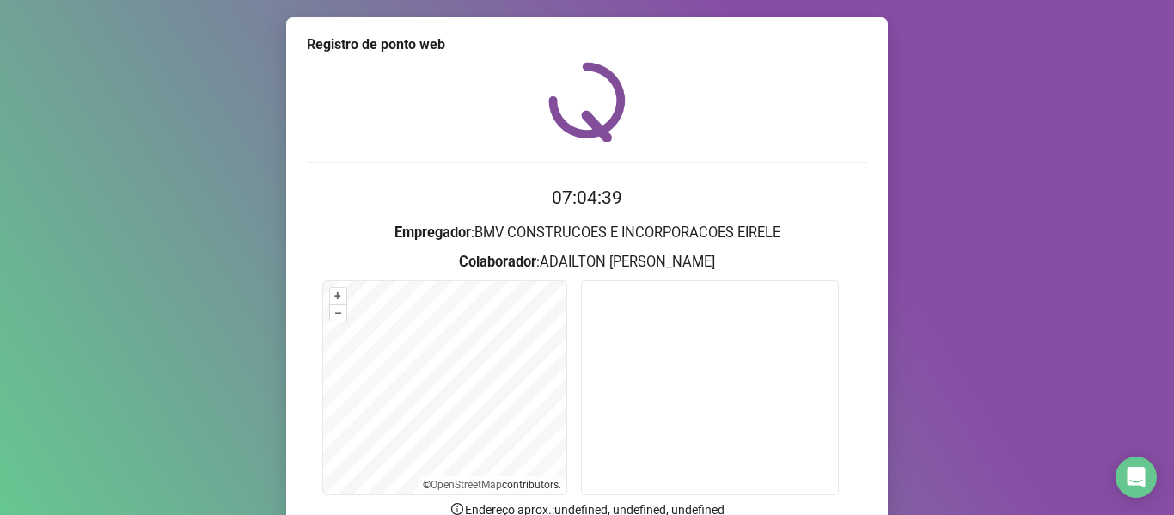
scroll to position [156, 0]
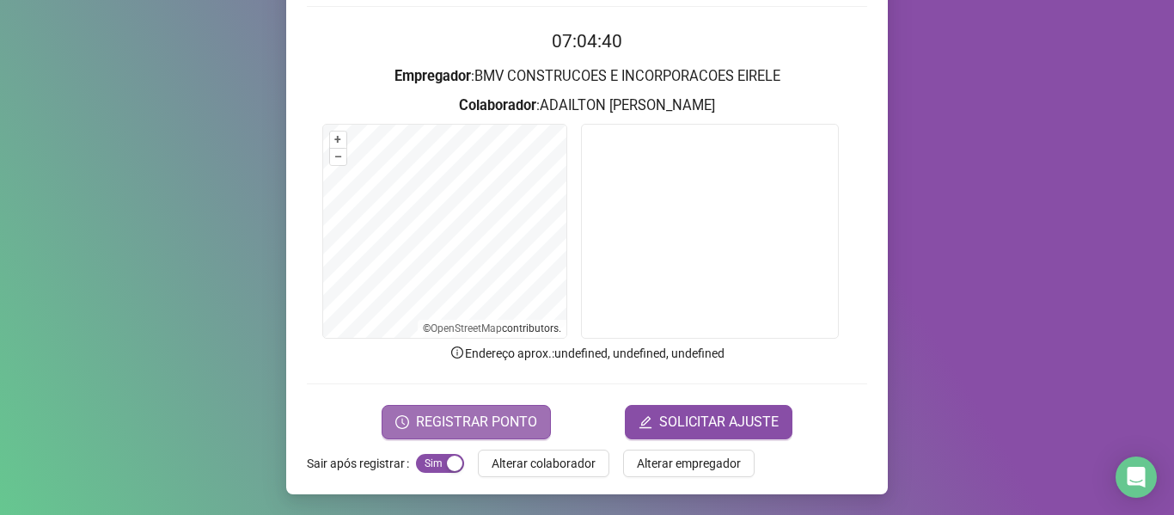
click at [514, 413] on span "REGISTRAR PONTO" at bounding box center [476, 422] width 121 height 21
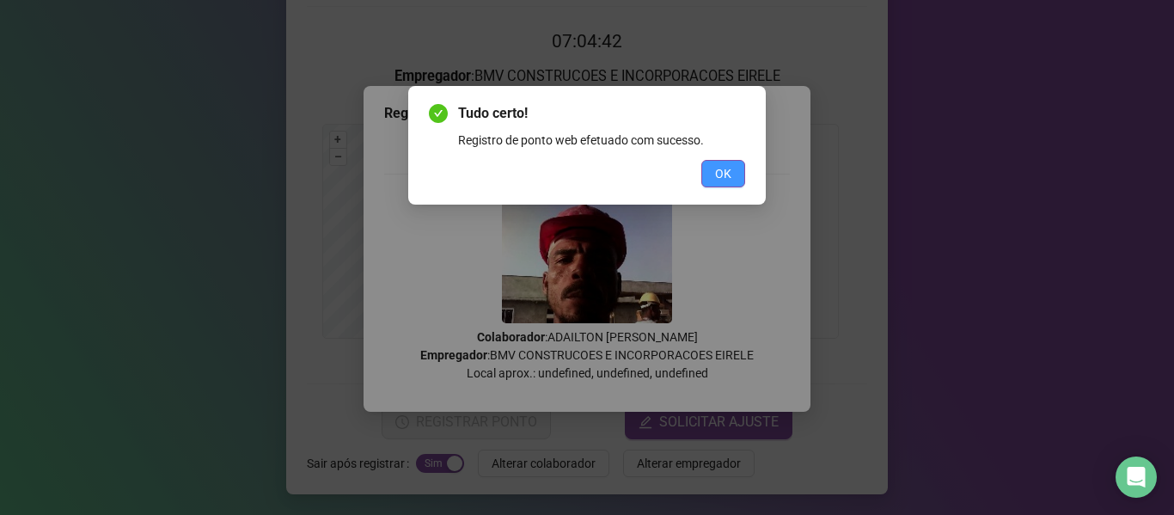
click at [722, 173] on span "OK" at bounding box center [723, 173] width 16 height 19
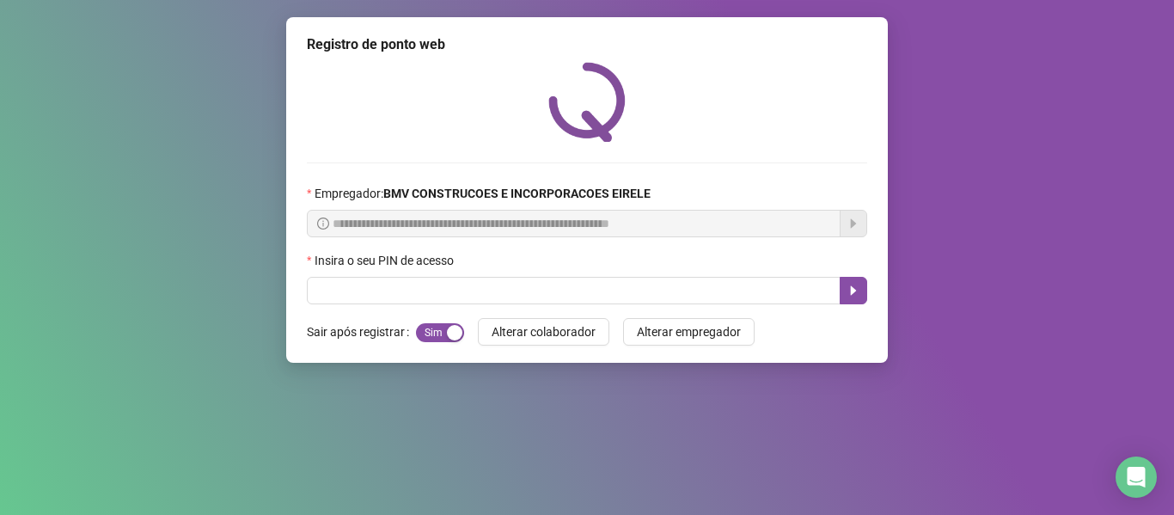
scroll to position [0, 0]
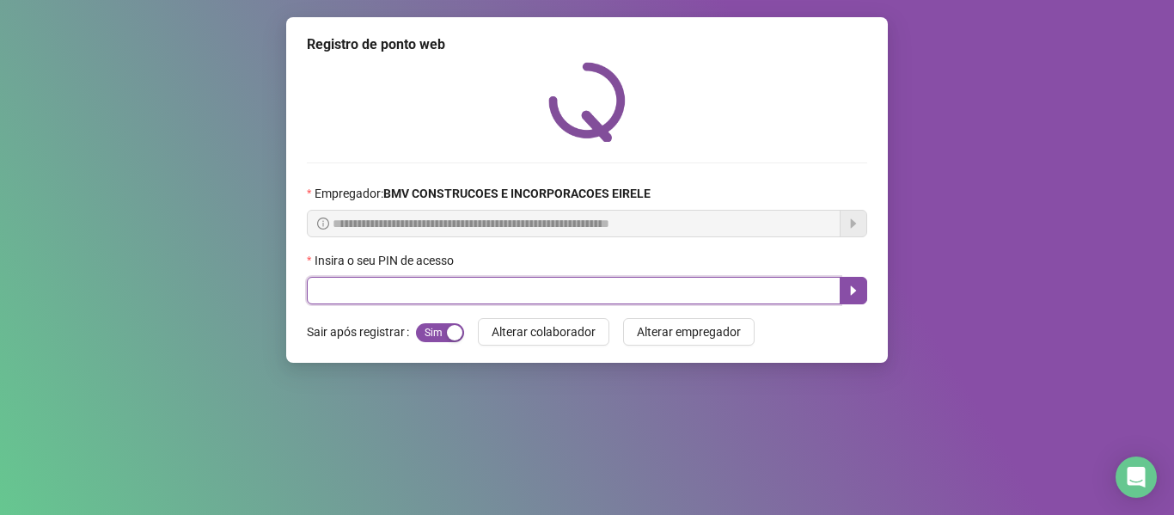
click at [543, 292] on input "text" at bounding box center [574, 290] width 534 height 27
type input "****"
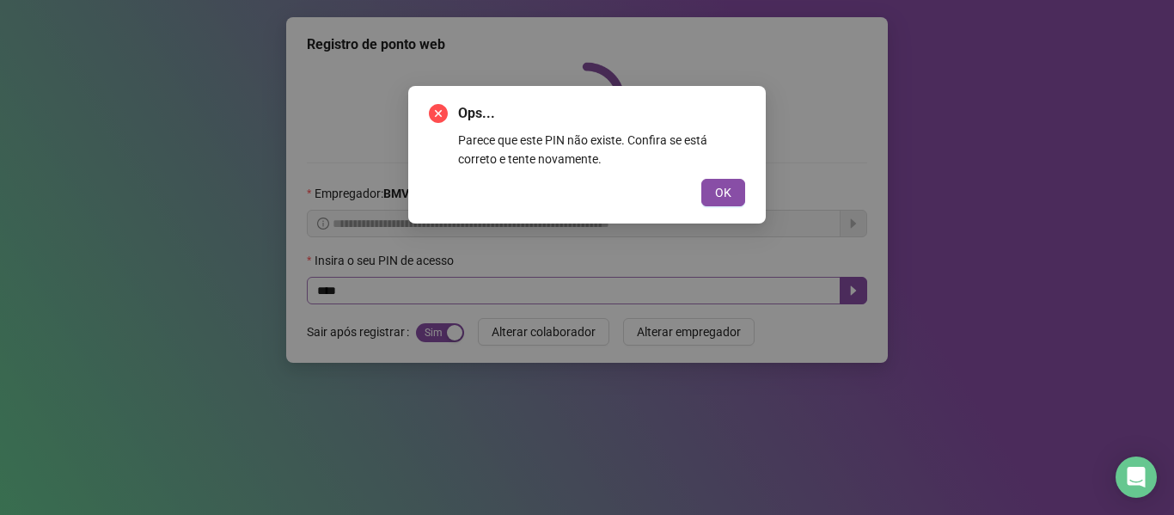
click at [701, 179] on button "OK" at bounding box center [723, 192] width 44 height 27
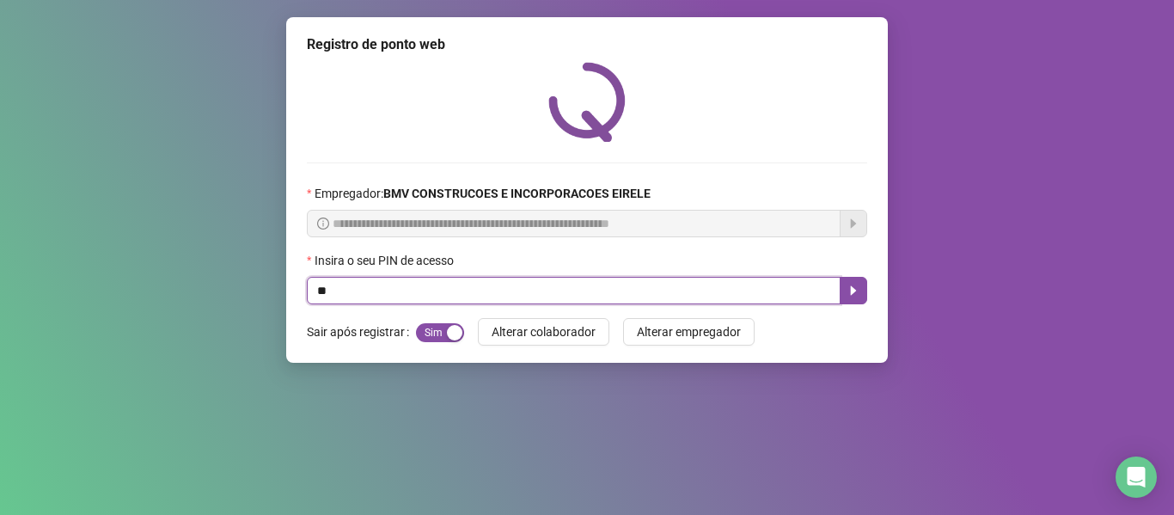
type input "*"
type input "*****"
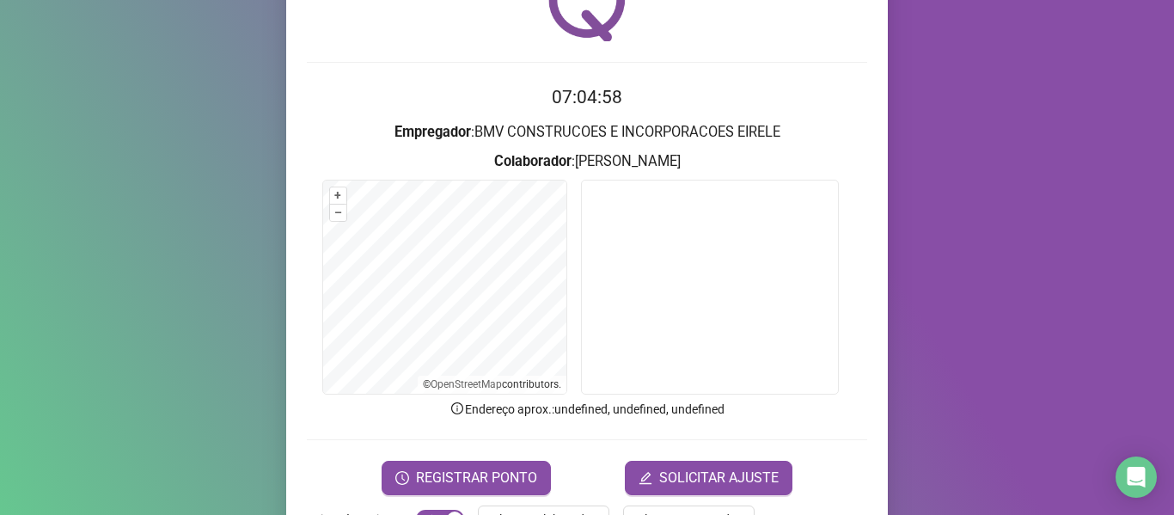
scroll to position [156, 0]
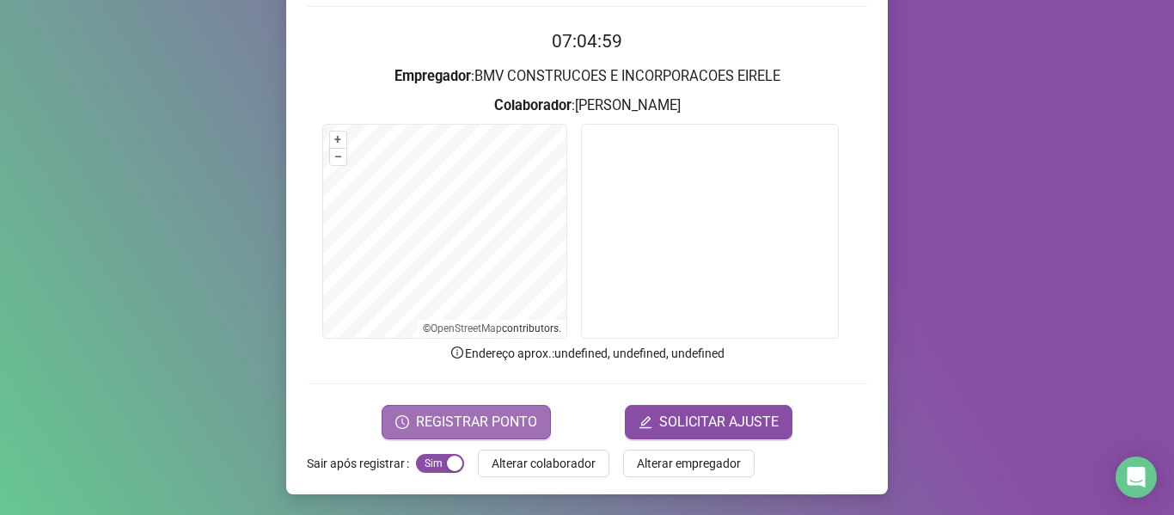
click at [524, 409] on button "REGISTRAR PONTO" at bounding box center [466, 422] width 169 height 34
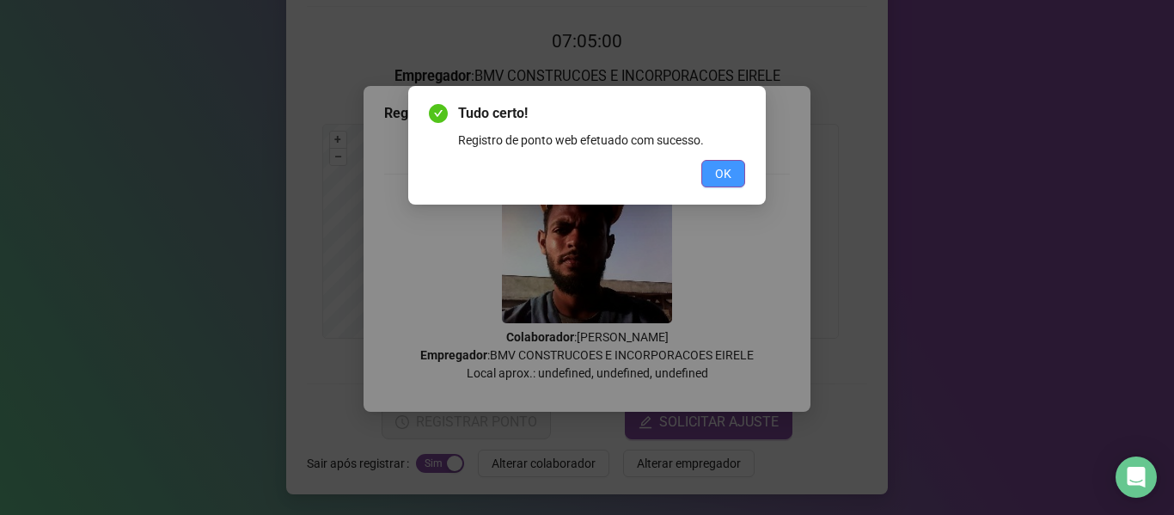
click at [703, 166] on button "OK" at bounding box center [723, 173] width 44 height 27
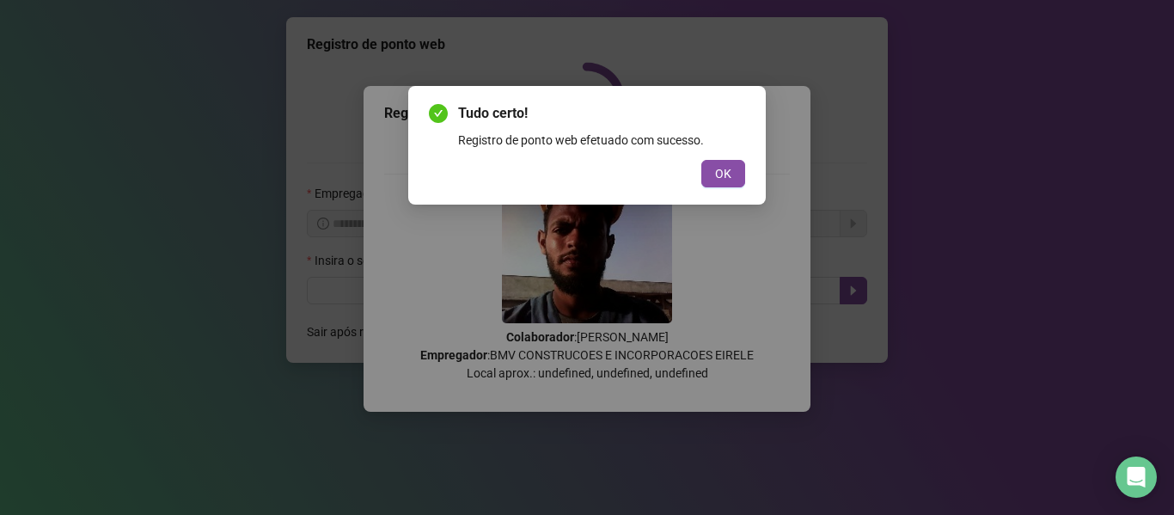
scroll to position [0, 0]
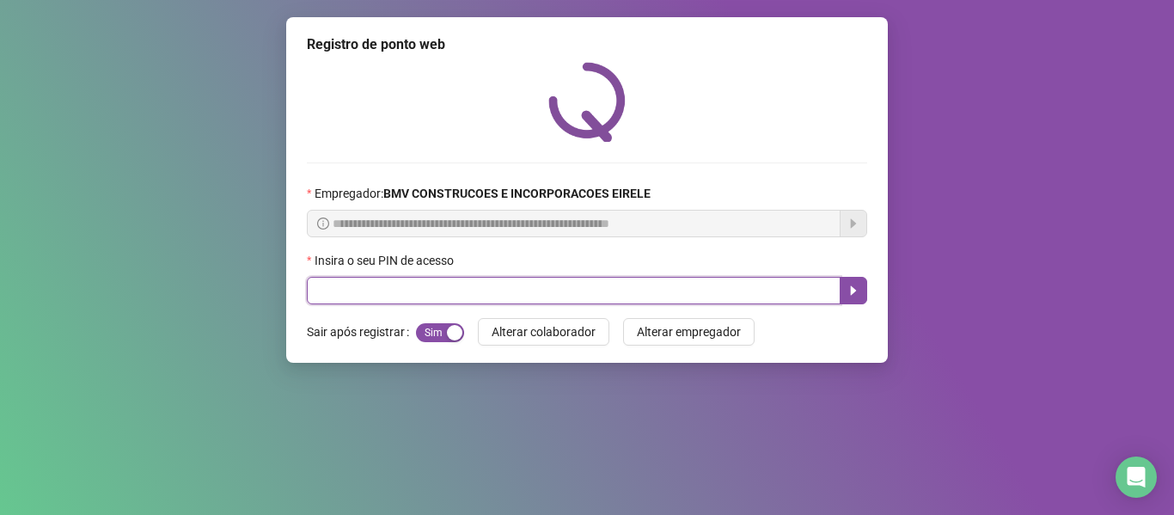
click at [518, 284] on input "text" at bounding box center [574, 290] width 534 height 27
type input "*****"
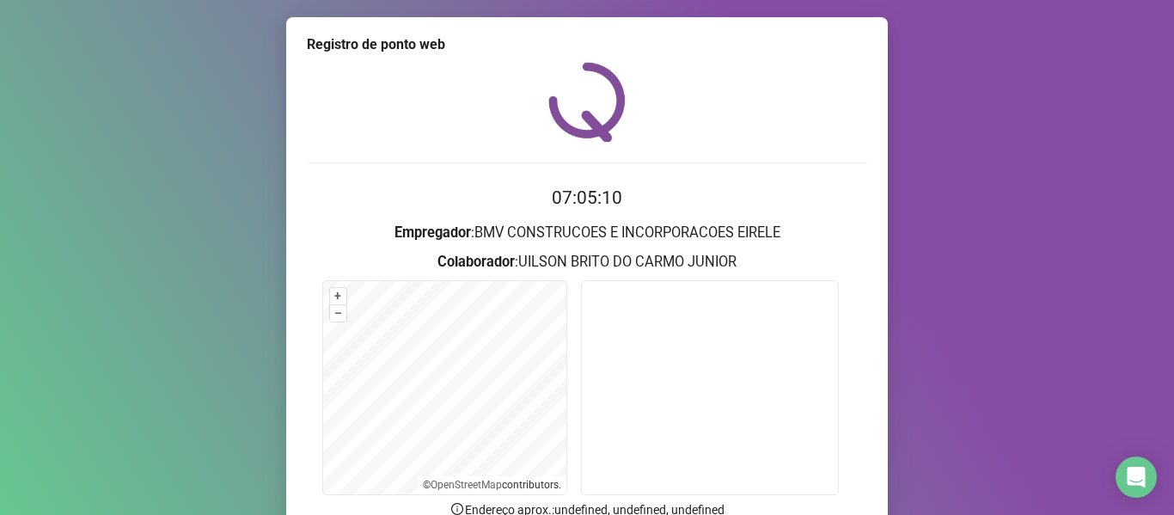
scroll to position [156, 0]
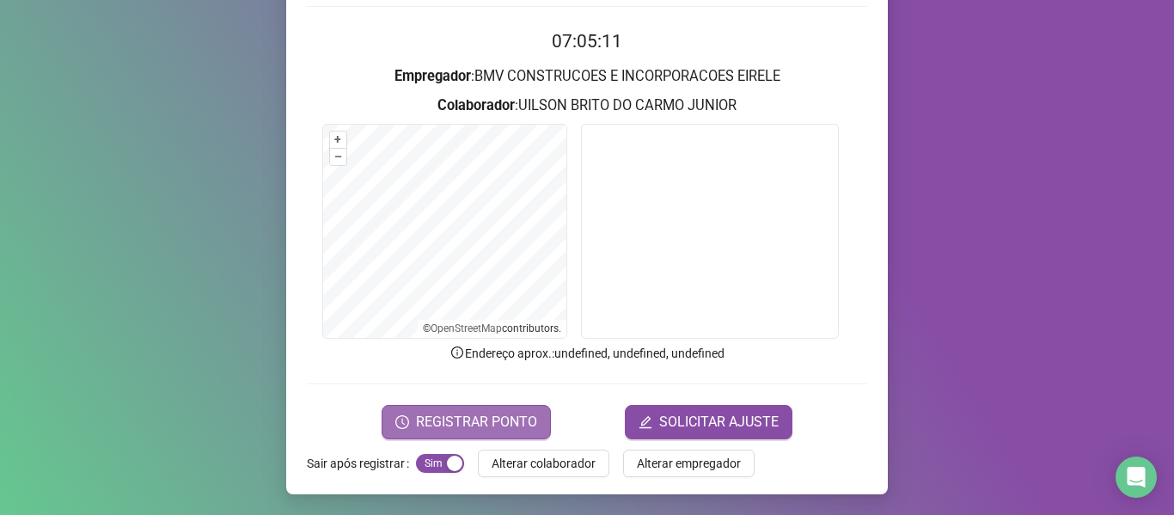
click at [519, 426] on span "REGISTRAR PONTO" at bounding box center [476, 422] width 121 height 21
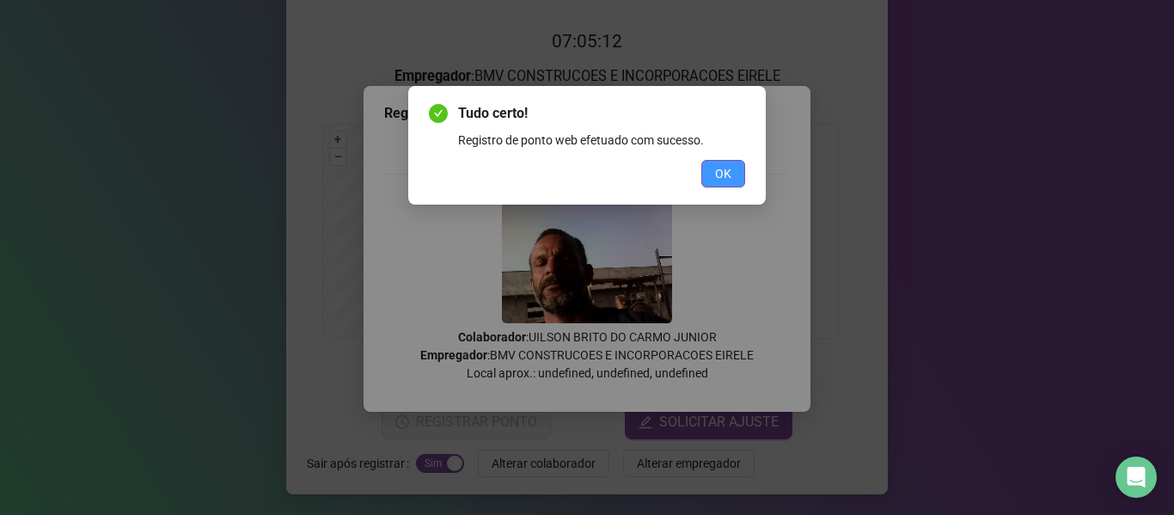
click at [713, 171] on button "OK" at bounding box center [723, 173] width 44 height 27
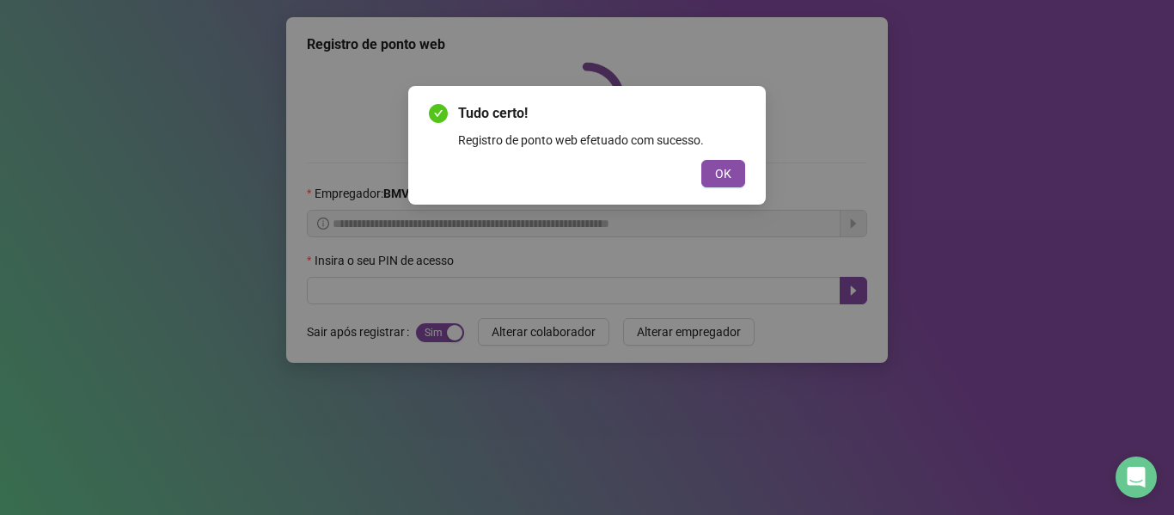
scroll to position [0, 0]
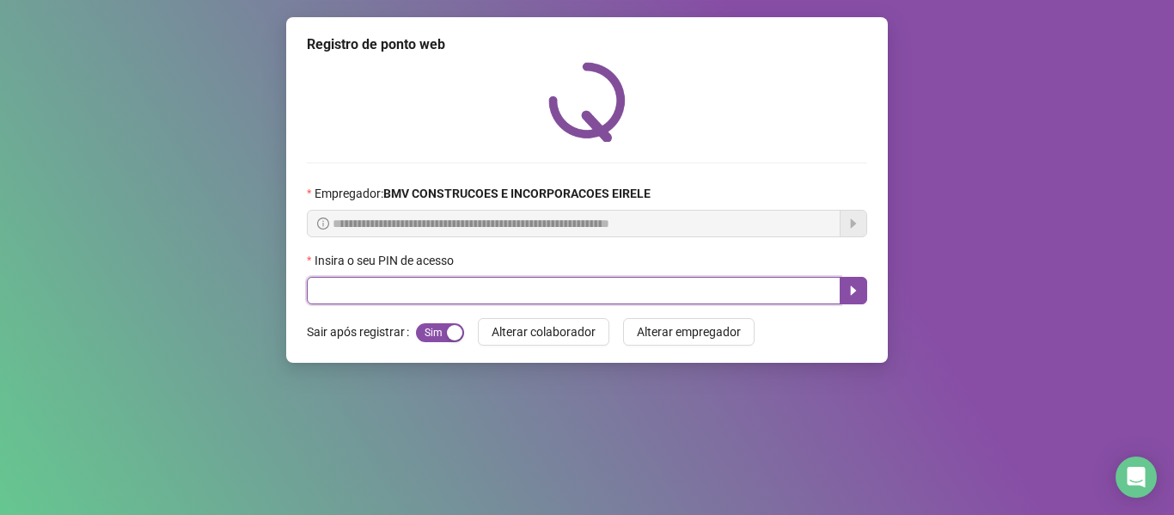
click at [534, 292] on input "text" at bounding box center [574, 290] width 534 height 27
type input "*****"
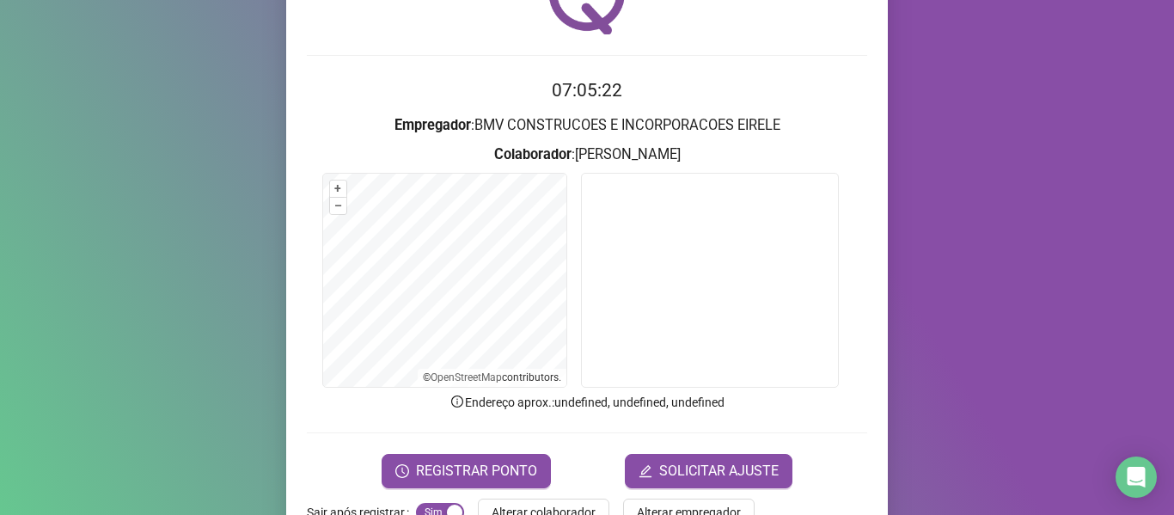
scroll to position [156, 0]
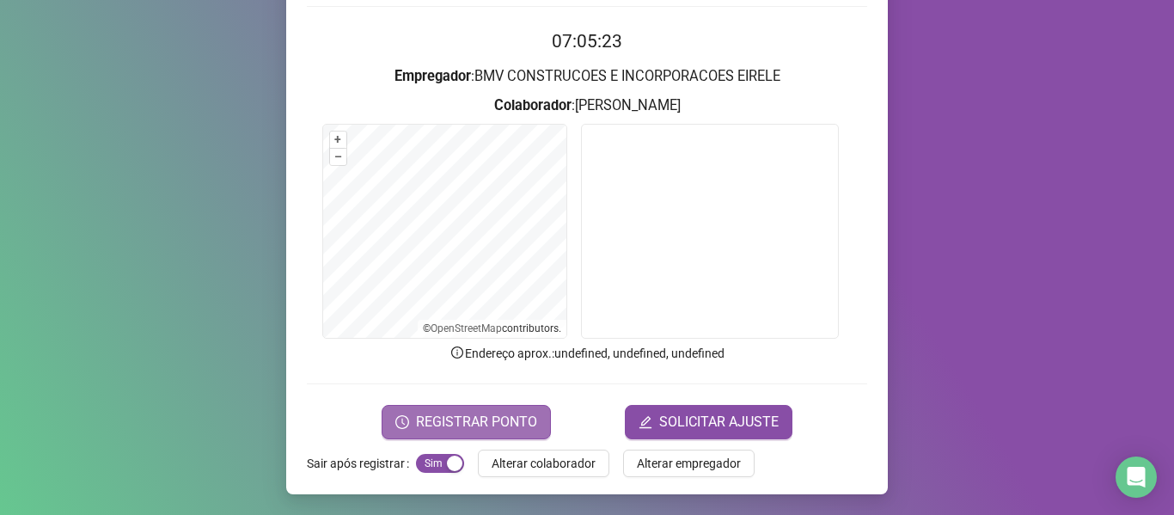
click at [500, 424] on span "REGISTRAR PONTO" at bounding box center [476, 422] width 121 height 21
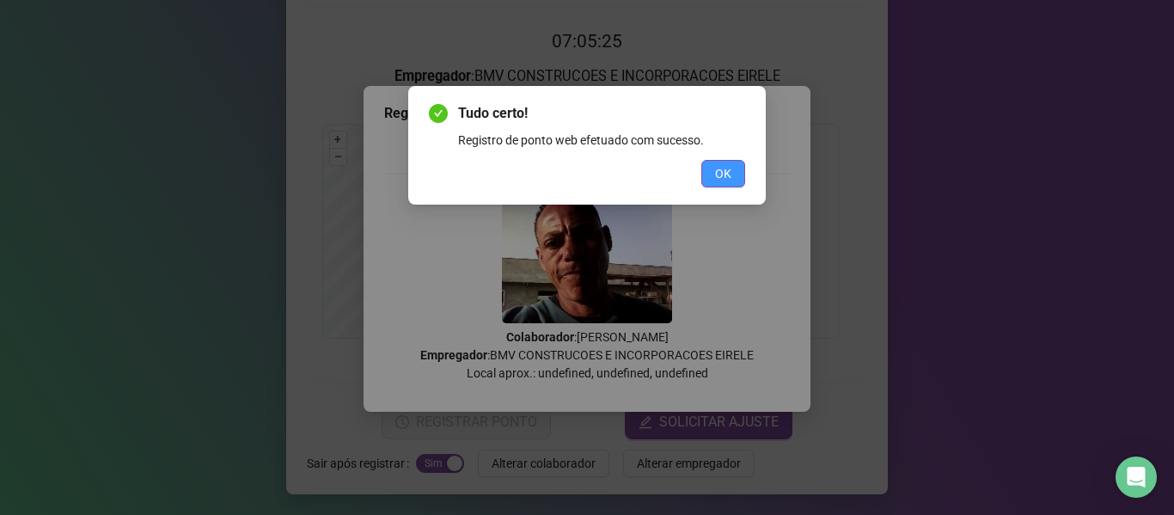
click at [716, 162] on button "OK" at bounding box center [723, 173] width 44 height 27
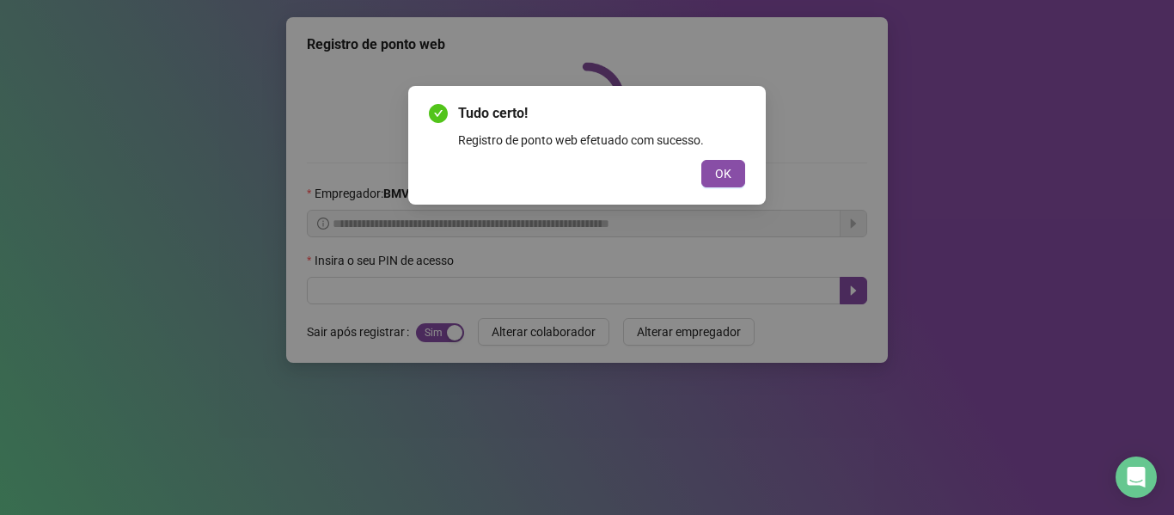
scroll to position [0, 0]
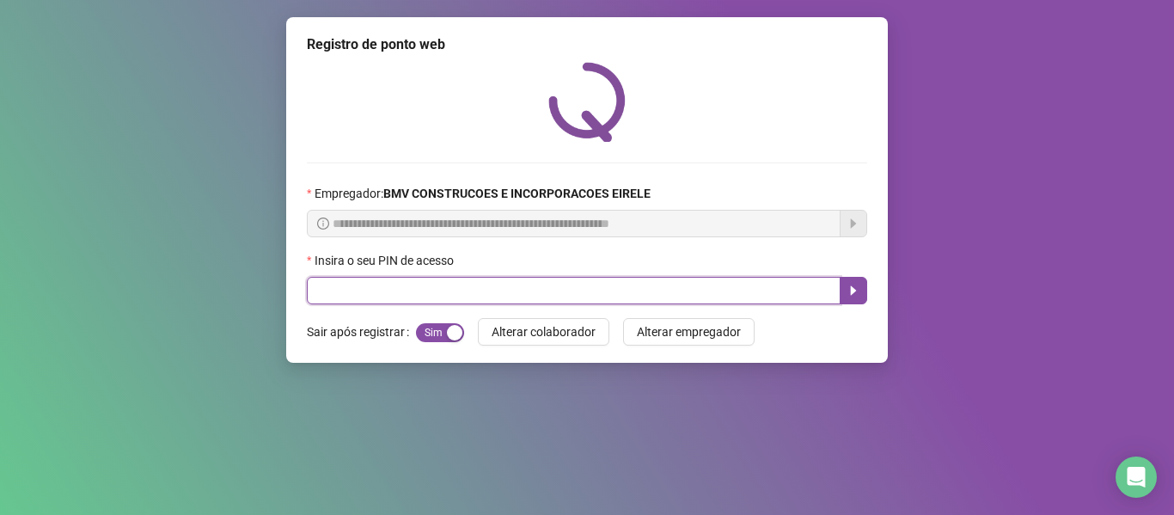
click at [452, 296] on input "text" at bounding box center [574, 290] width 534 height 27
type input "*****"
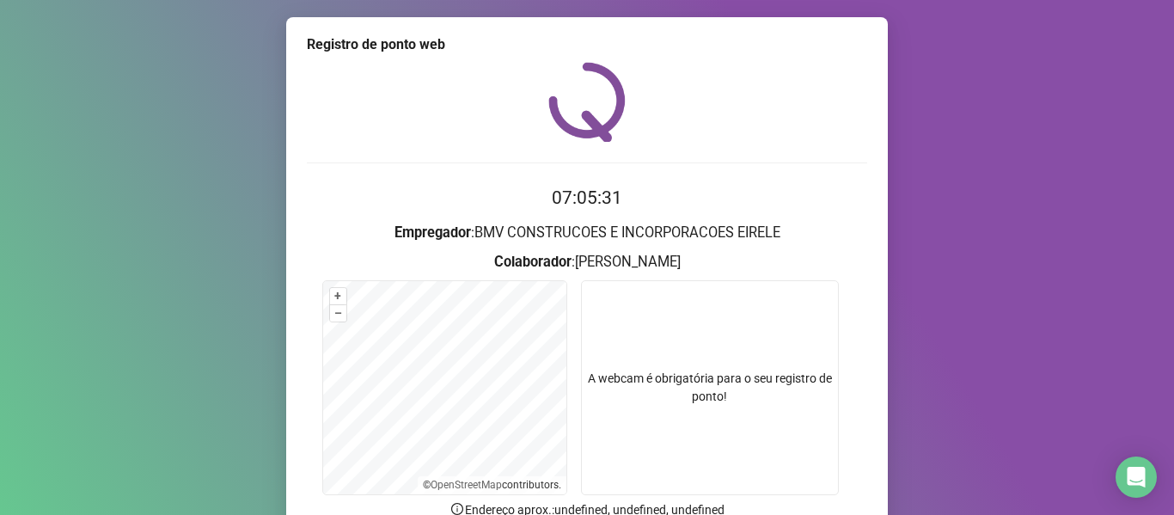
scroll to position [156, 0]
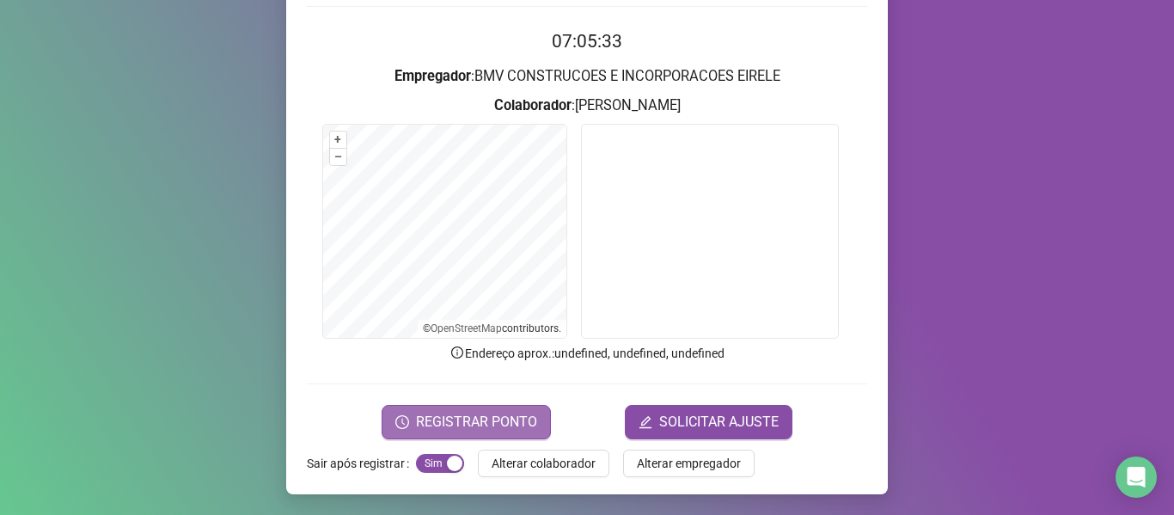
click at [506, 413] on span "REGISTRAR PONTO" at bounding box center [476, 422] width 121 height 21
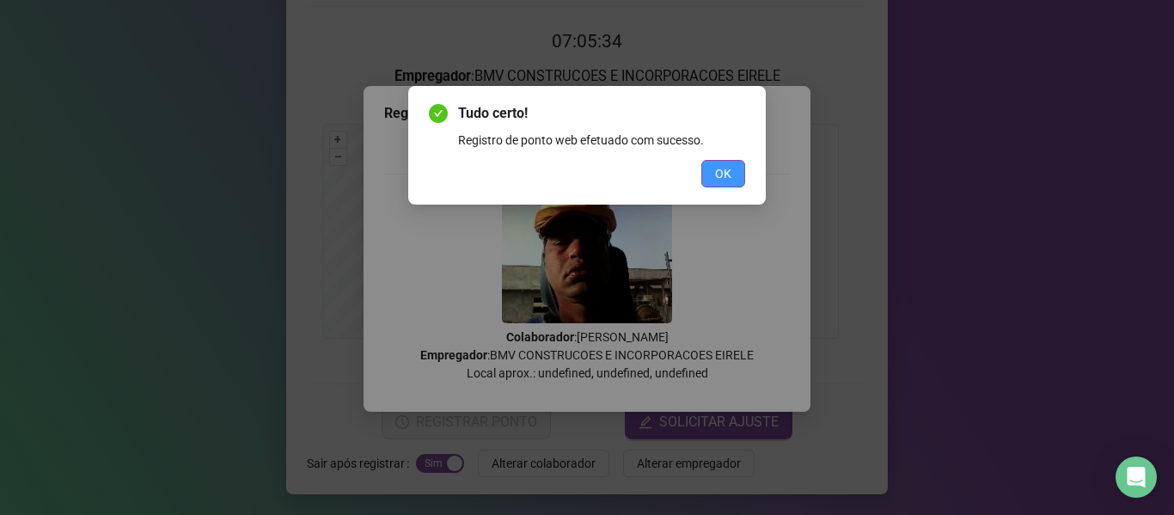
click at [717, 166] on span "OK" at bounding box center [723, 173] width 16 height 19
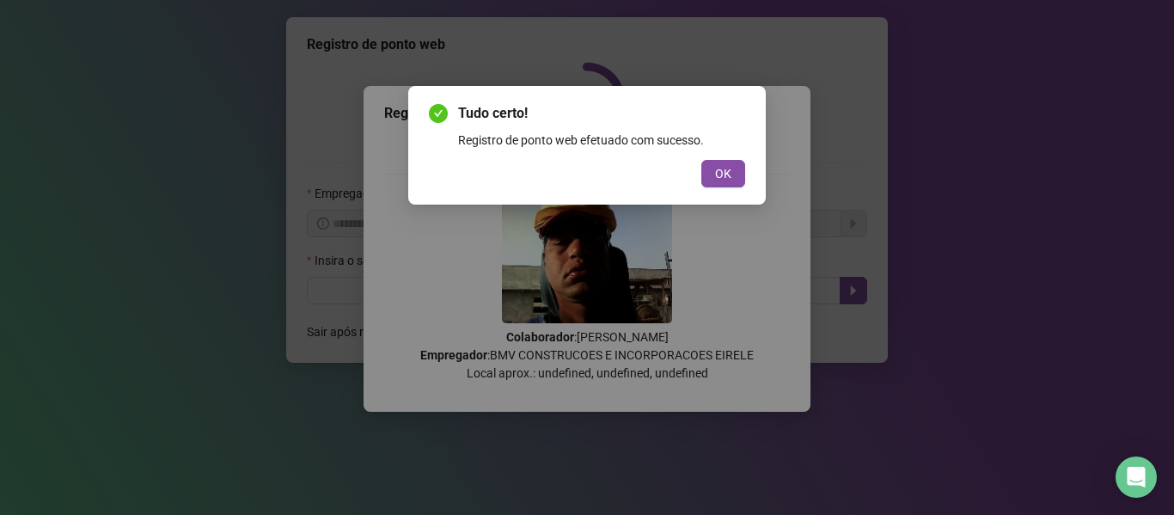
scroll to position [0, 0]
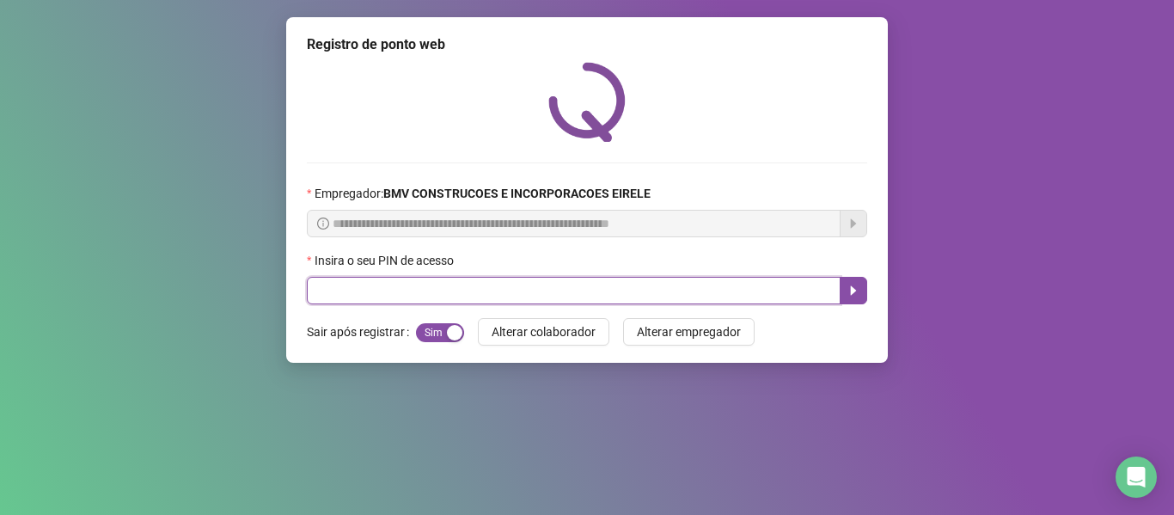
click at [461, 303] on input "text" at bounding box center [574, 290] width 534 height 27
type input "*****"
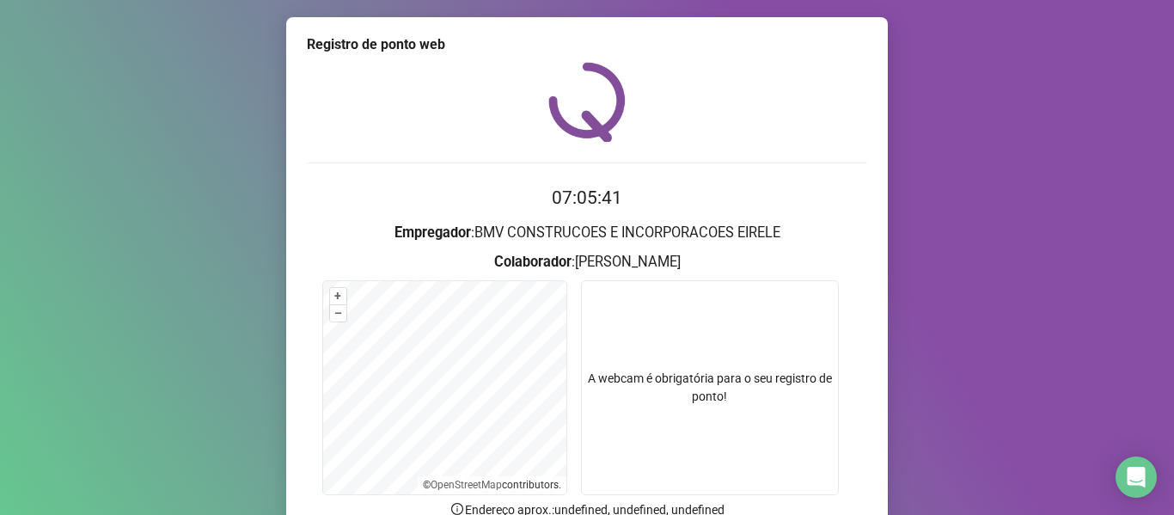
scroll to position [156, 0]
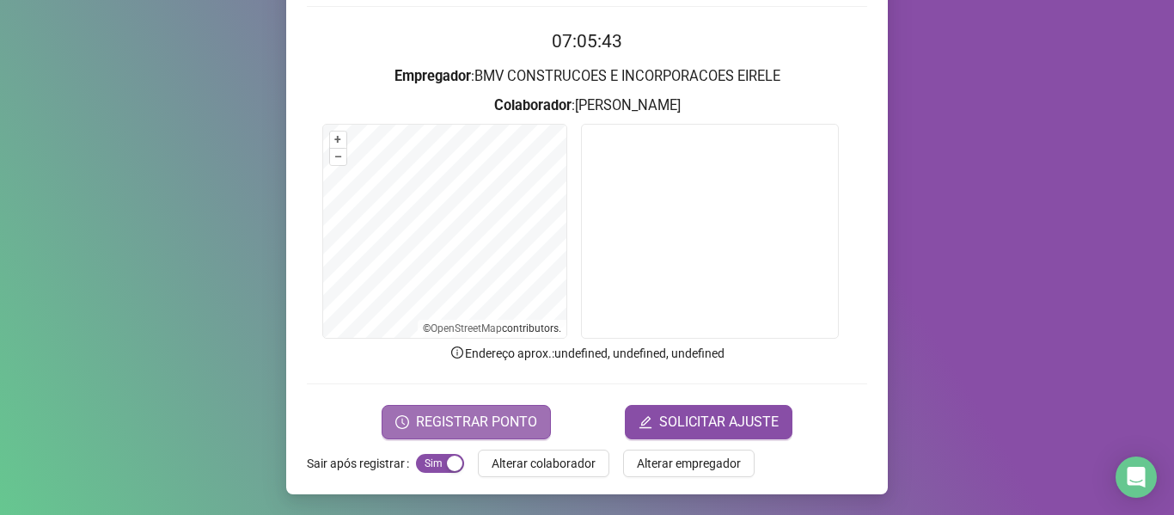
click at [504, 426] on span "REGISTRAR PONTO" at bounding box center [476, 422] width 121 height 21
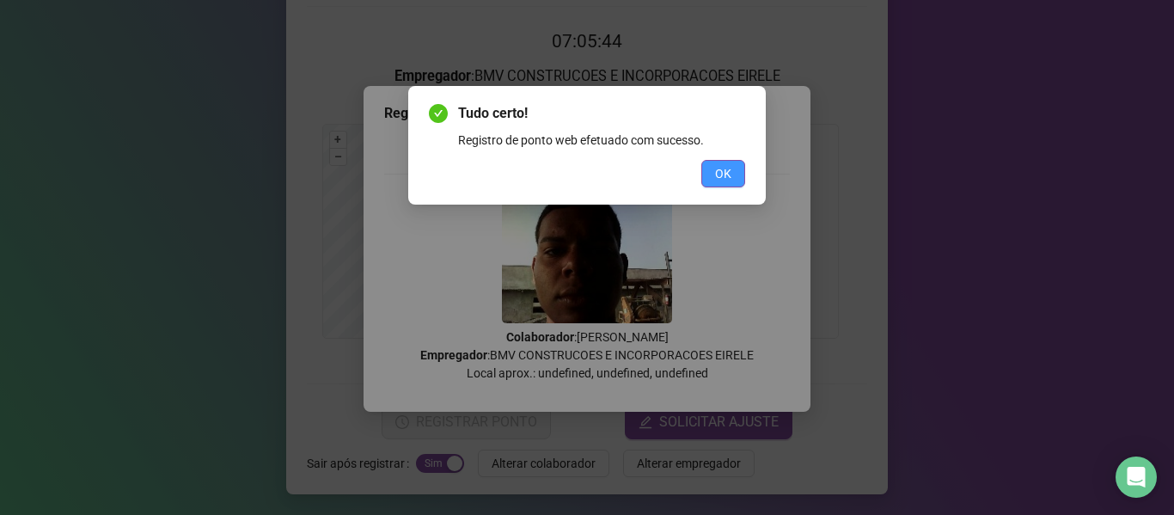
click at [707, 175] on button "OK" at bounding box center [723, 173] width 44 height 27
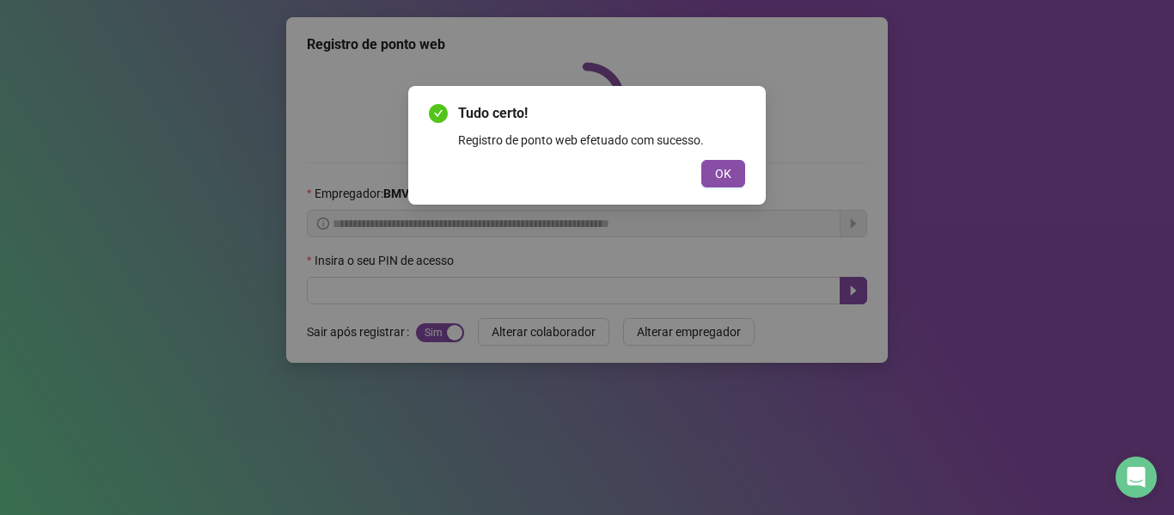
scroll to position [0, 0]
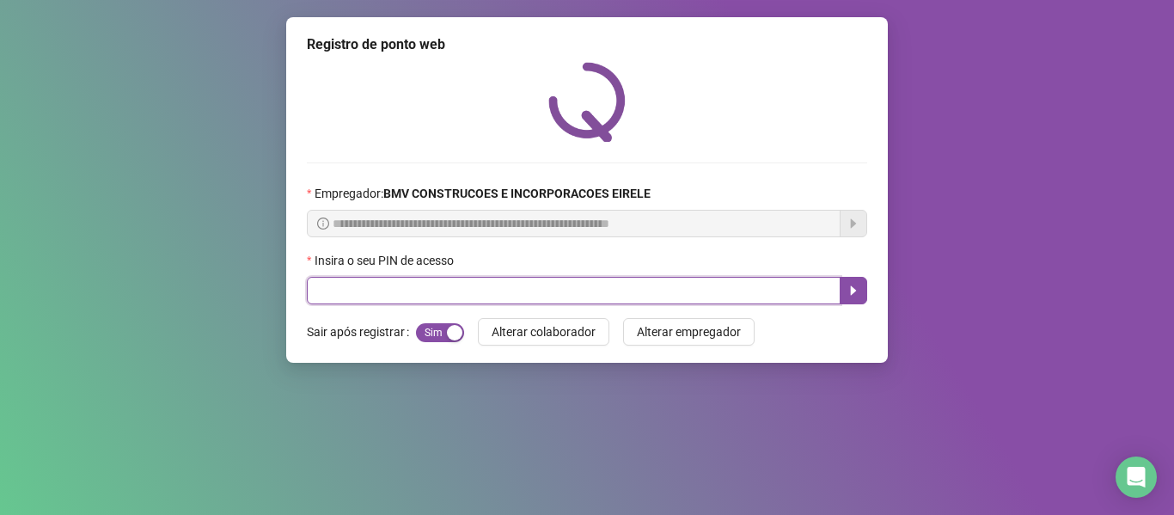
click at [476, 296] on input "text" at bounding box center [574, 290] width 534 height 27
type input "*****"
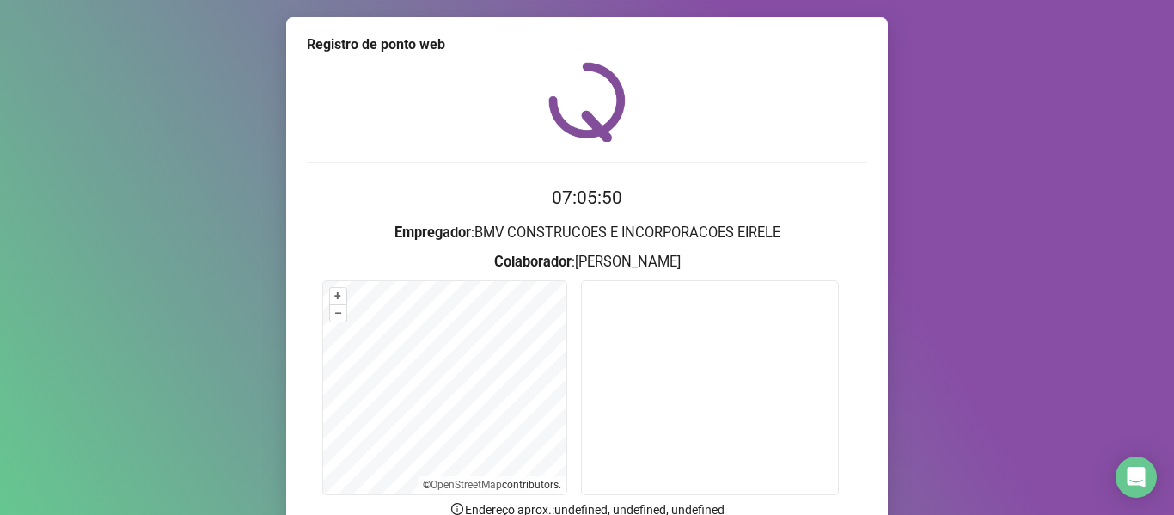
scroll to position [156, 0]
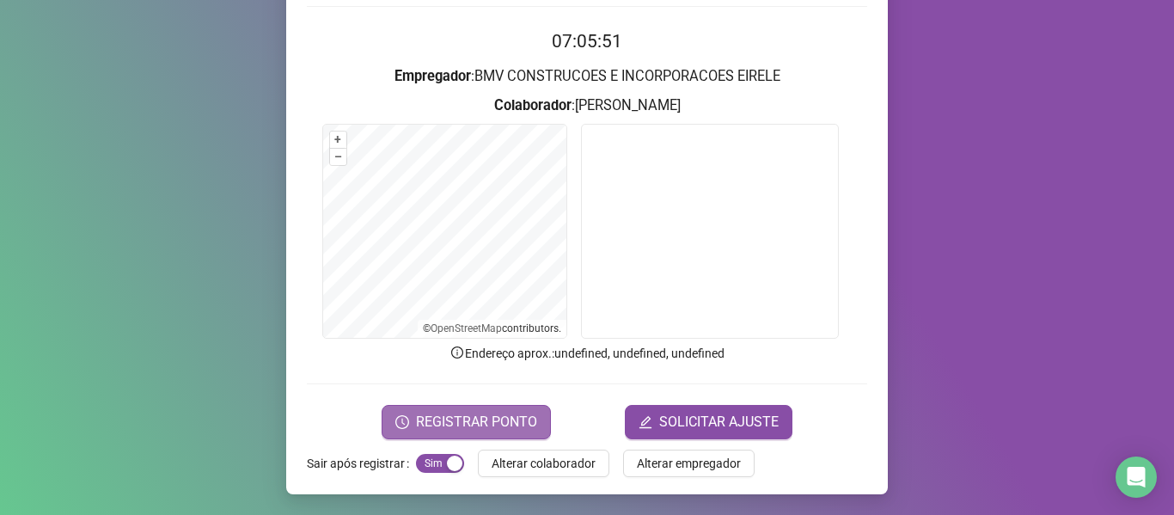
click at [475, 437] on button "REGISTRAR PONTO" at bounding box center [466, 422] width 169 height 34
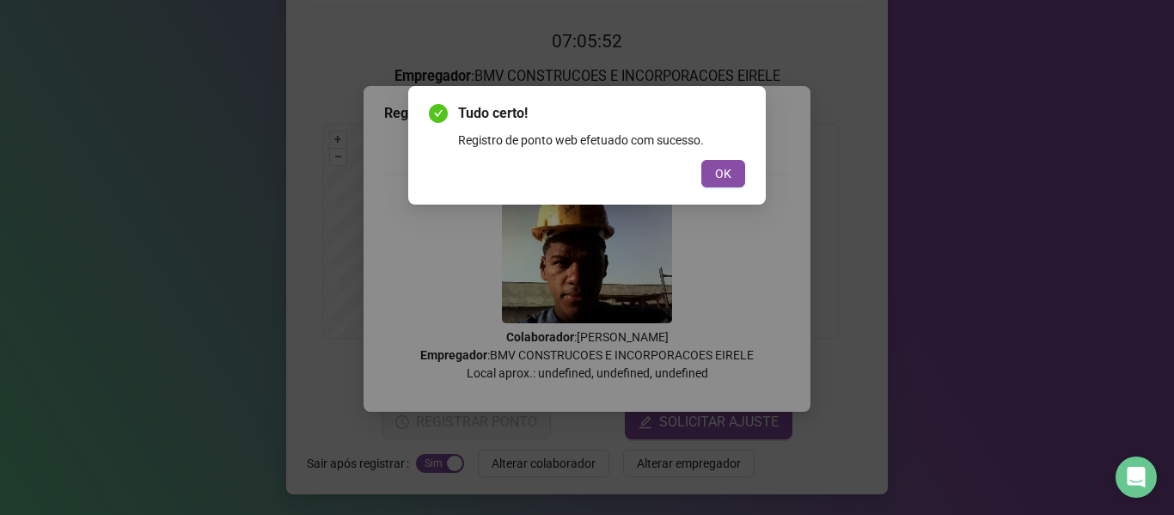
click at [693, 168] on div "OK" at bounding box center [587, 173] width 316 height 27
click at [718, 171] on span "OK" at bounding box center [723, 173] width 16 height 19
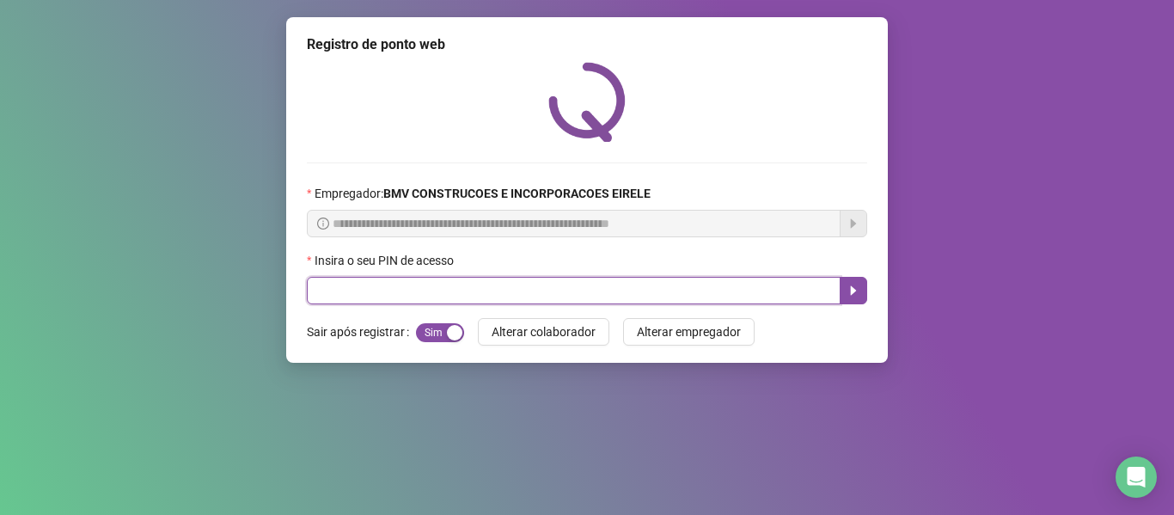
click at [461, 299] on input "text" at bounding box center [574, 290] width 534 height 27
type input "*****"
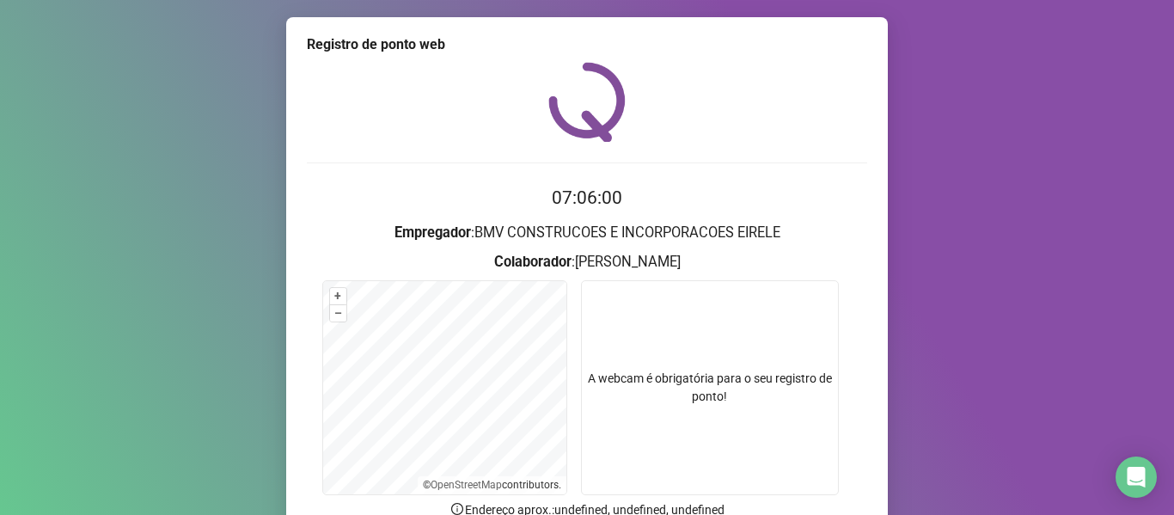
scroll to position [156, 0]
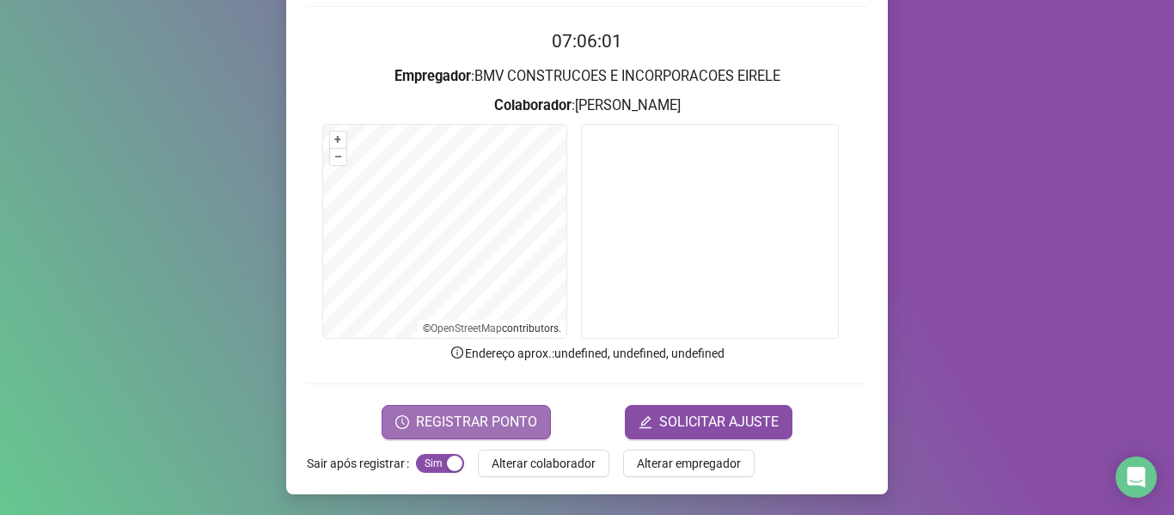
click at [505, 415] on span "REGISTRAR PONTO" at bounding box center [476, 422] width 121 height 21
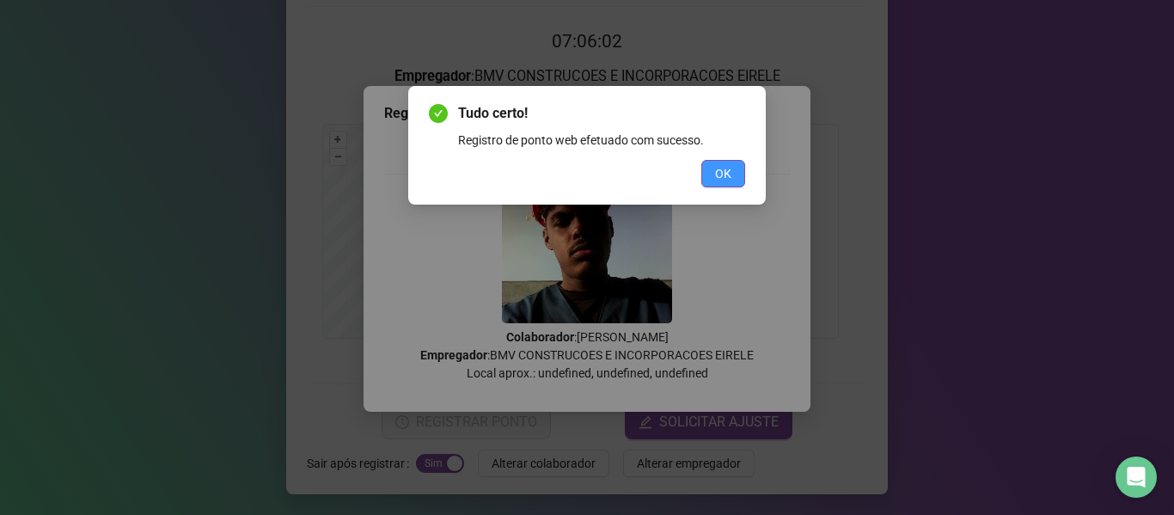
click at [717, 165] on span "OK" at bounding box center [723, 173] width 16 height 19
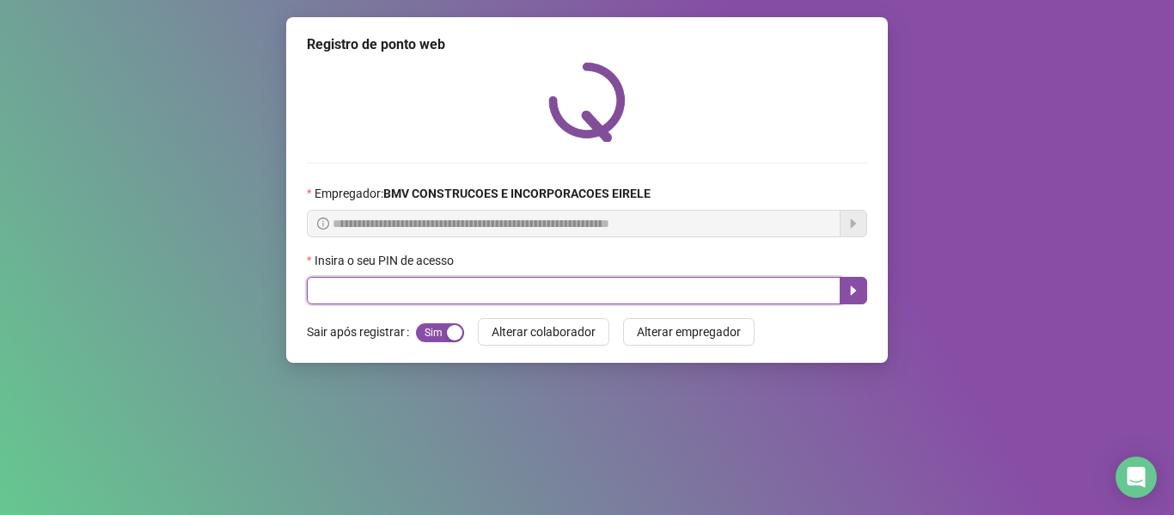
click at [475, 288] on input "text" at bounding box center [574, 290] width 534 height 27
type input "*****"
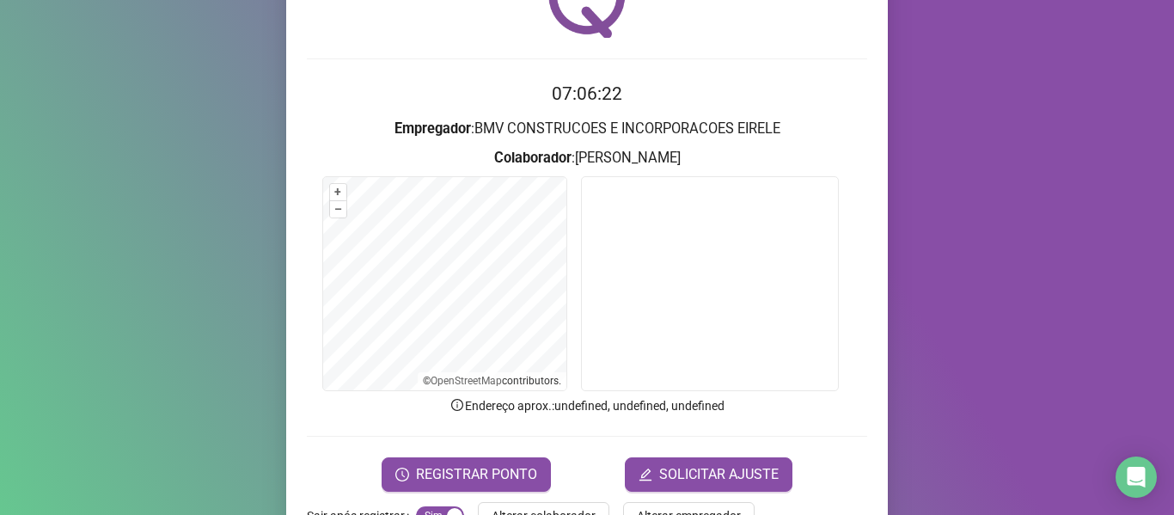
scroll to position [156, 0]
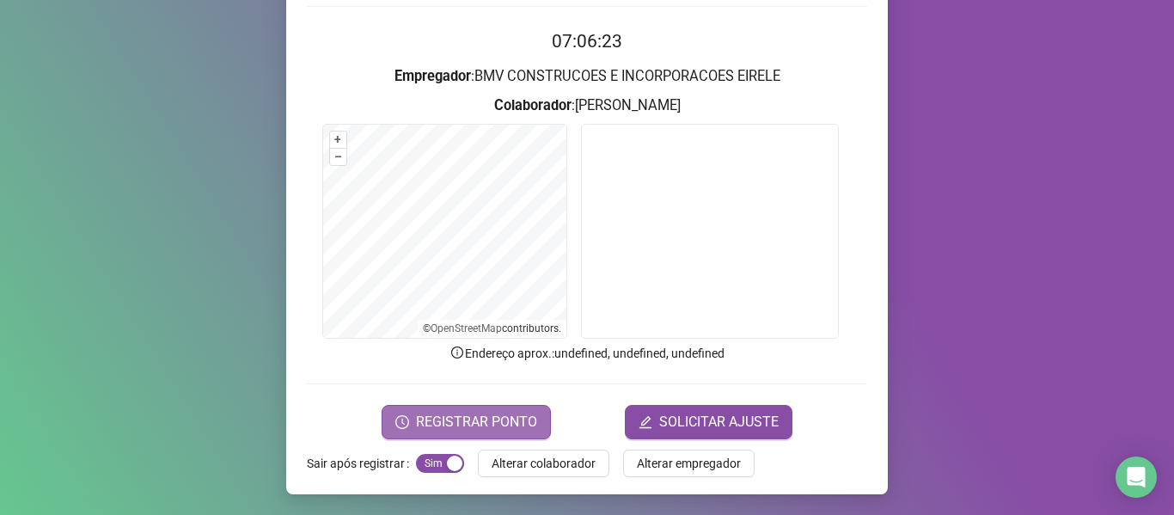
click at [488, 417] on span "REGISTRAR PONTO" at bounding box center [476, 422] width 121 height 21
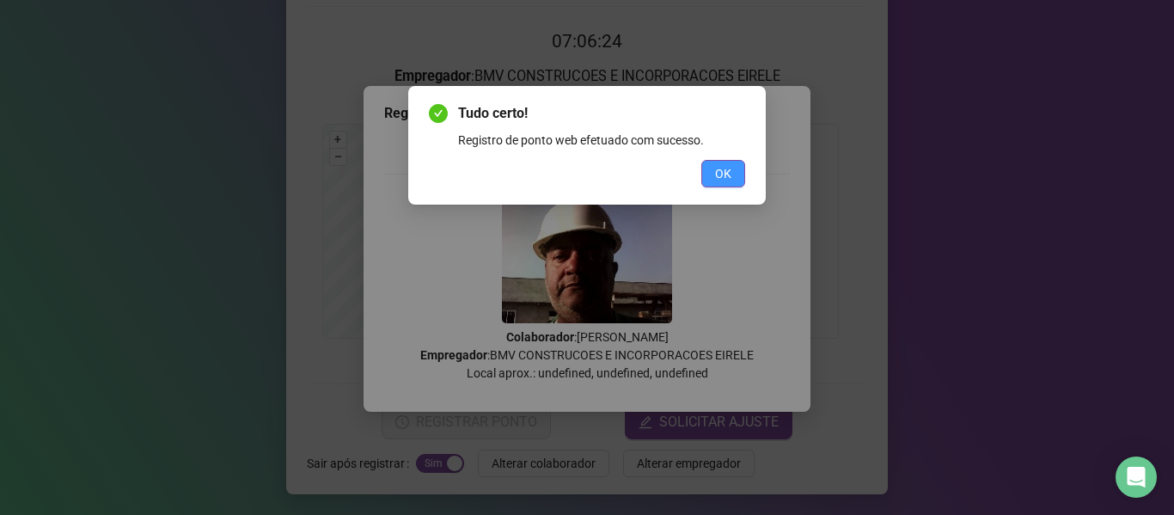
click at [710, 175] on button "OK" at bounding box center [723, 173] width 44 height 27
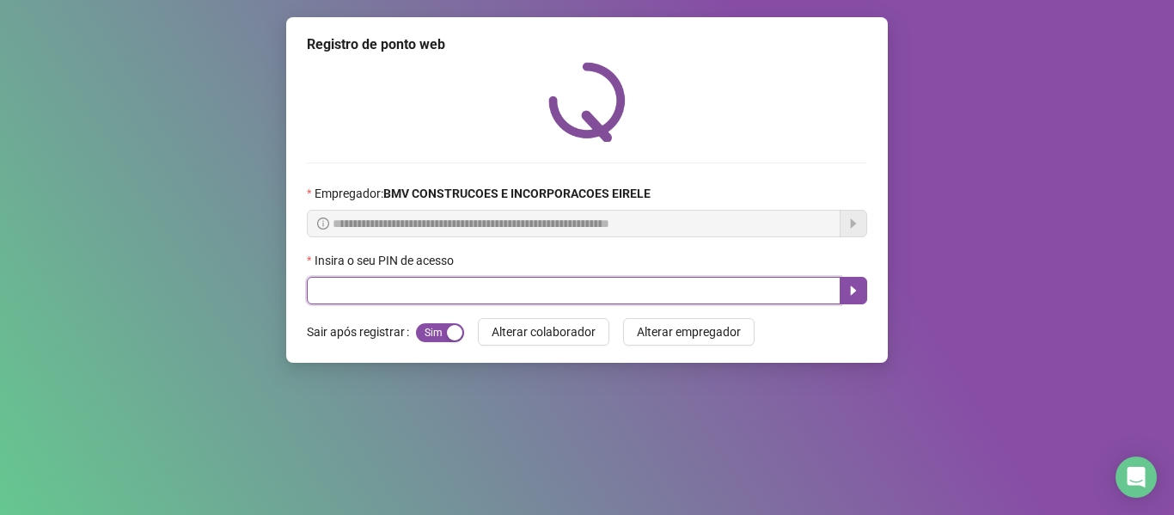
click at [492, 288] on input "text" at bounding box center [574, 290] width 534 height 27
type input "*****"
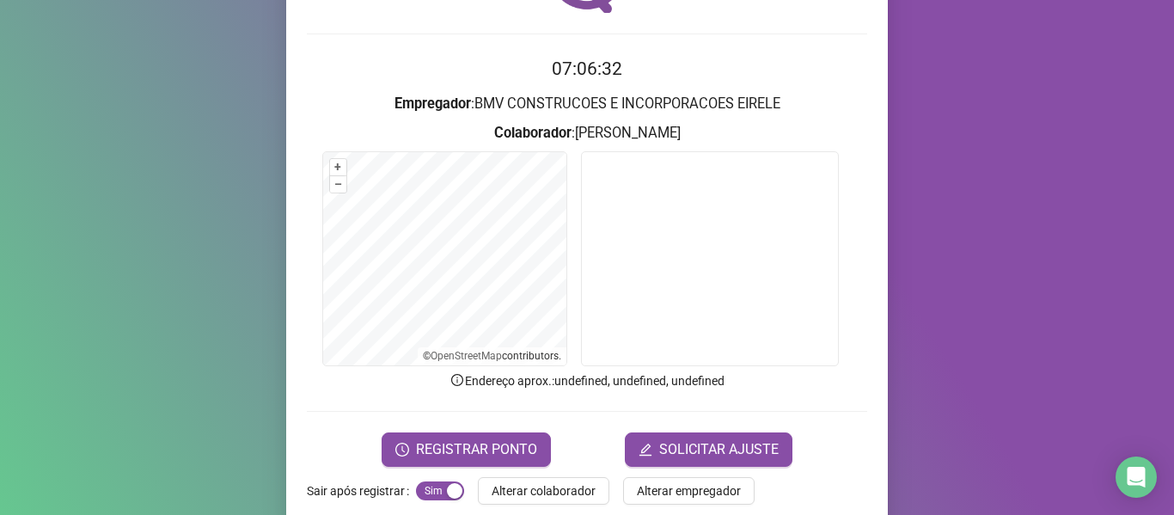
scroll to position [135, 0]
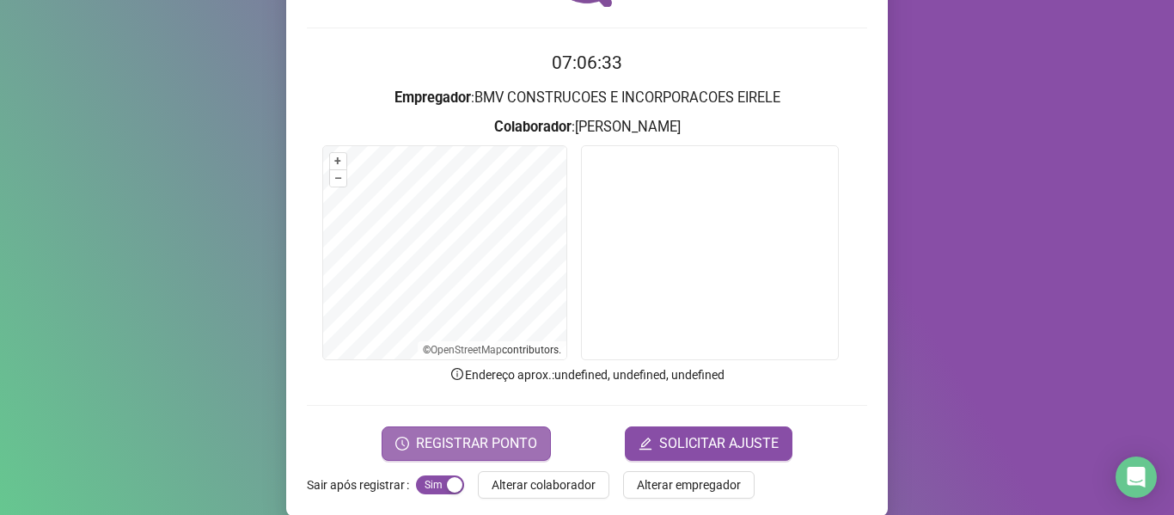
click at [490, 434] on span "REGISTRAR PONTO" at bounding box center [476, 443] width 121 height 21
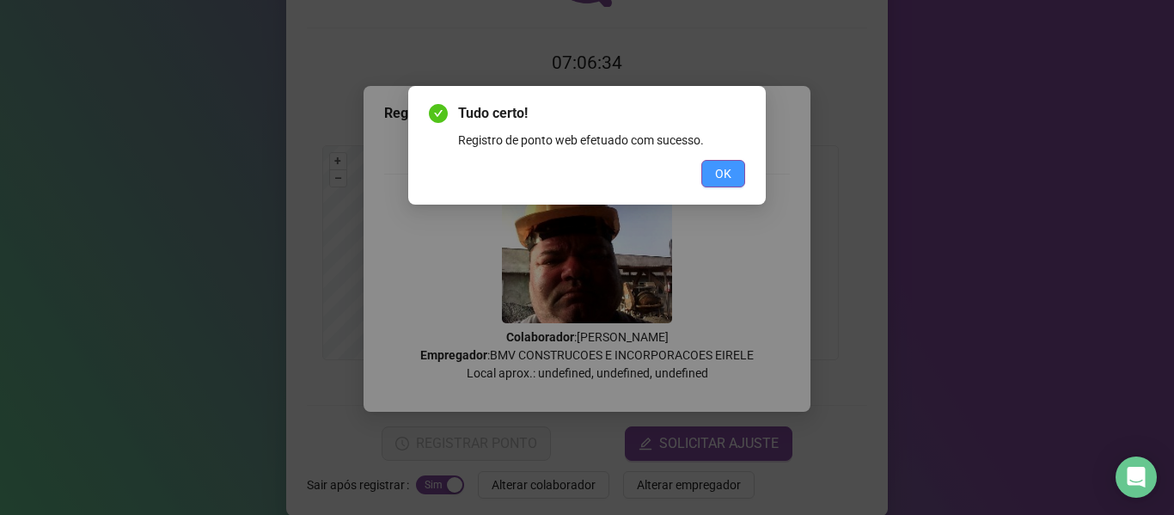
click at [721, 181] on span "OK" at bounding box center [723, 173] width 16 height 19
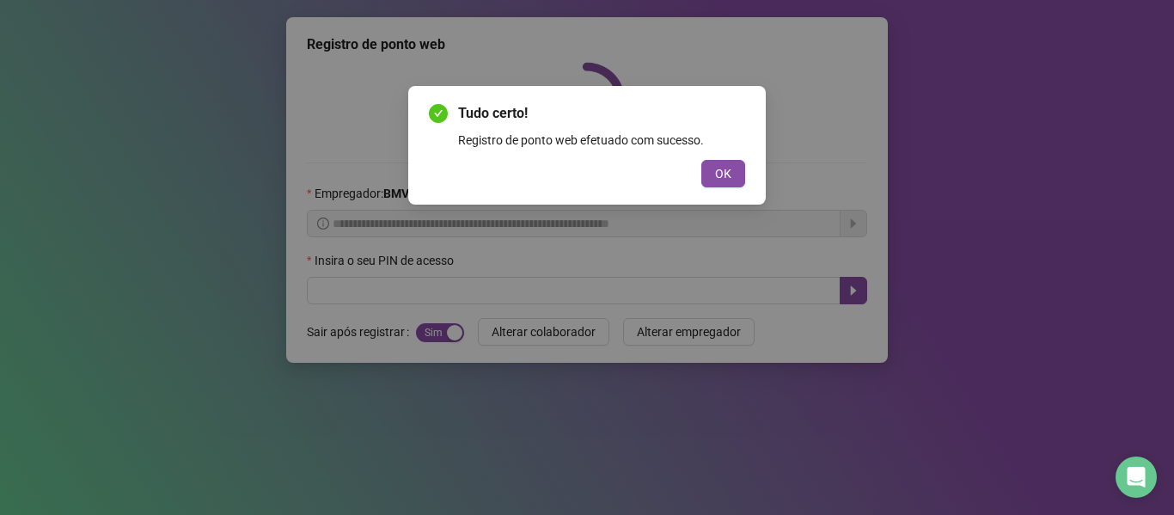
scroll to position [0, 0]
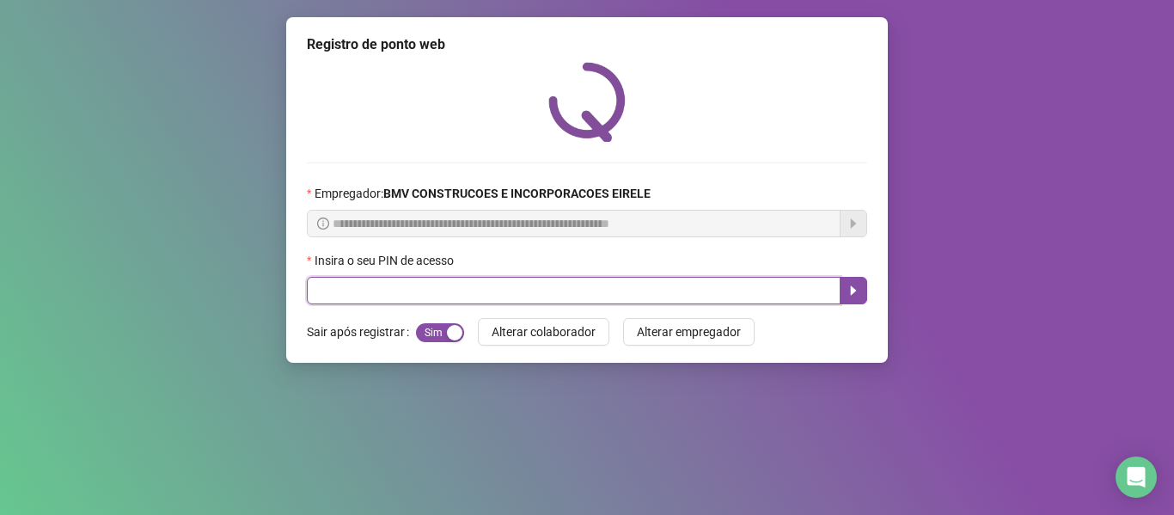
click at [599, 303] on input "text" at bounding box center [574, 290] width 534 height 27
type input "*****"
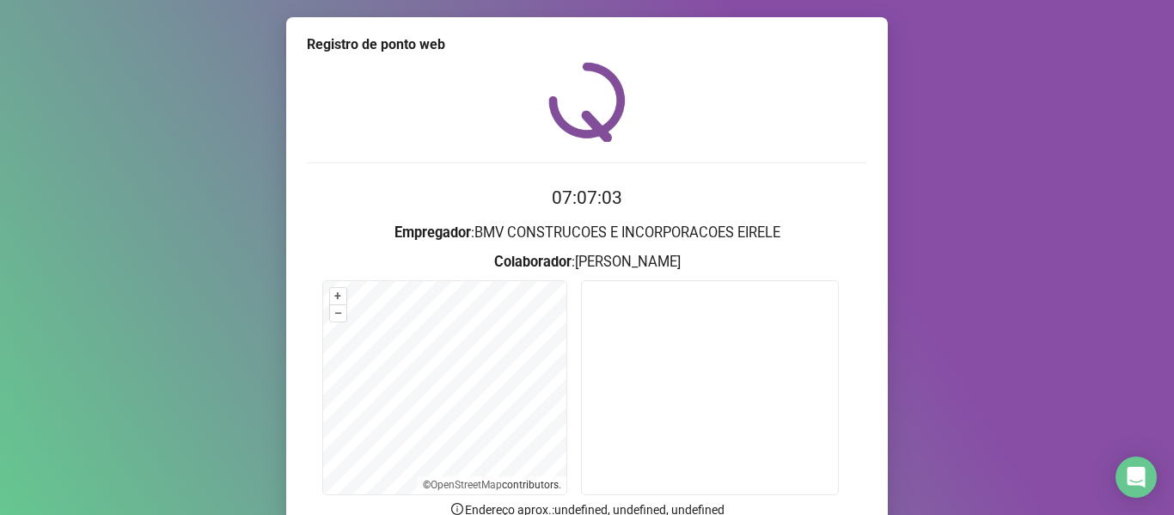
scroll to position [156, 0]
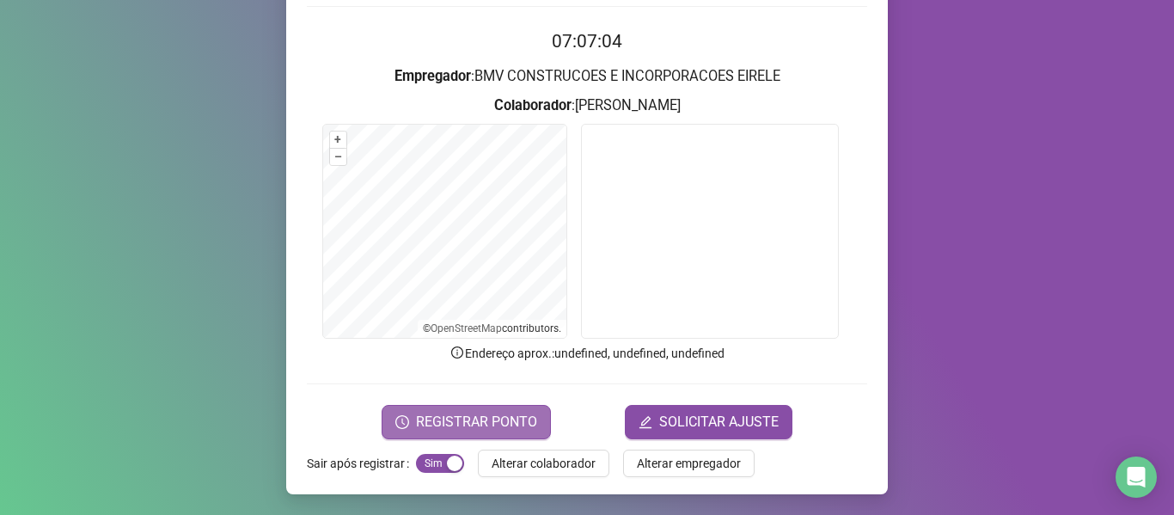
click at [430, 425] on span "REGISTRAR PONTO" at bounding box center [476, 422] width 121 height 21
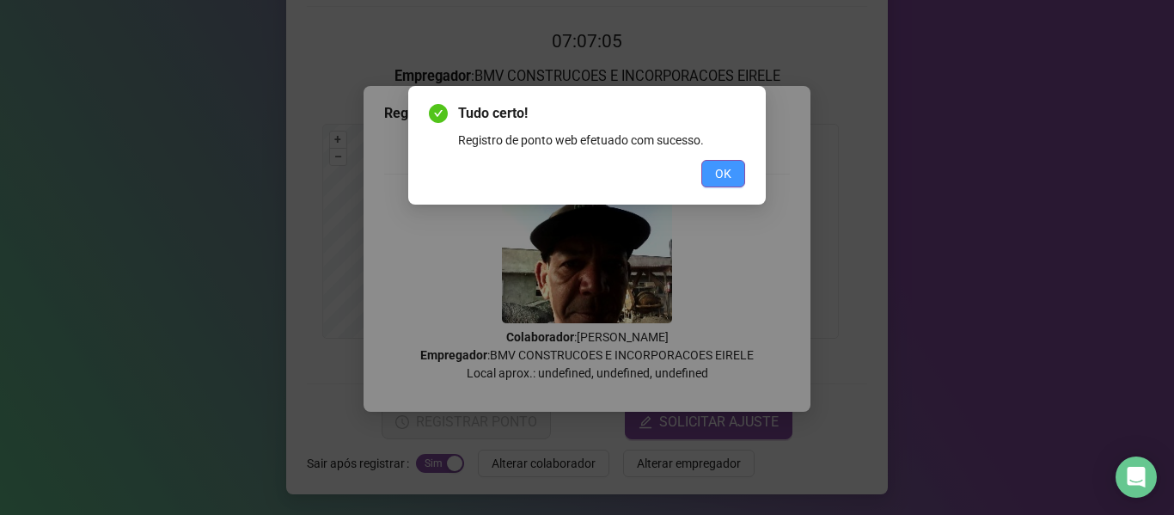
click at [719, 178] on span "OK" at bounding box center [723, 173] width 16 height 19
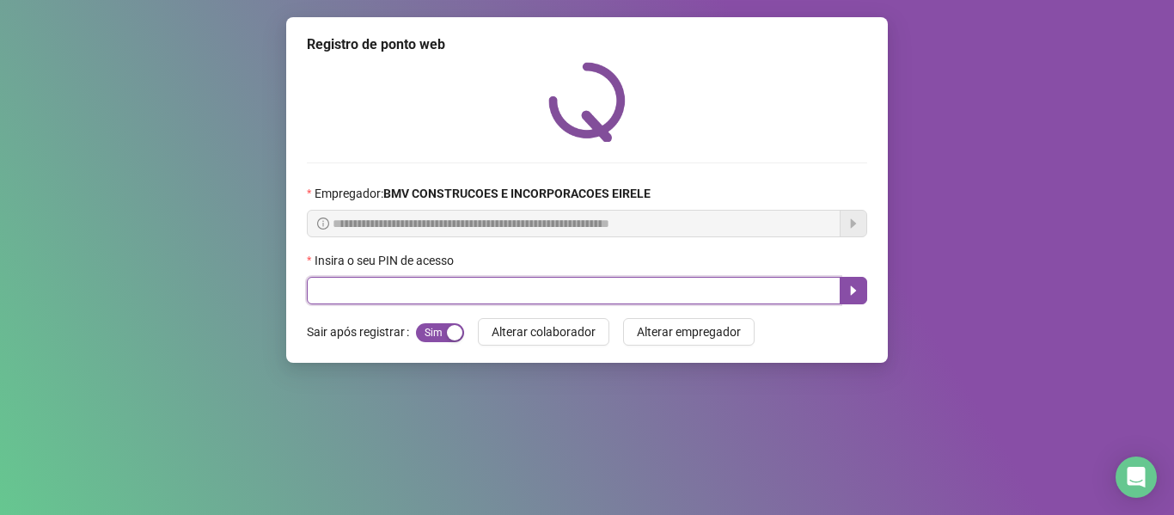
click at [441, 284] on input "text" at bounding box center [574, 290] width 534 height 27
